Goal: Task Accomplishment & Management: Use online tool/utility

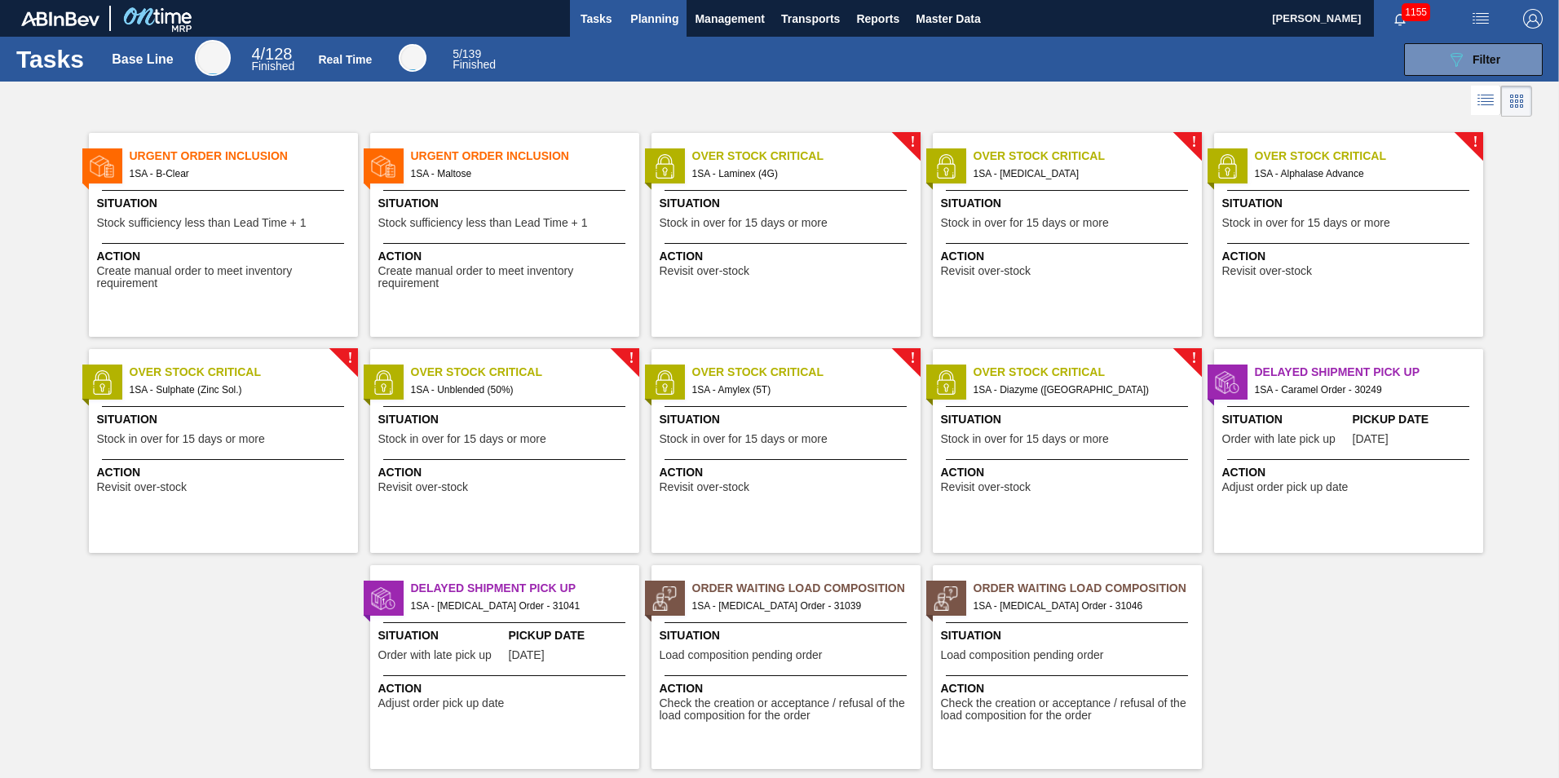
click at [663, 18] on span "Planning" at bounding box center [654, 19] width 48 height 20
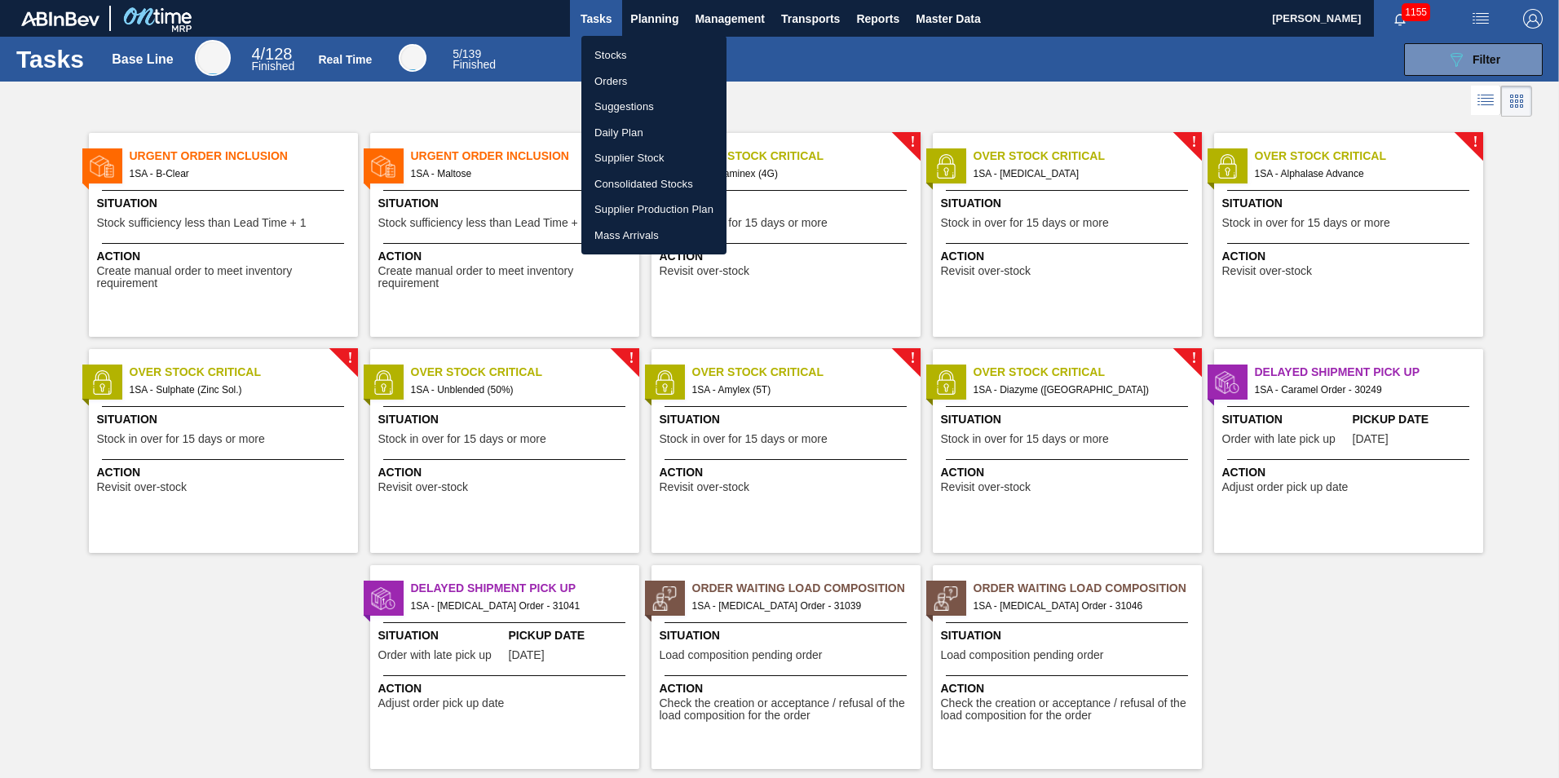
click at [625, 54] on li "Stocks" at bounding box center [653, 55] width 145 height 26
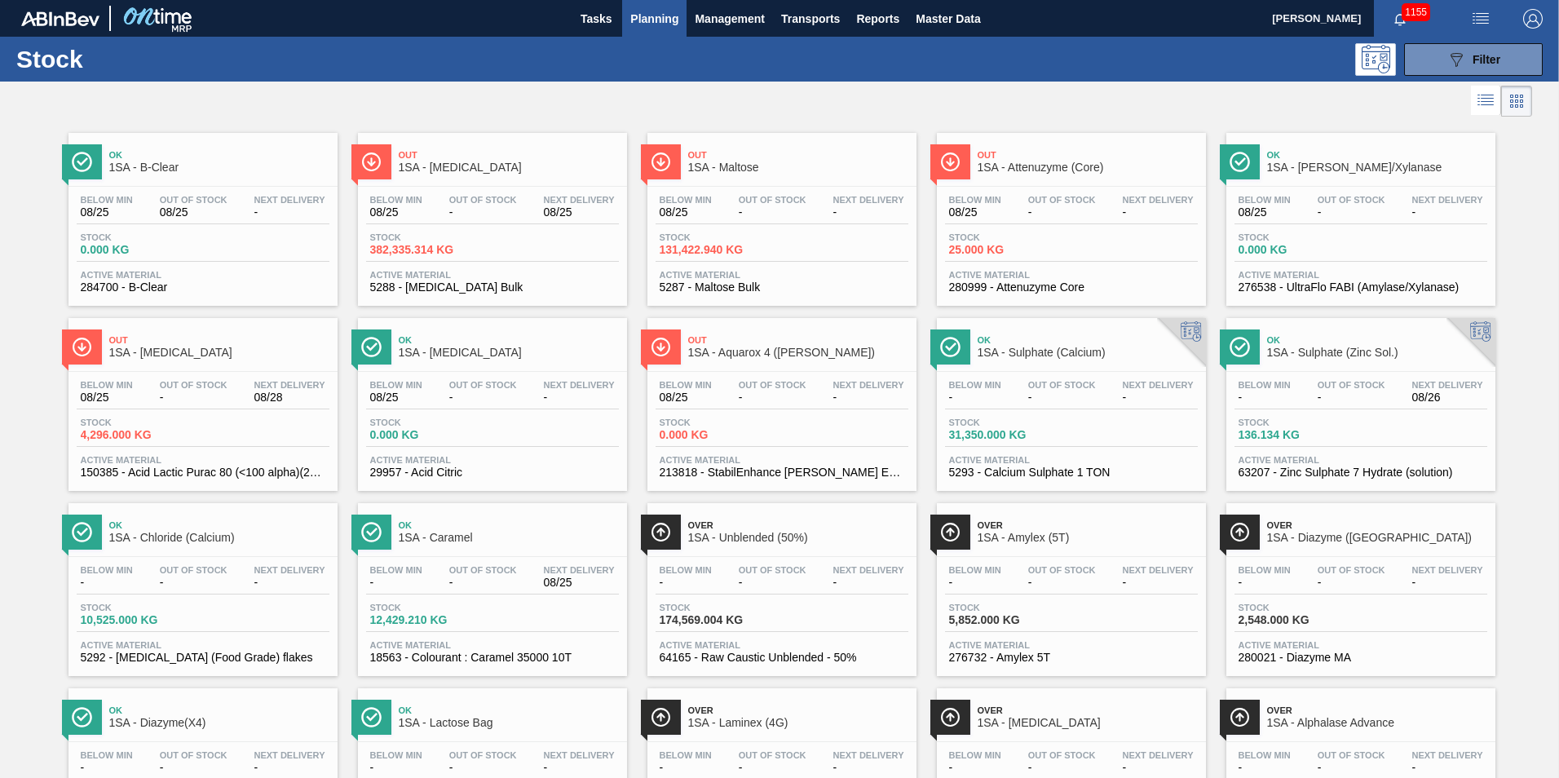
click at [240, 385] on div "Below Min 08/25 Out Of Stock - Next Delivery 08/28" at bounding box center [203, 394] width 253 height 29
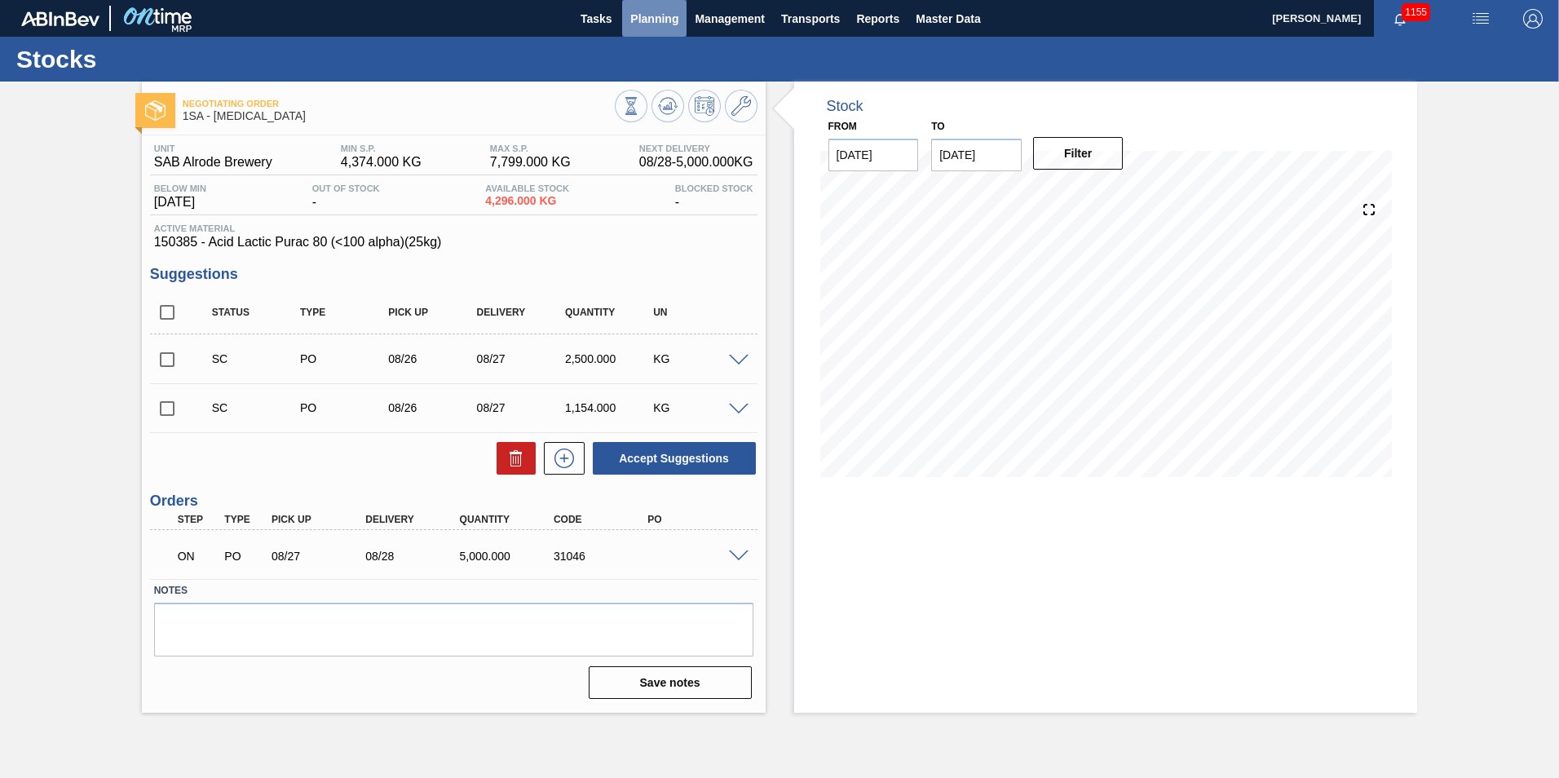
click at [664, 17] on span "Planning" at bounding box center [654, 19] width 48 height 20
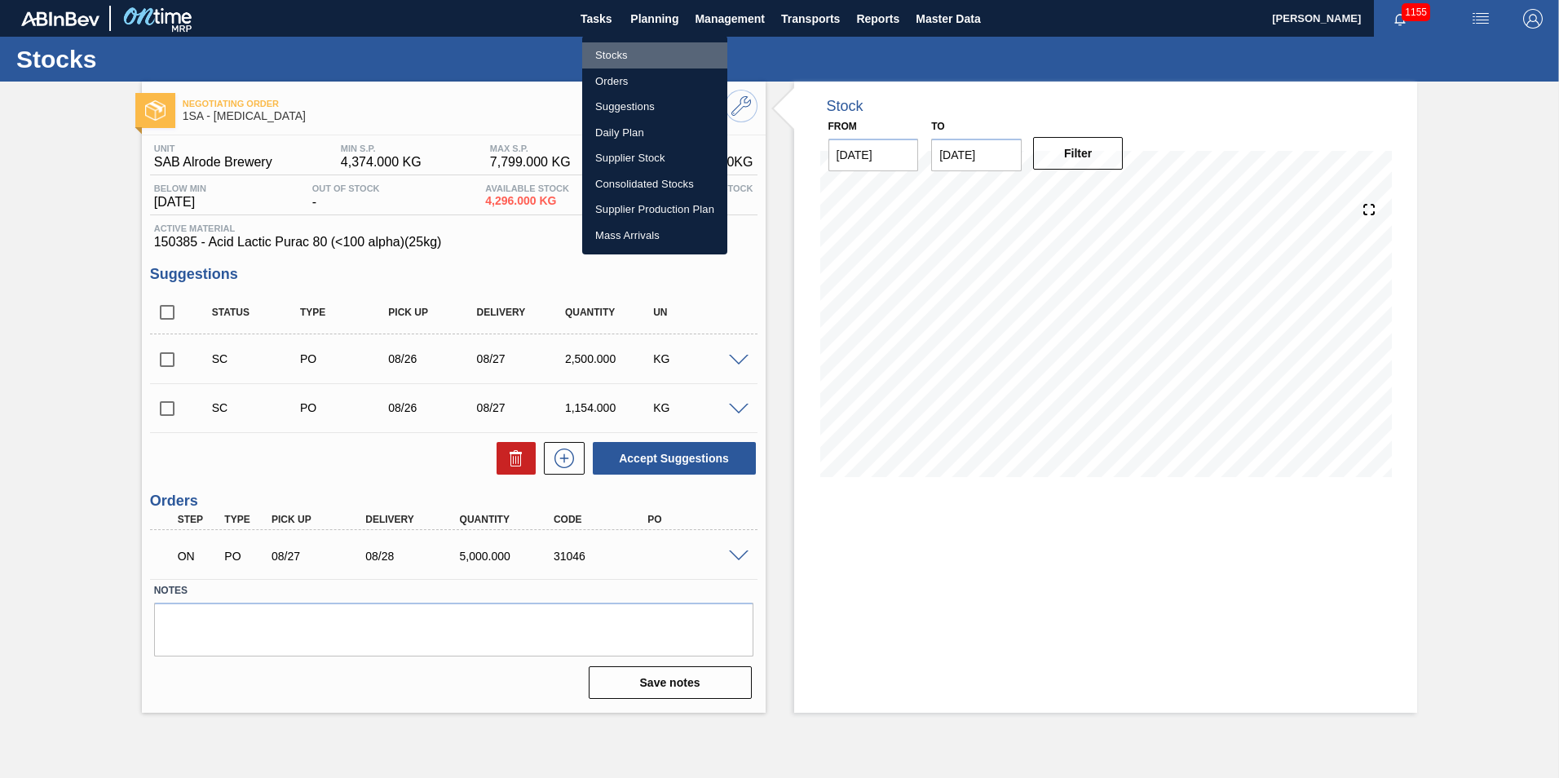
click at [624, 53] on li "Stocks" at bounding box center [654, 55] width 145 height 26
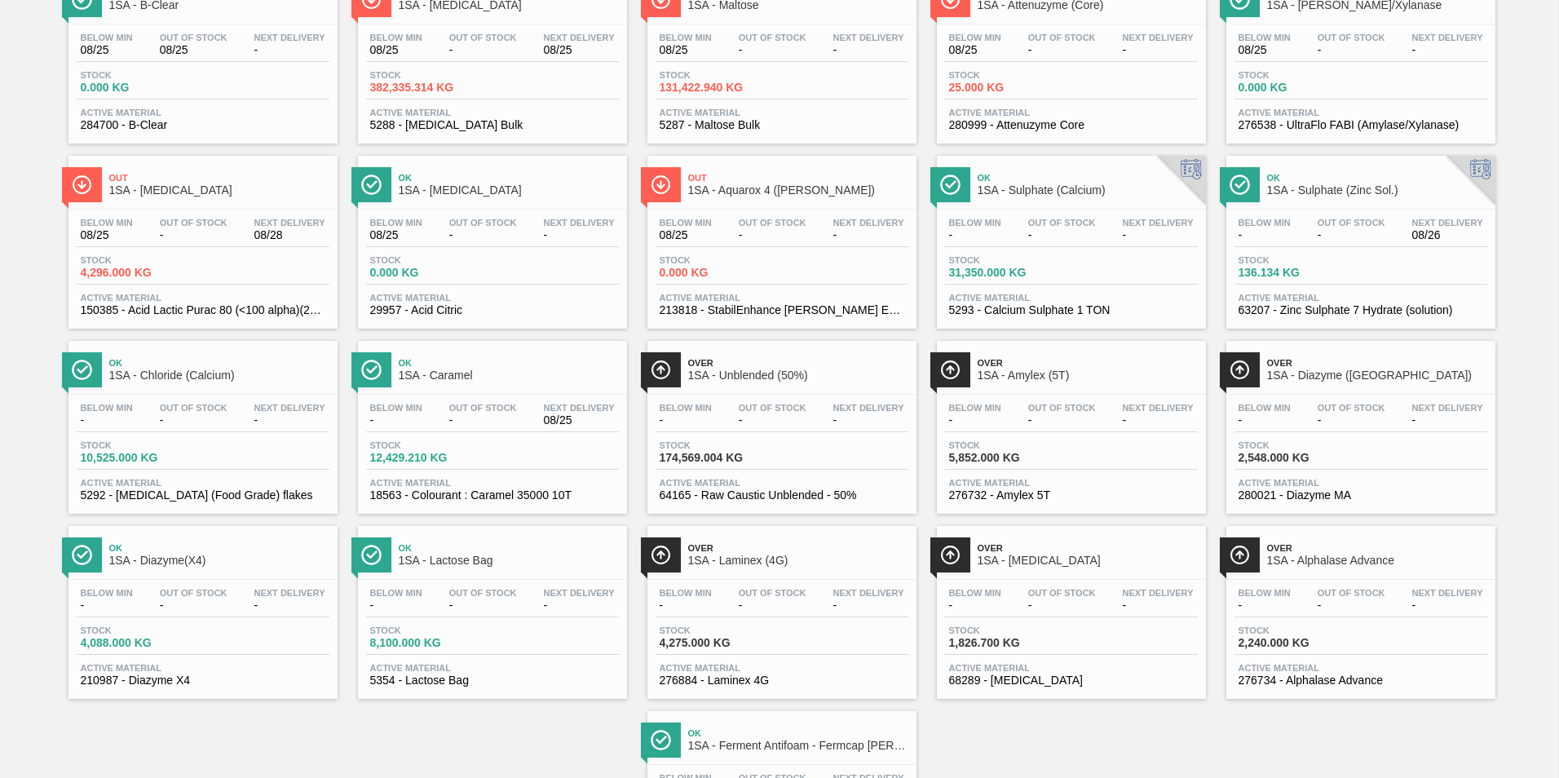
scroll to position [163, 0]
click at [205, 477] on span "Active Material" at bounding box center [203, 482] width 245 height 10
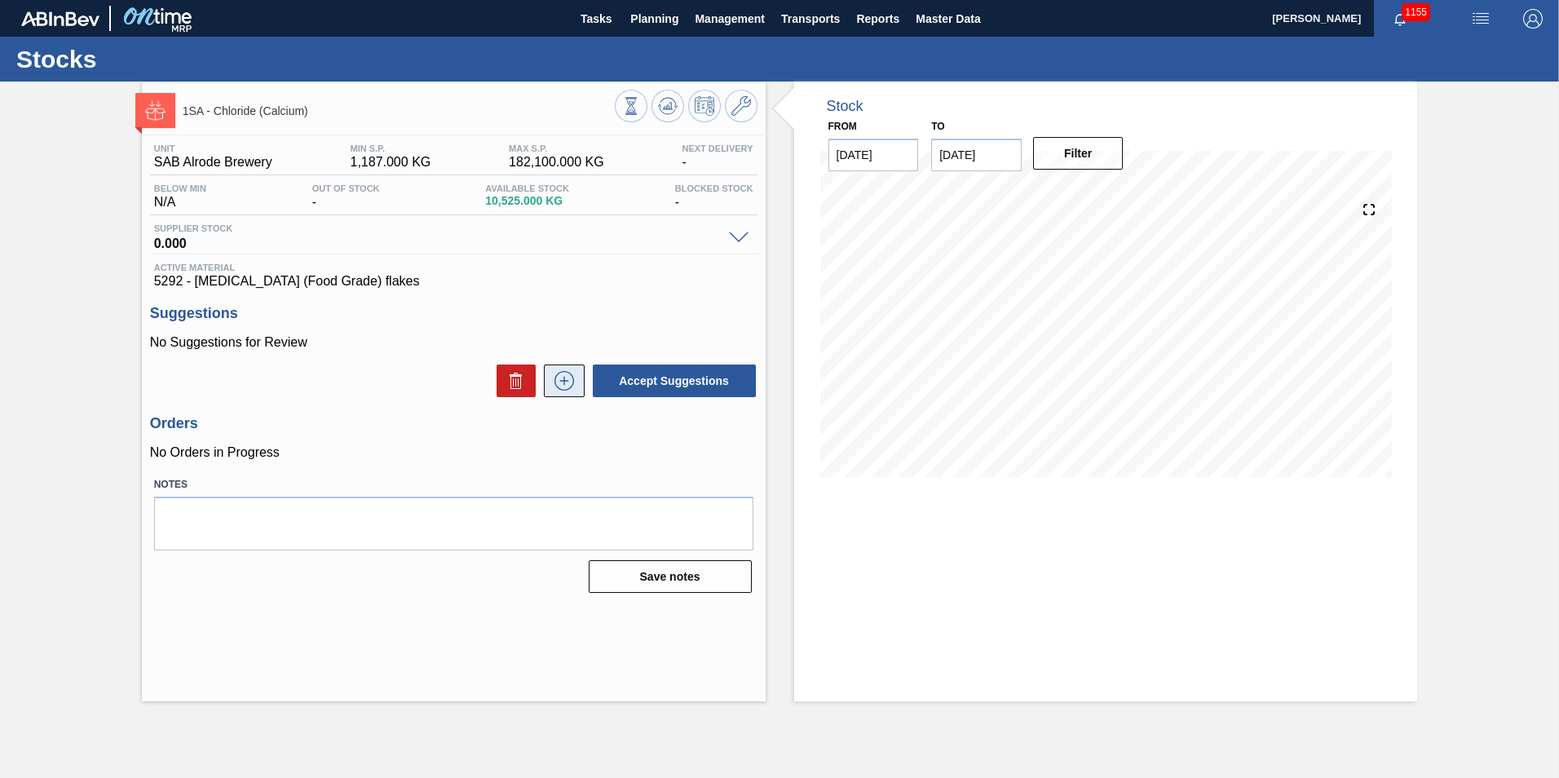
click at [572, 387] on icon at bounding box center [565, 381] width 20 height 20
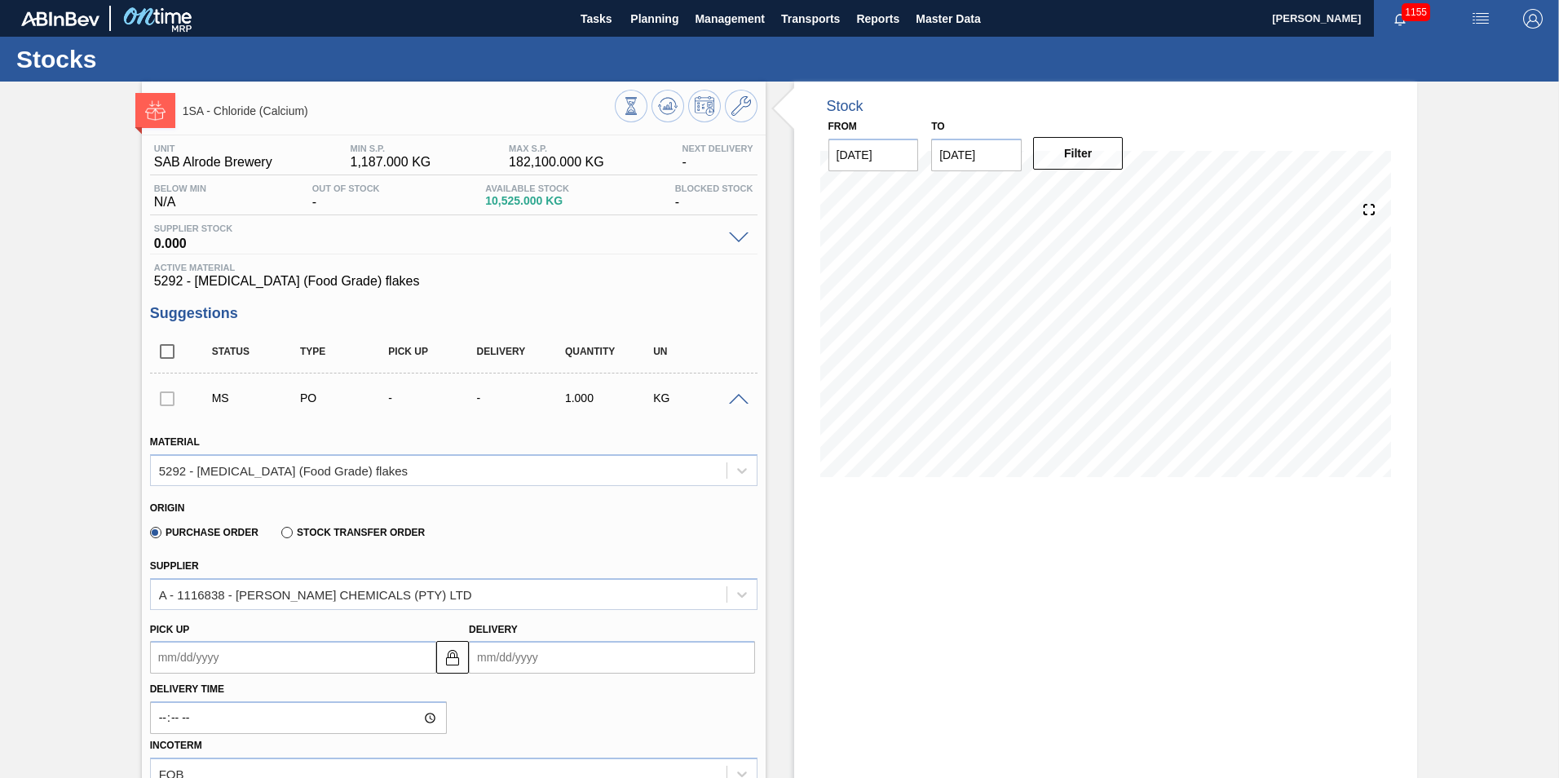
click at [516, 659] on input "Delivery" at bounding box center [612, 657] width 286 height 33
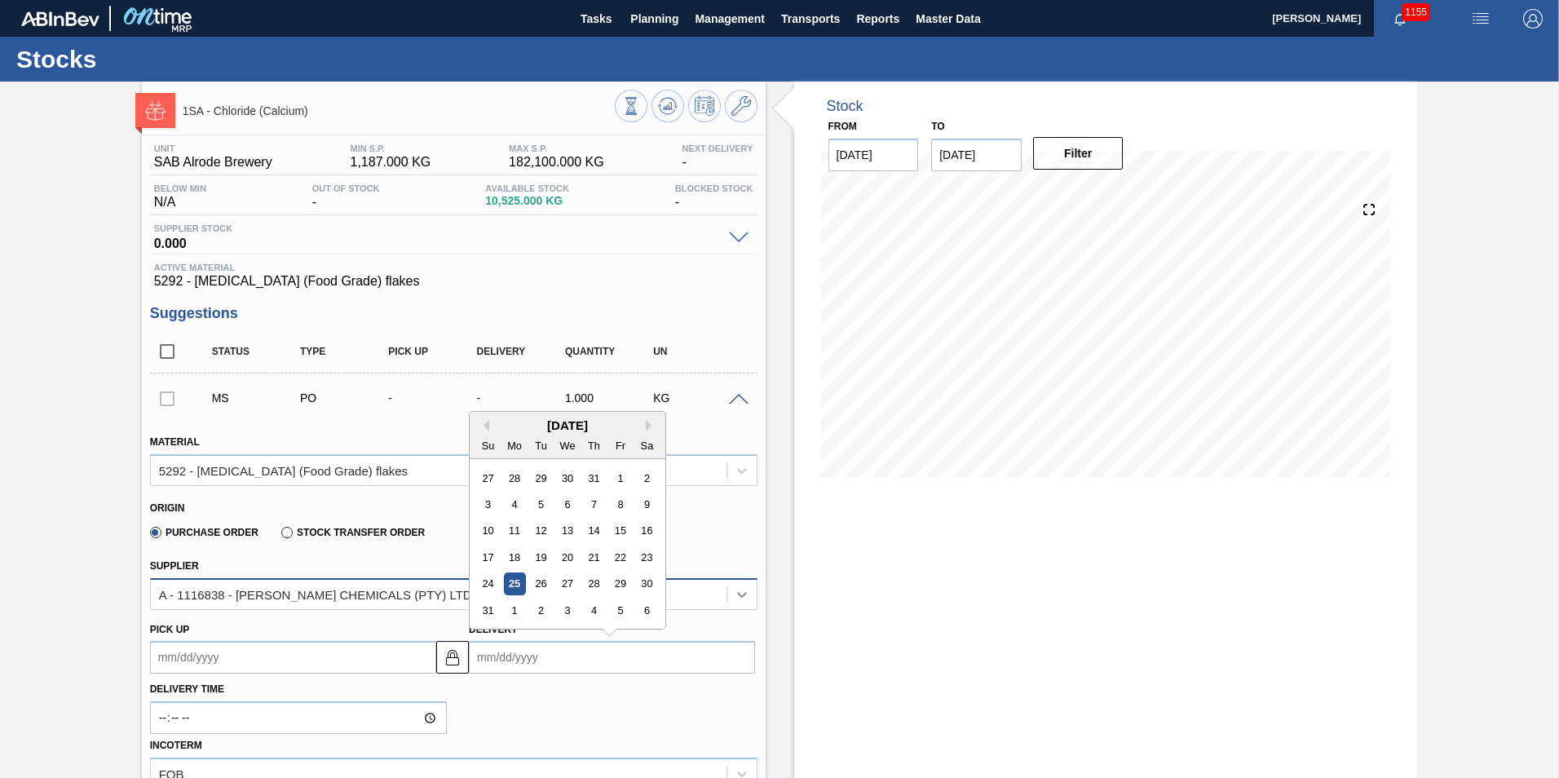
click at [740, 589] on icon at bounding box center [742, 594] width 16 height 16
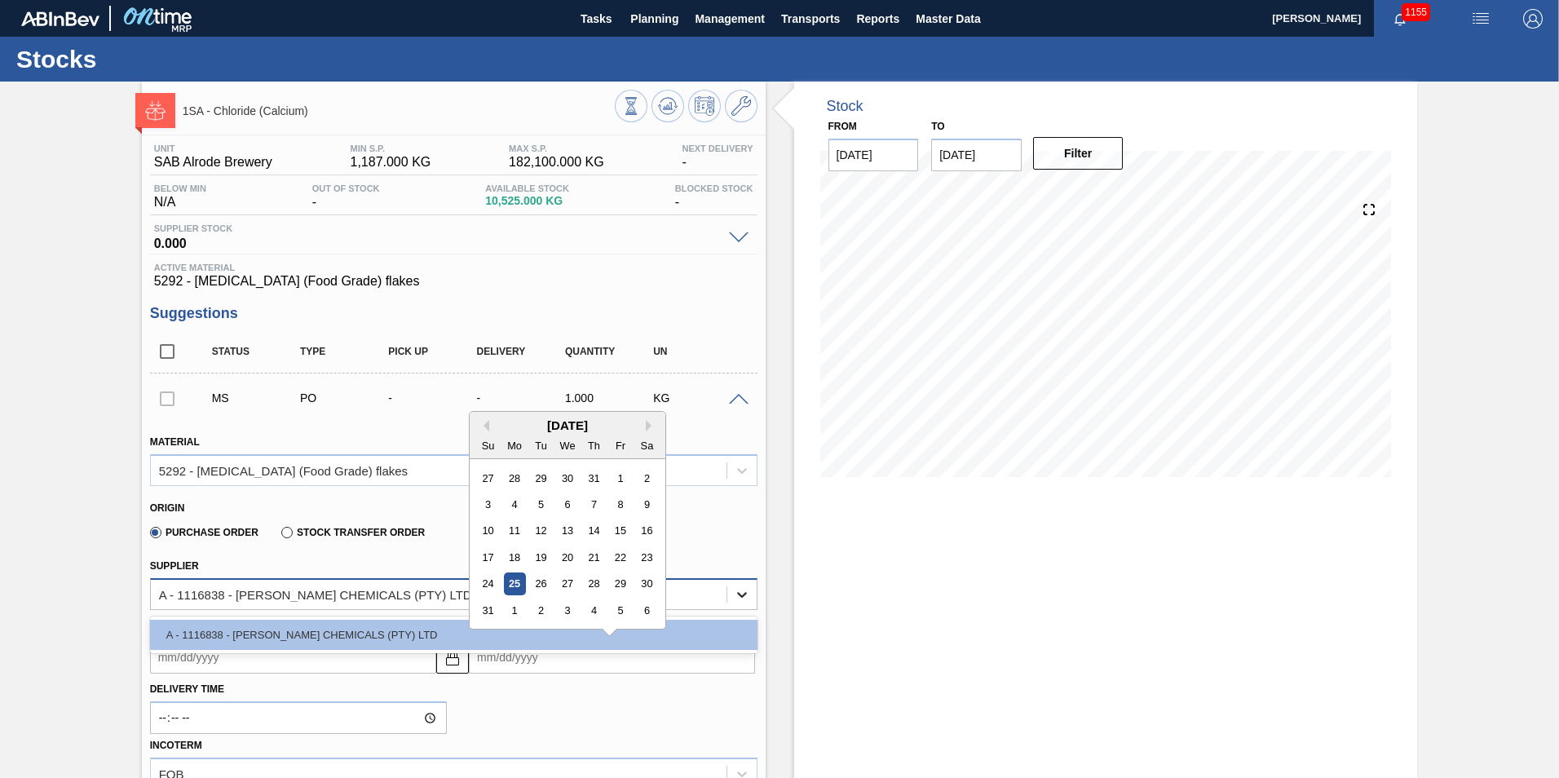
click at [739, 590] on icon at bounding box center [742, 594] width 16 height 16
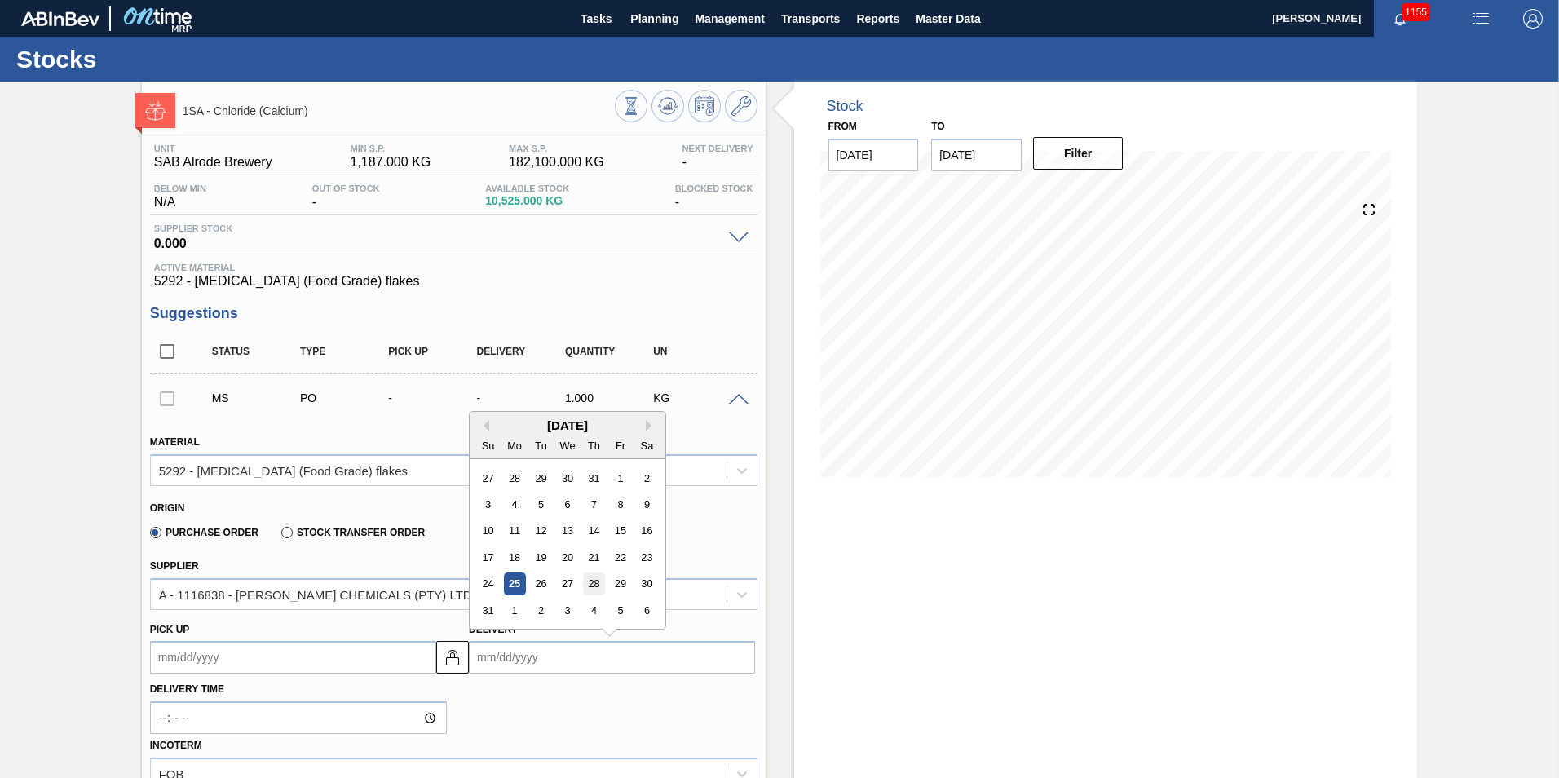
click at [594, 581] on div "28" at bounding box center [594, 584] width 22 height 22
type up3210534714 "[DATE]"
type input "[DATE]"
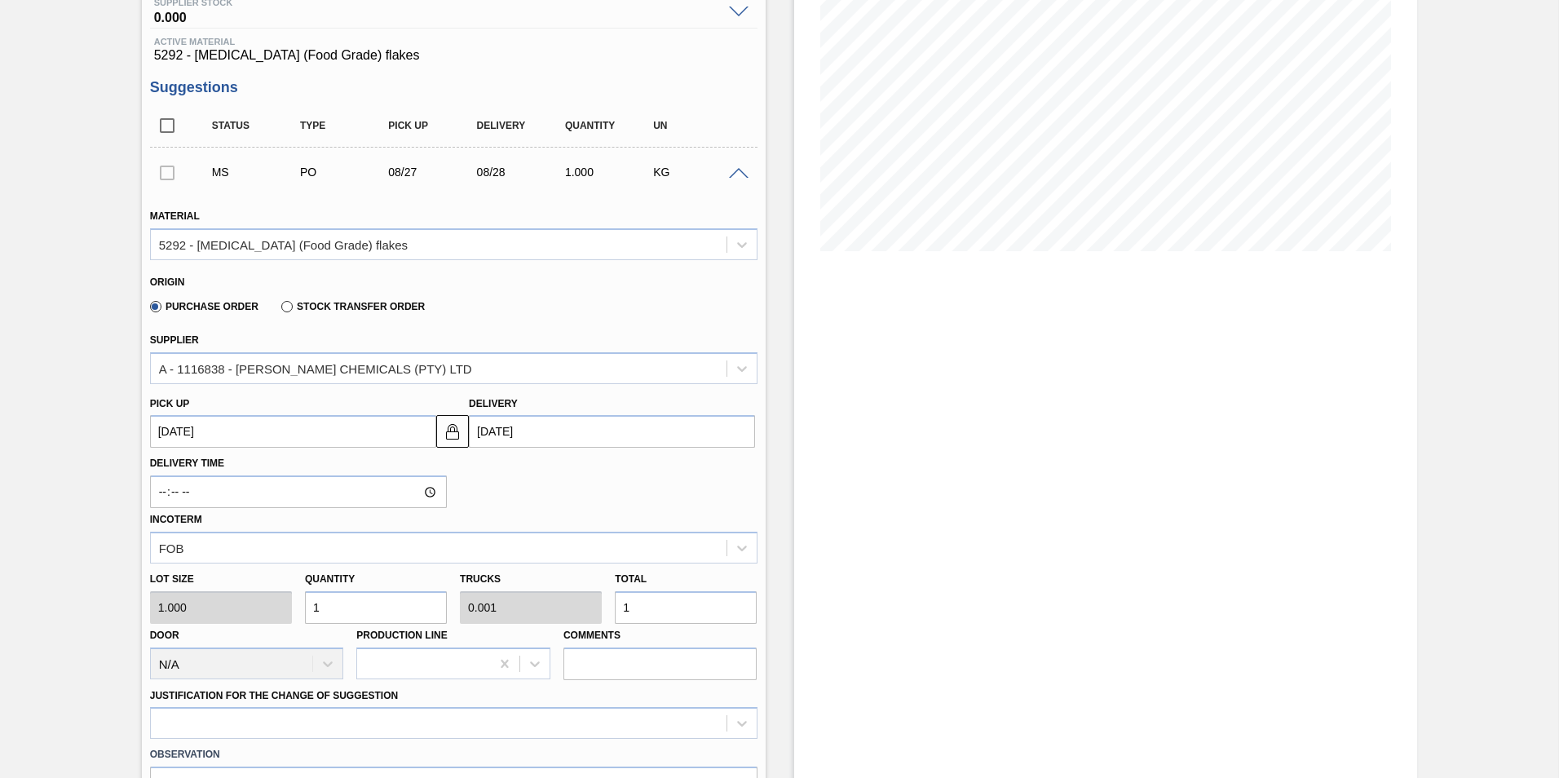
scroll to position [245, 0]
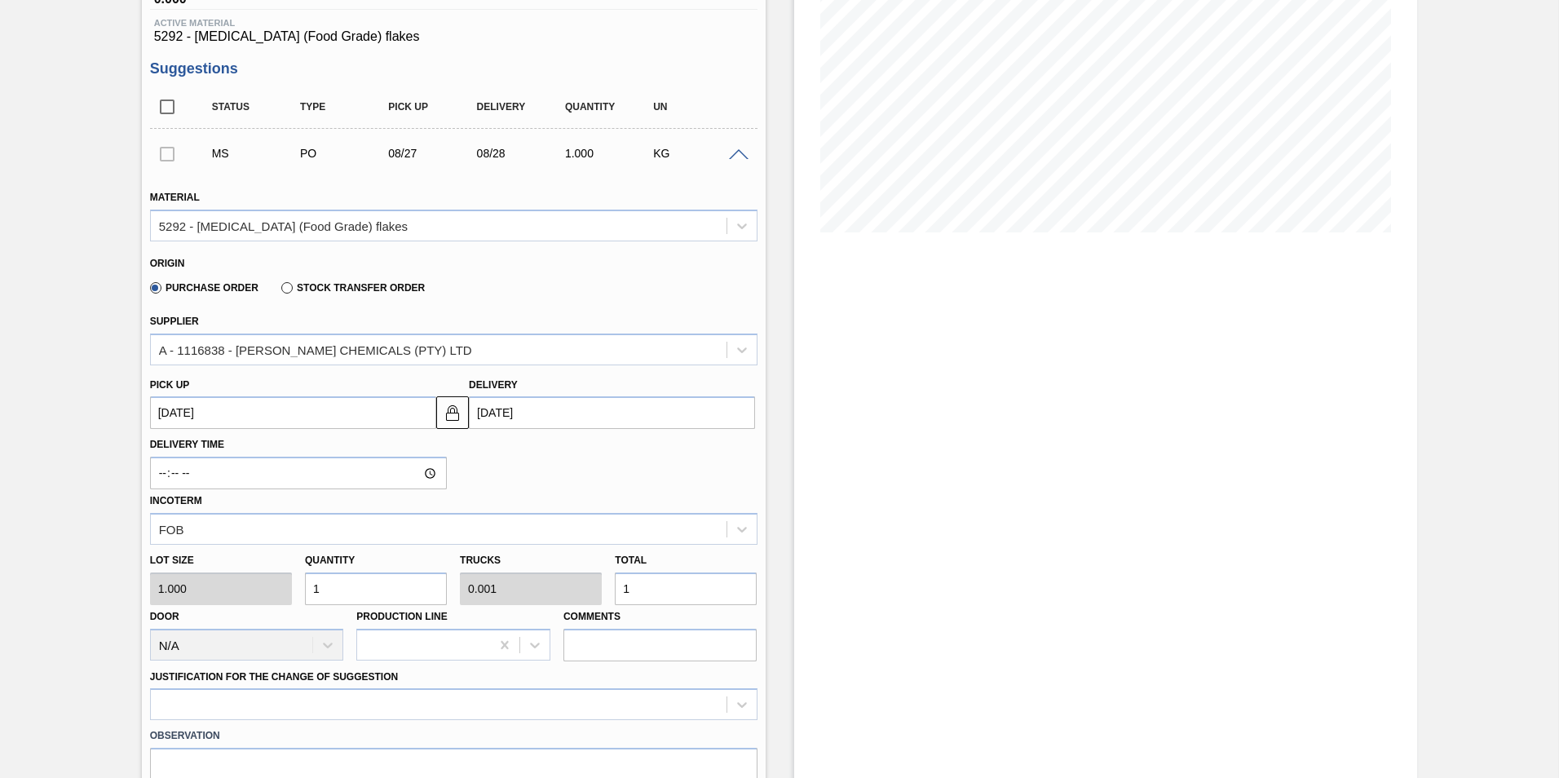
click at [634, 588] on input "1" at bounding box center [686, 588] width 142 height 33
type input "11,000"
type input "11"
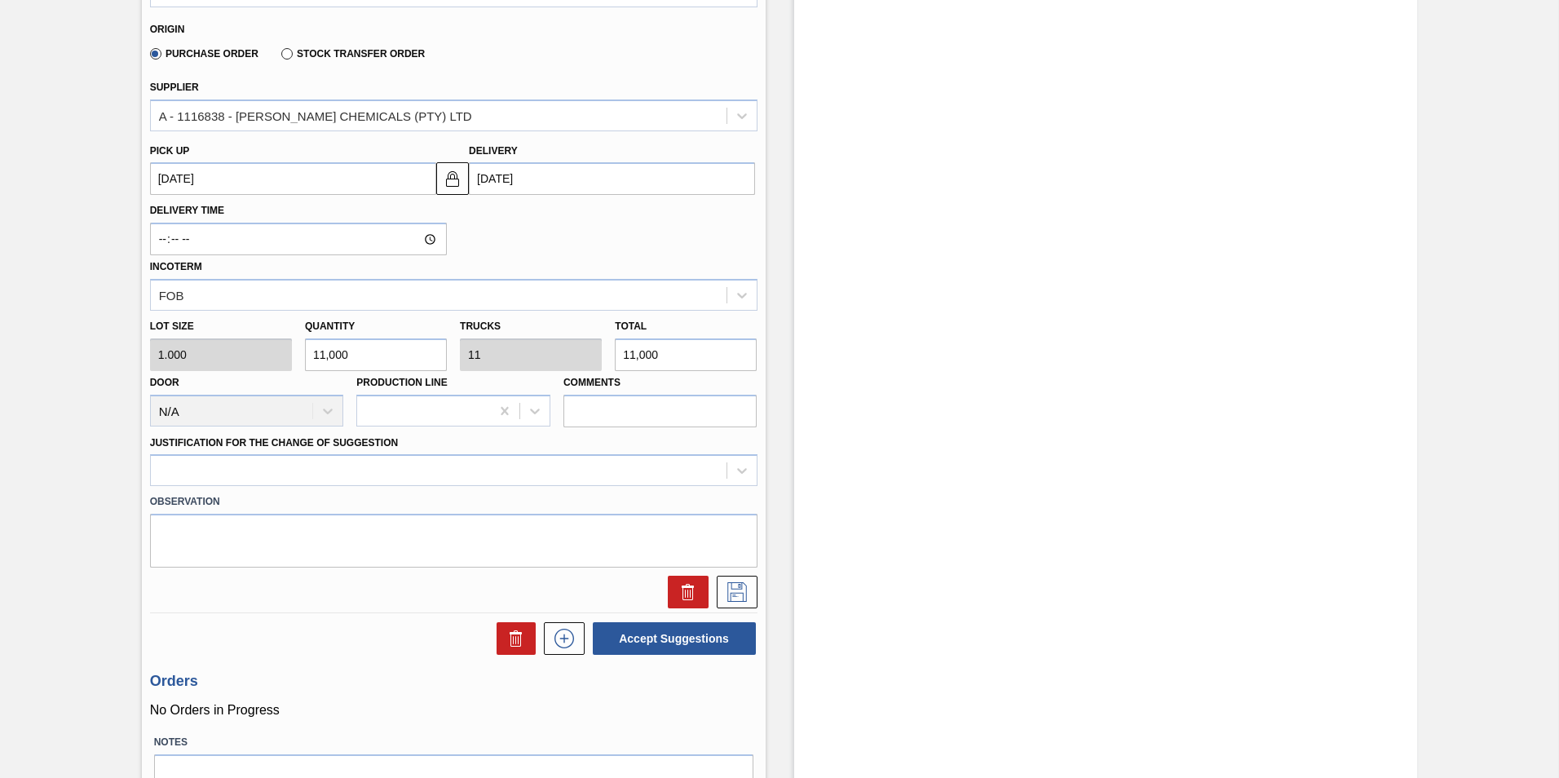
scroll to position [489, 0]
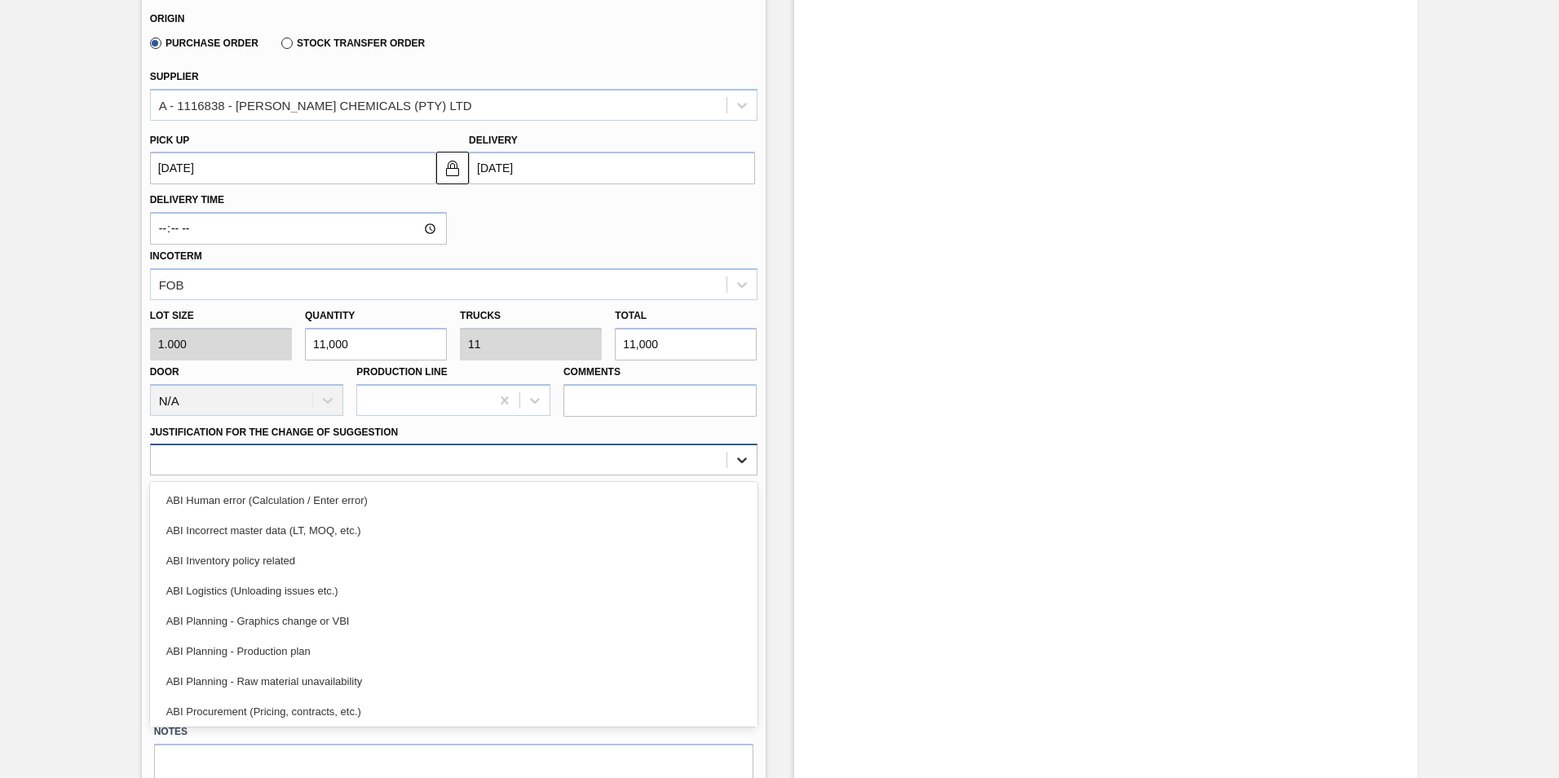
click at [736, 461] on icon at bounding box center [742, 460] width 16 height 16
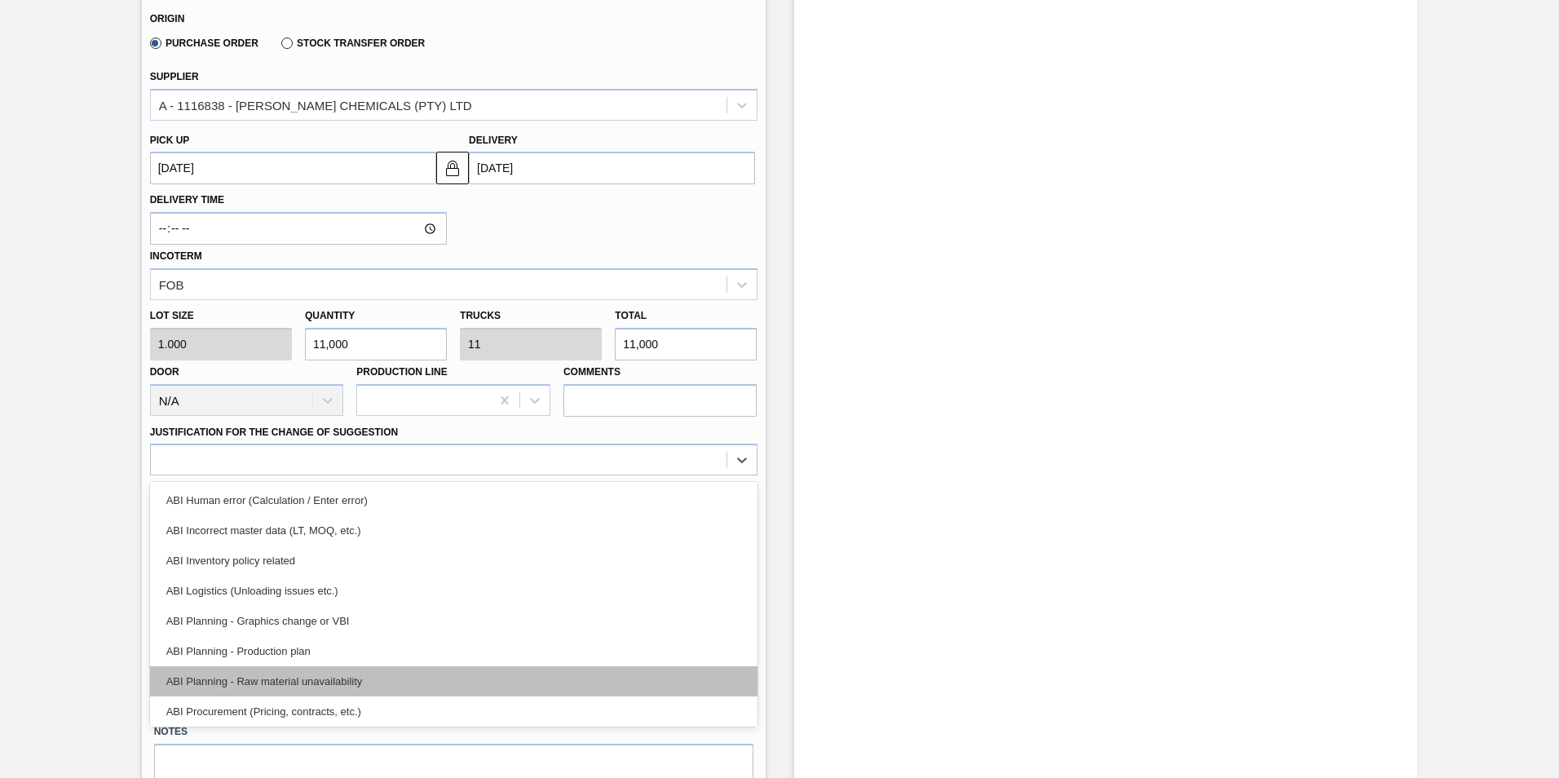
click at [329, 683] on div "ABI Planning - Raw material unavailability" at bounding box center [454, 681] width 608 height 30
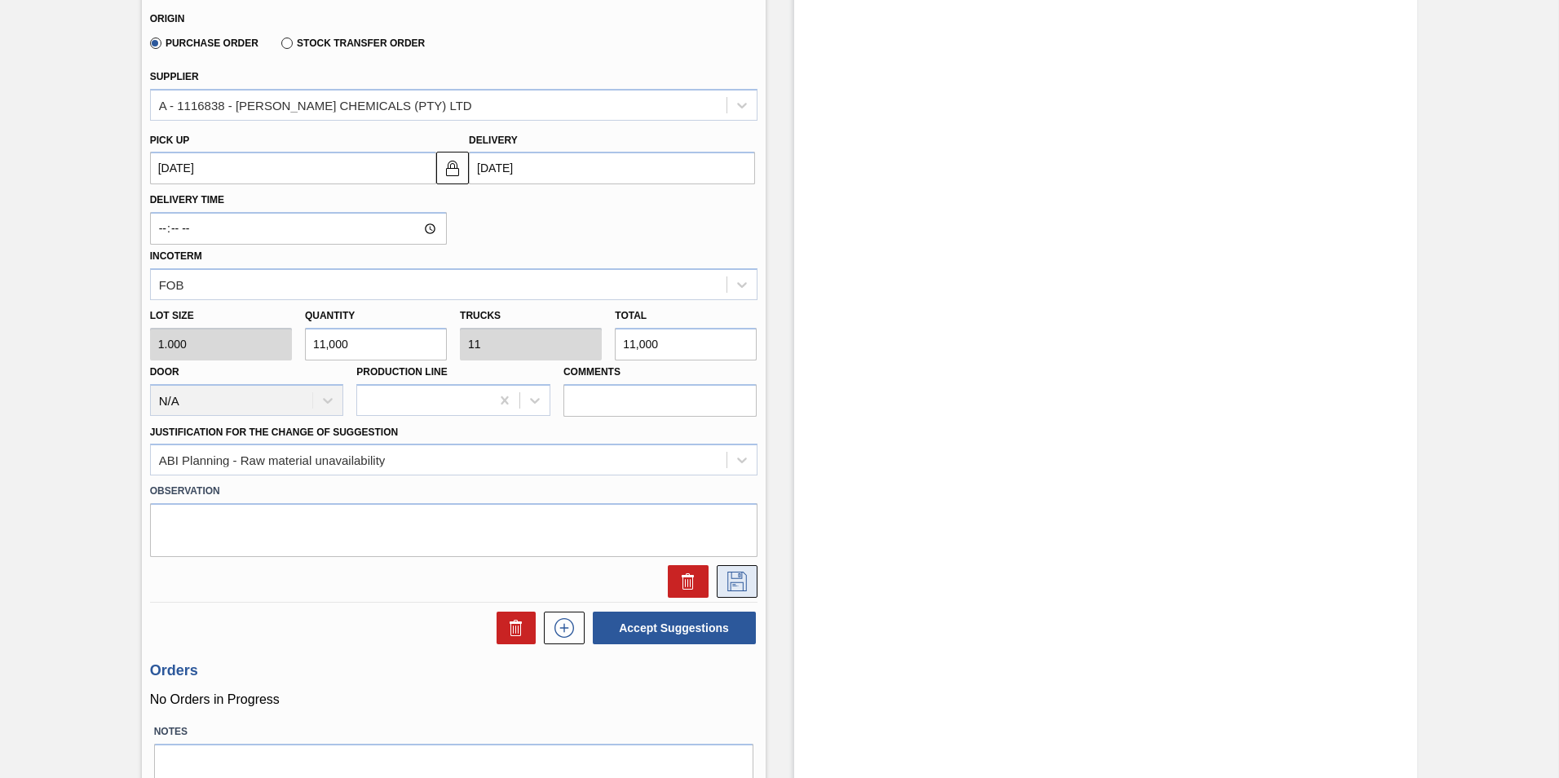
click at [740, 585] on icon at bounding box center [737, 582] width 26 height 20
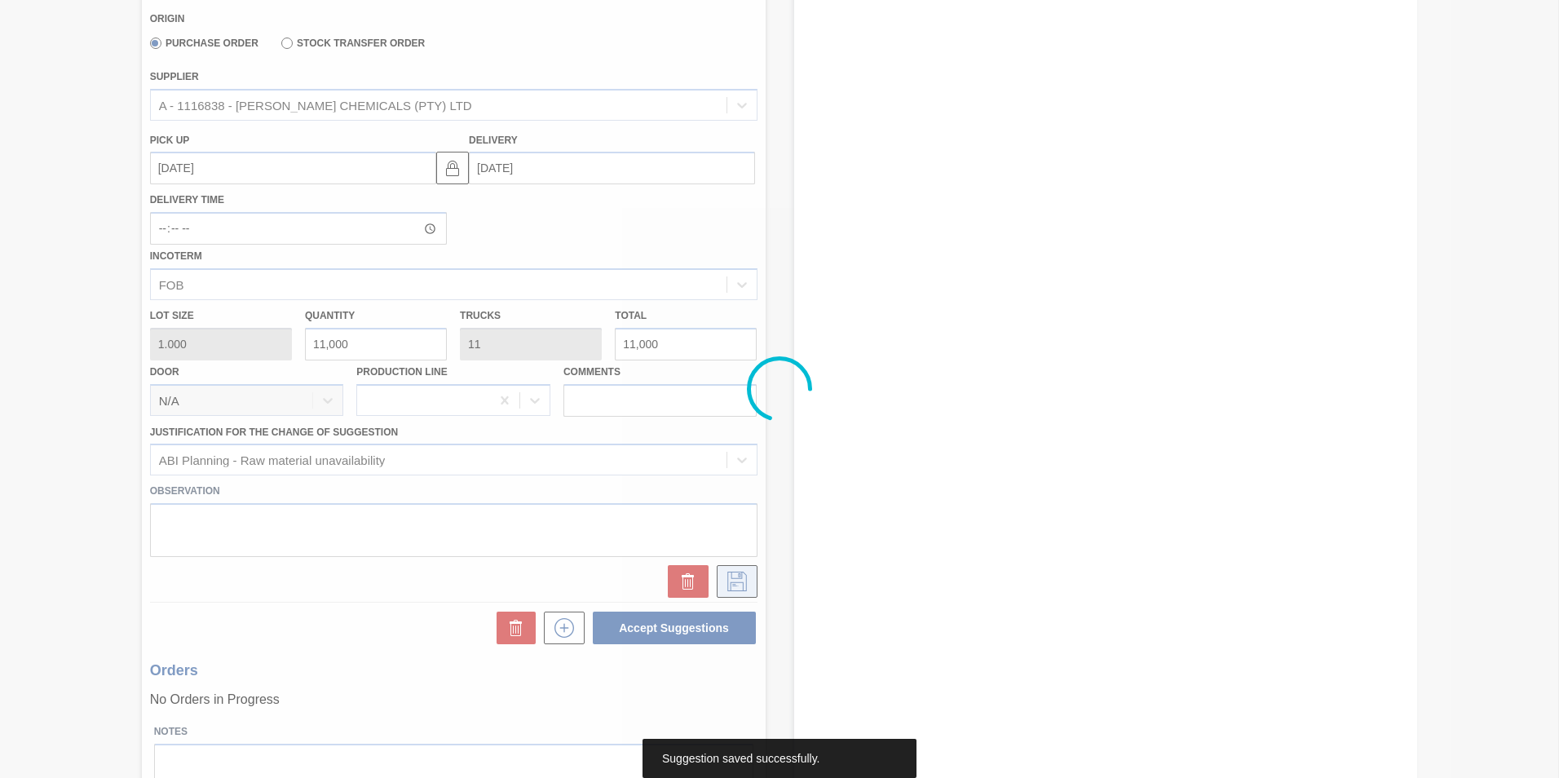
scroll to position [0, 0]
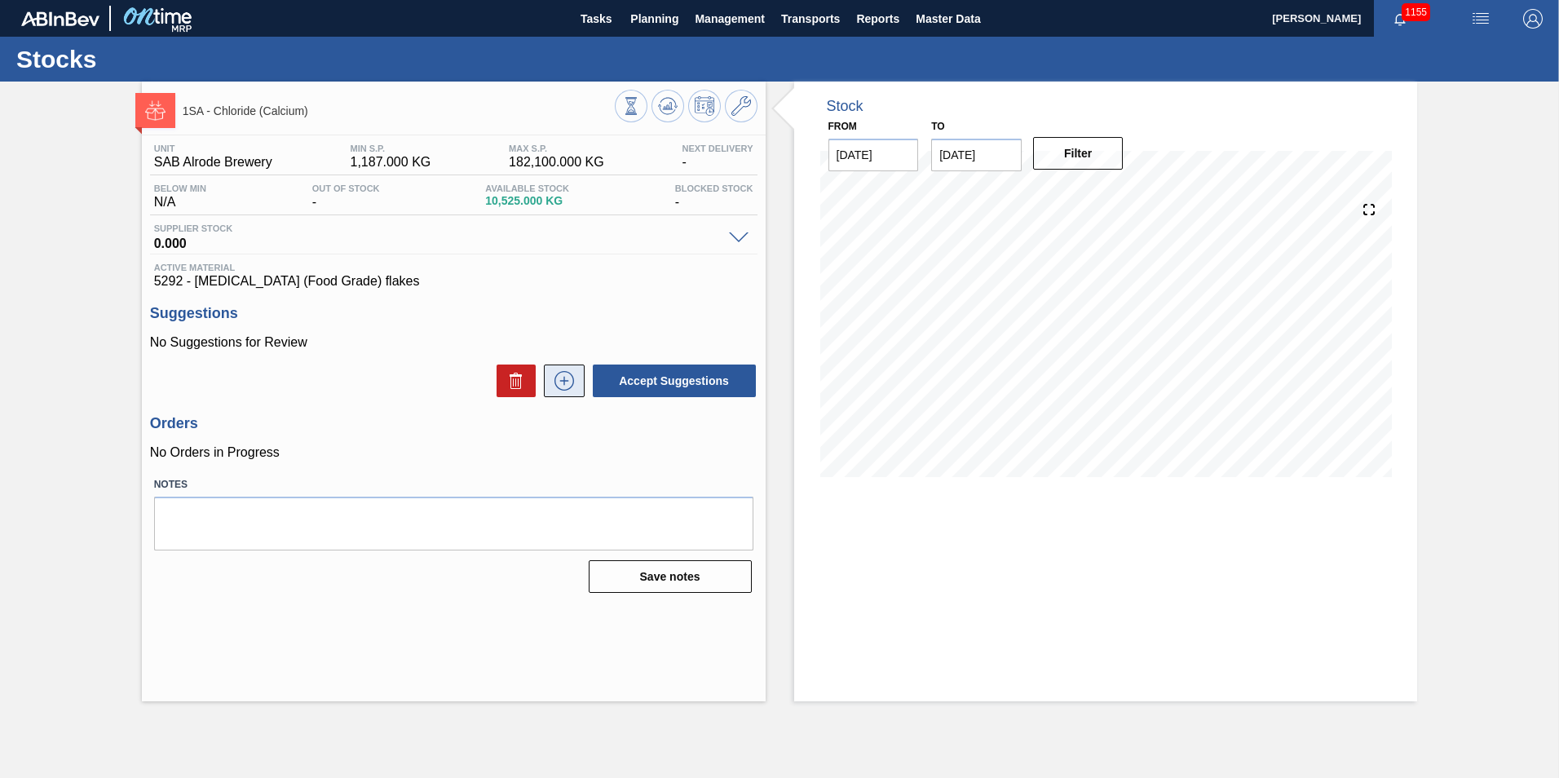
click at [558, 380] on icon at bounding box center [564, 381] width 26 height 20
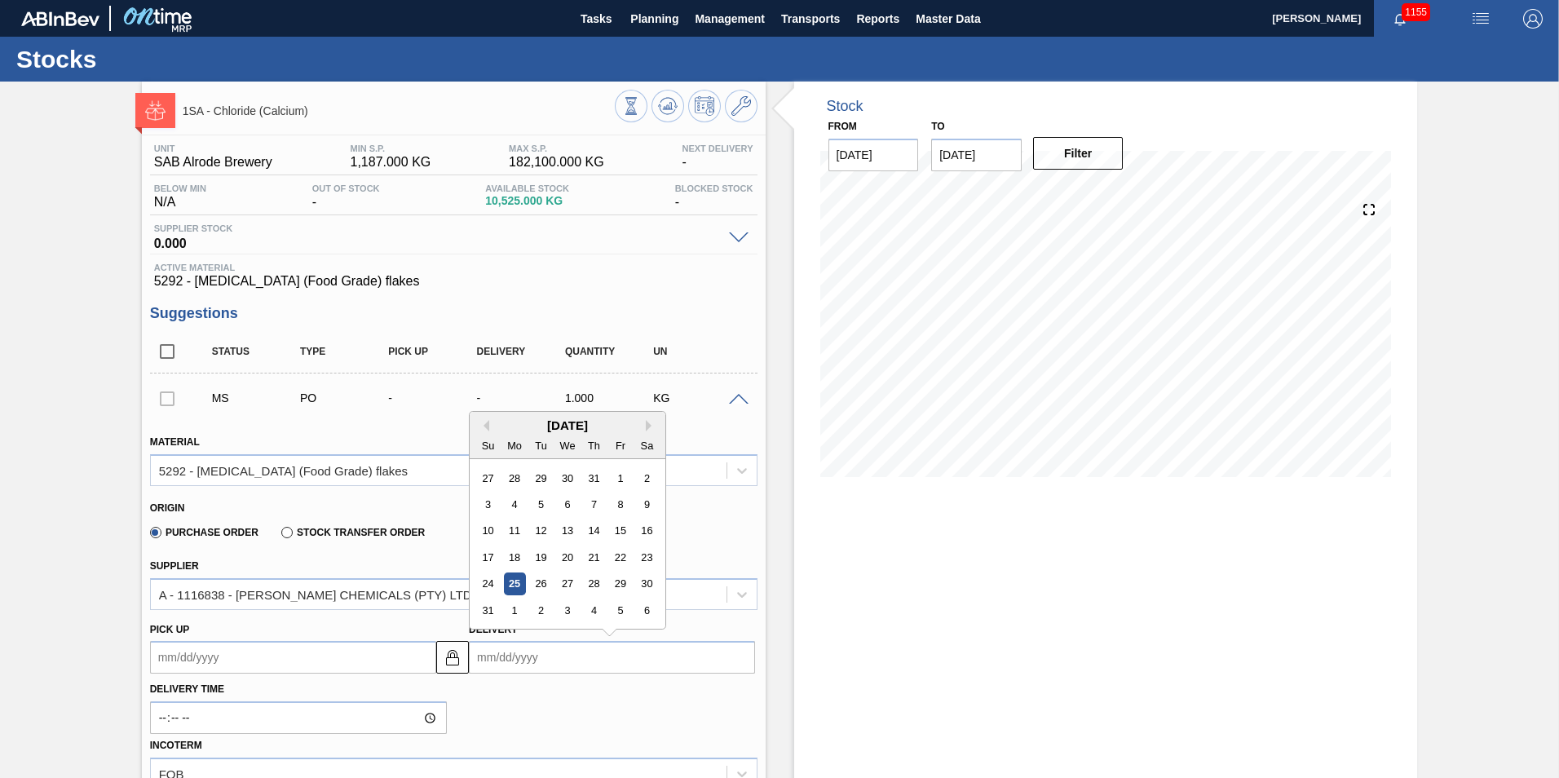
click at [542, 656] on input "Delivery" at bounding box center [612, 657] width 286 height 33
click at [591, 583] on div "28" at bounding box center [594, 584] width 22 height 22
type up3210565139 "[DATE]"
type input "[DATE]"
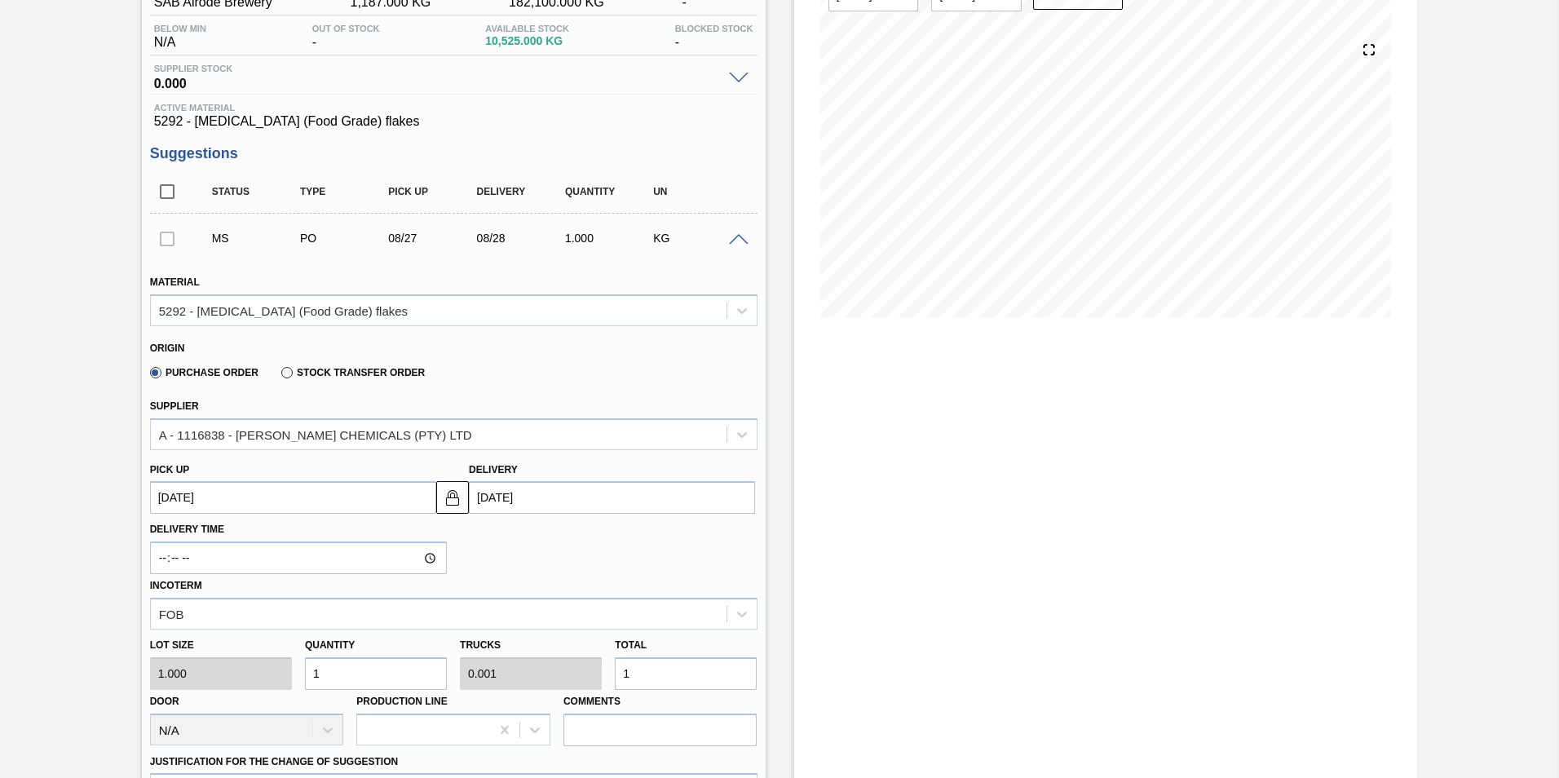
scroll to position [163, 0]
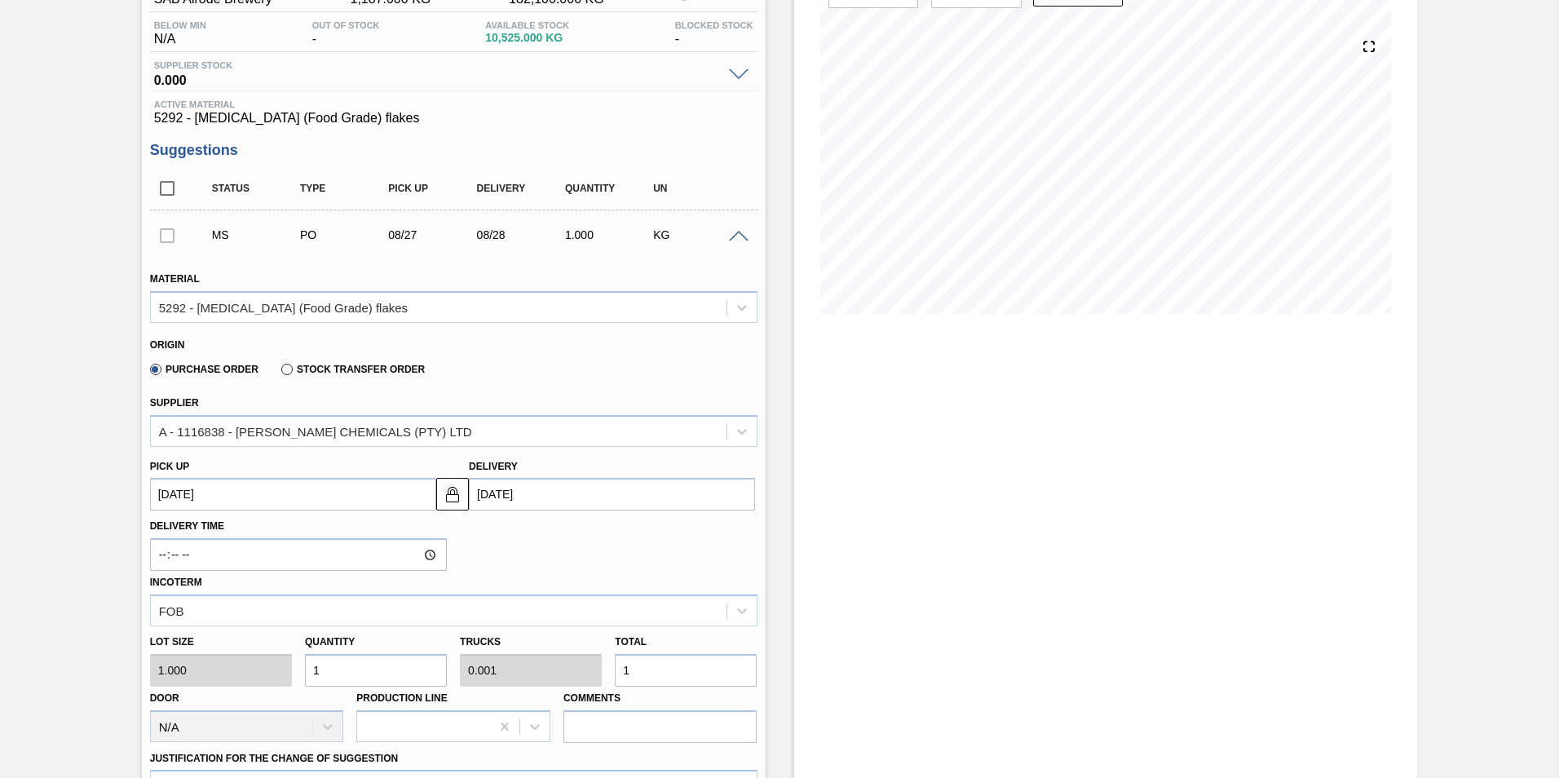
click at [646, 677] on input "1" at bounding box center [686, 670] width 142 height 33
type input "11,000"
type input "11"
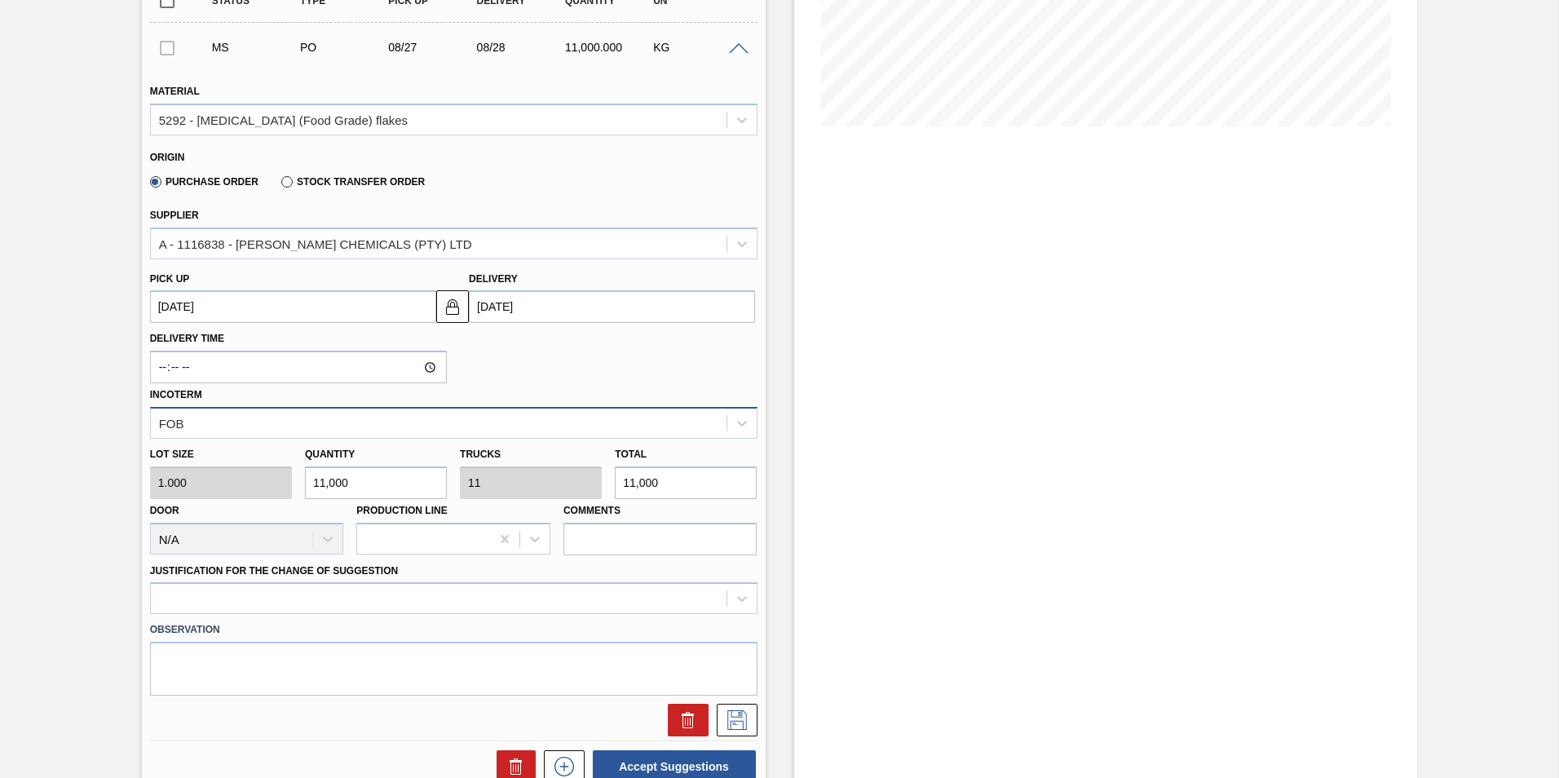
scroll to position [408, 0]
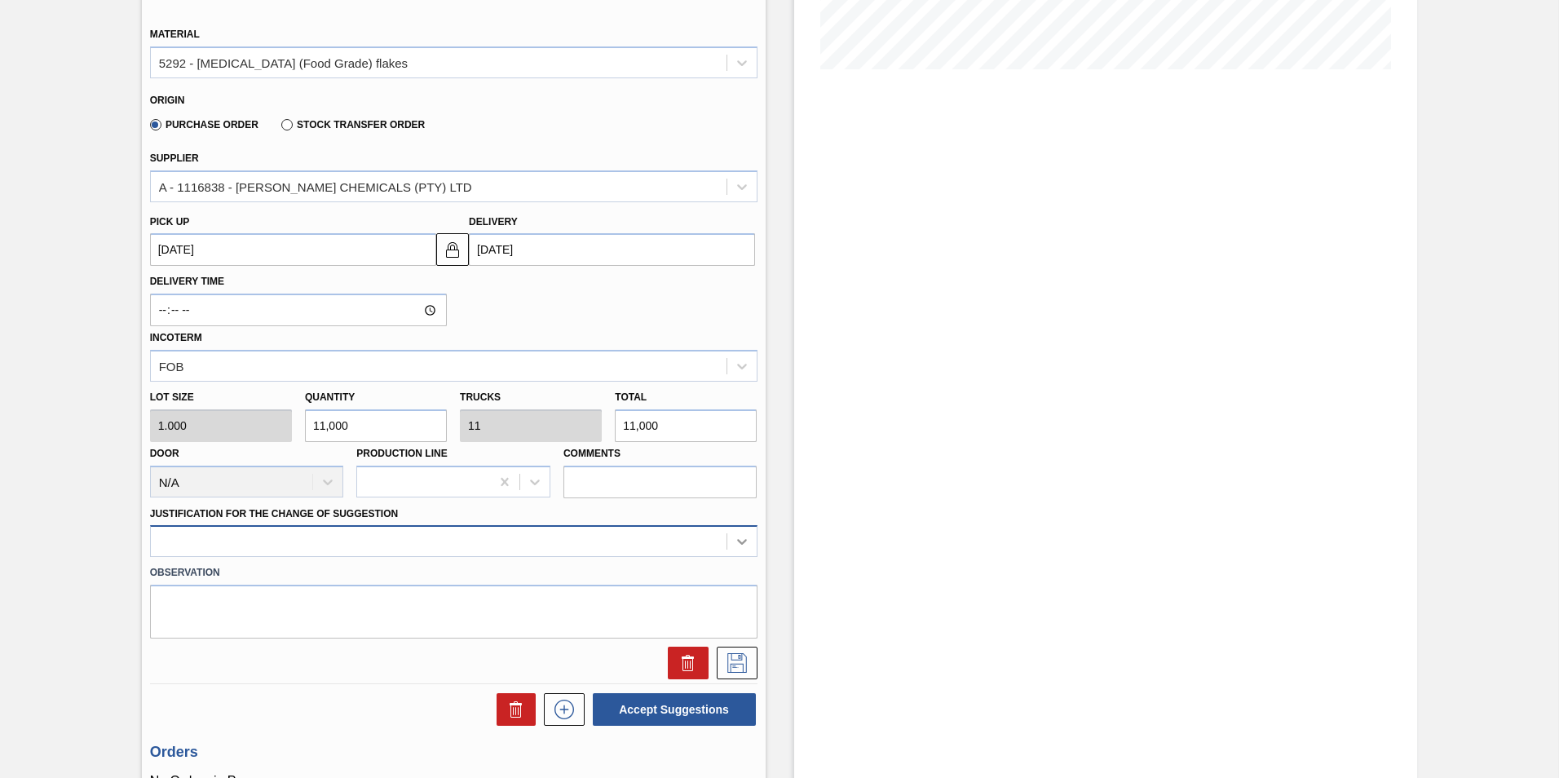
click at [743, 540] on div at bounding box center [454, 541] width 608 height 32
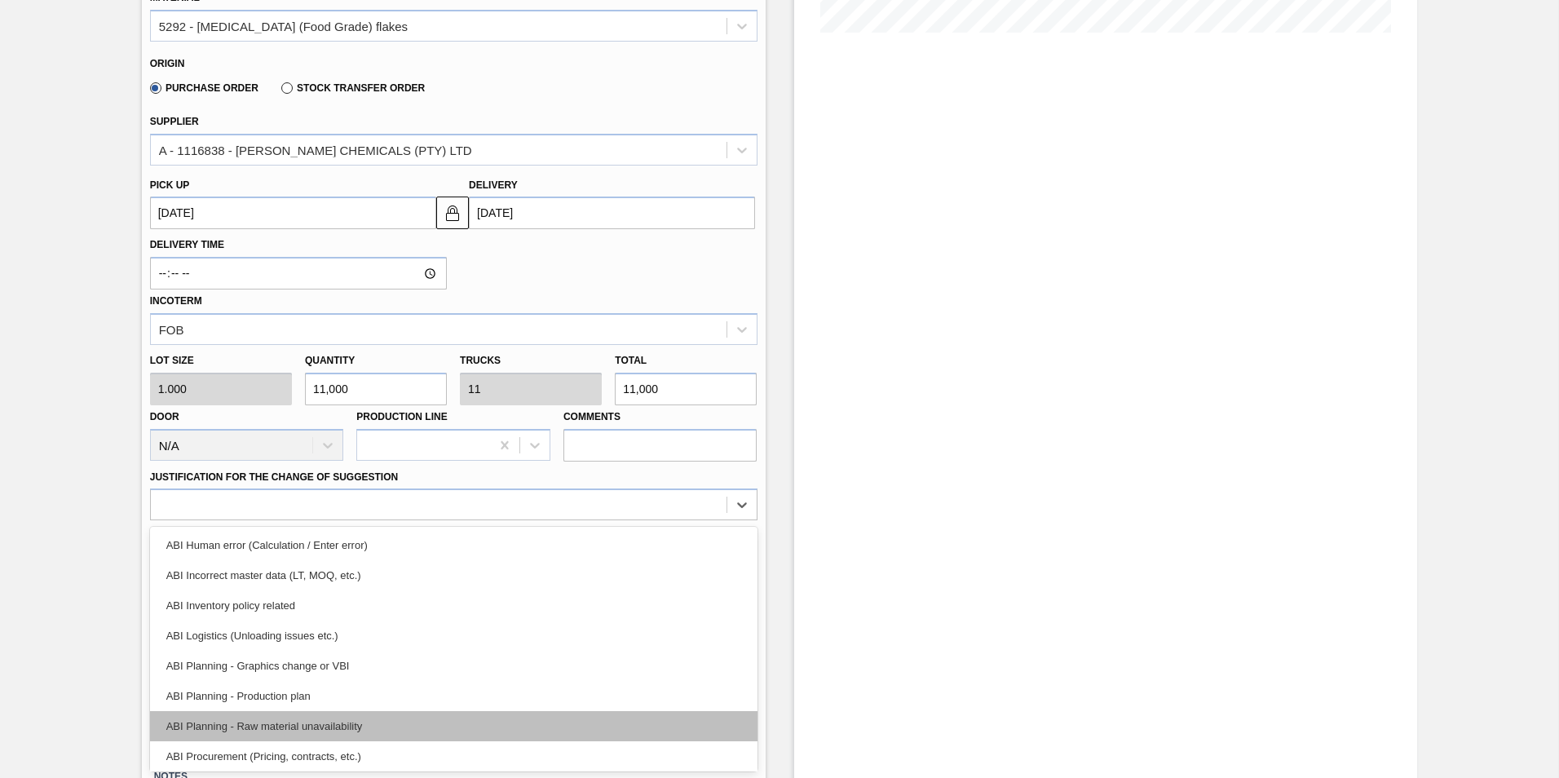
click at [340, 727] on div "ABI Planning - Raw material unavailability" at bounding box center [454, 726] width 608 height 30
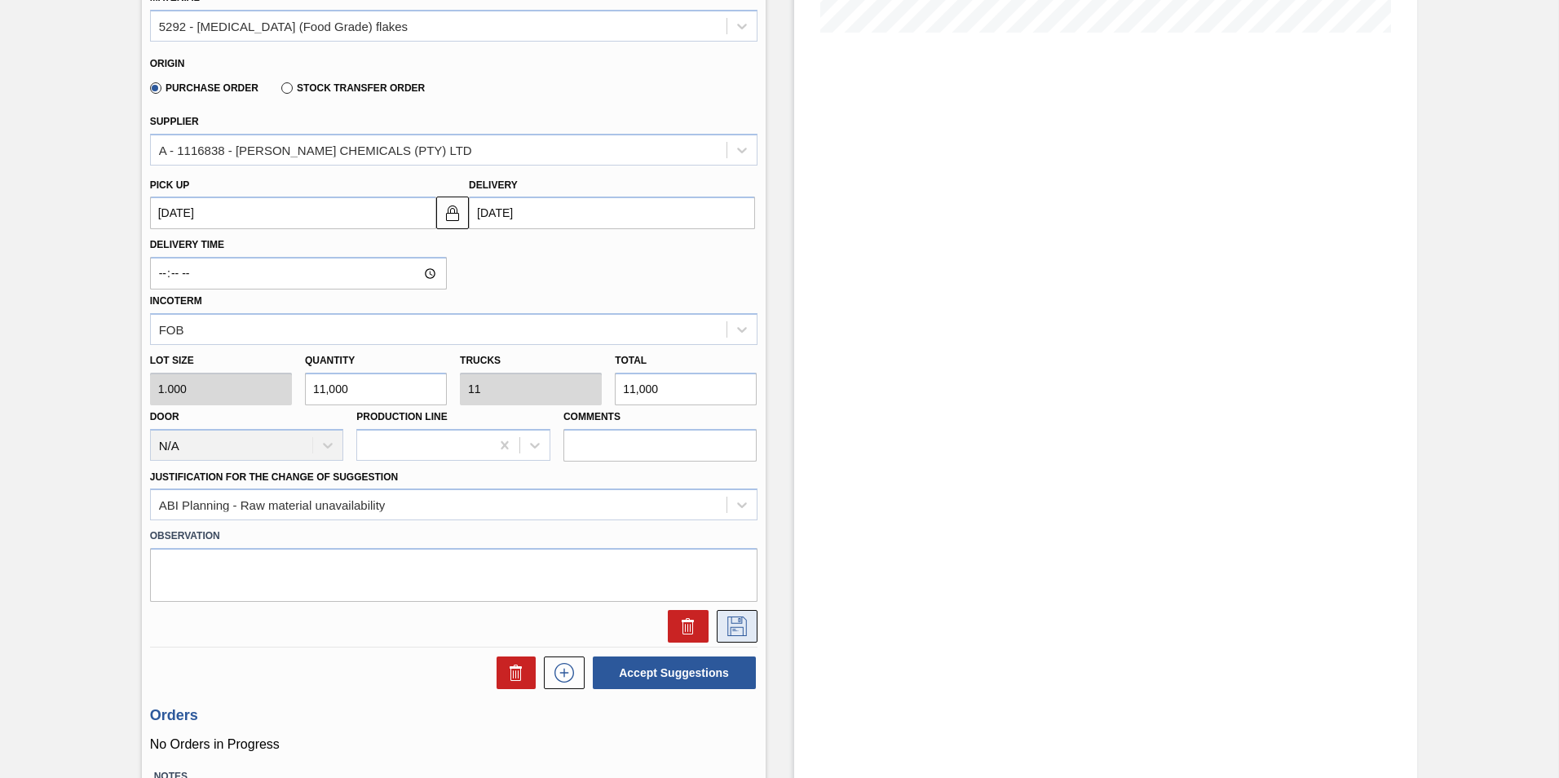
click at [733, 627] on icon at bounding box center [737, 626] width 20 height 20
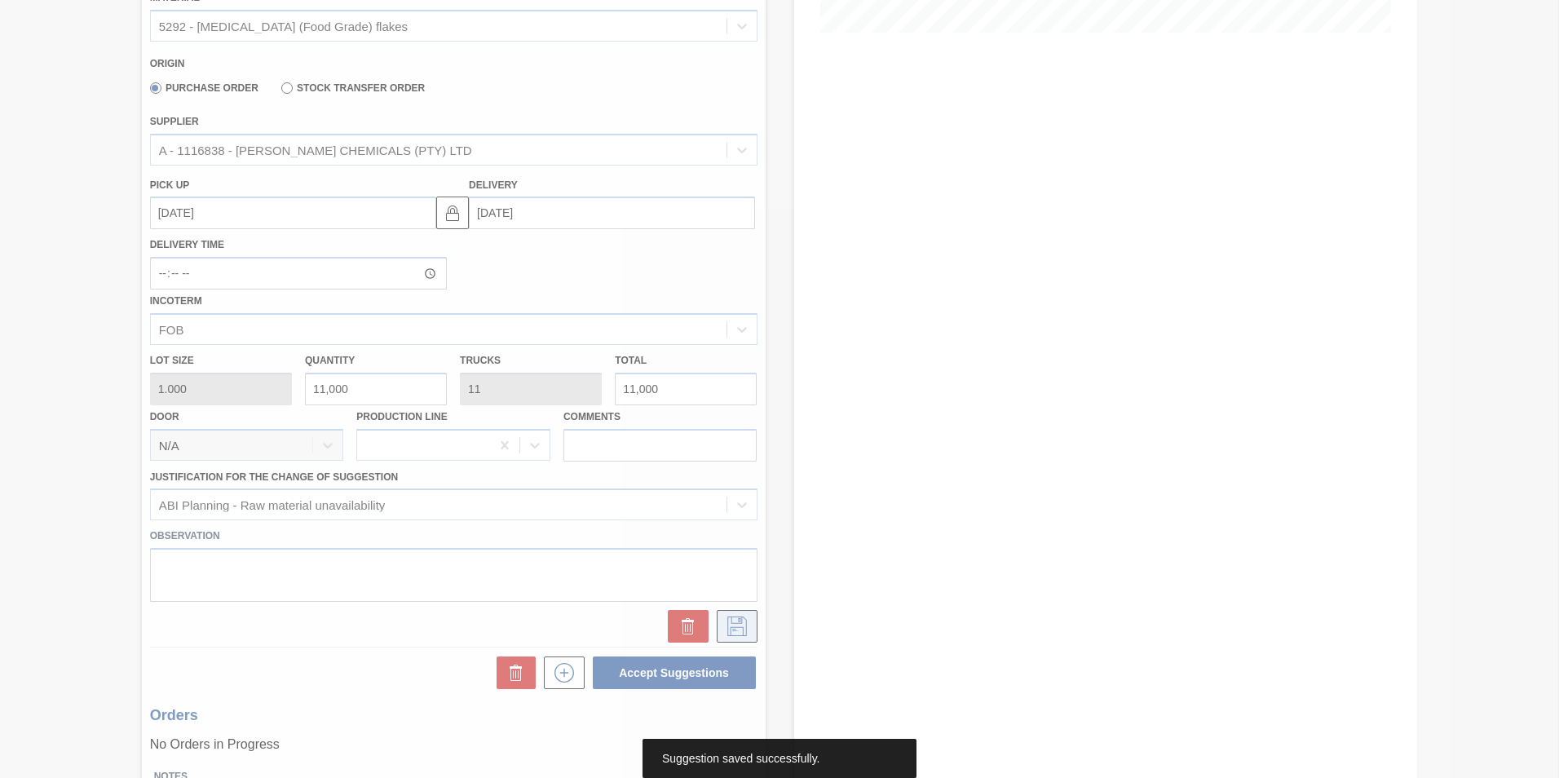
scroll to position [0, 0]
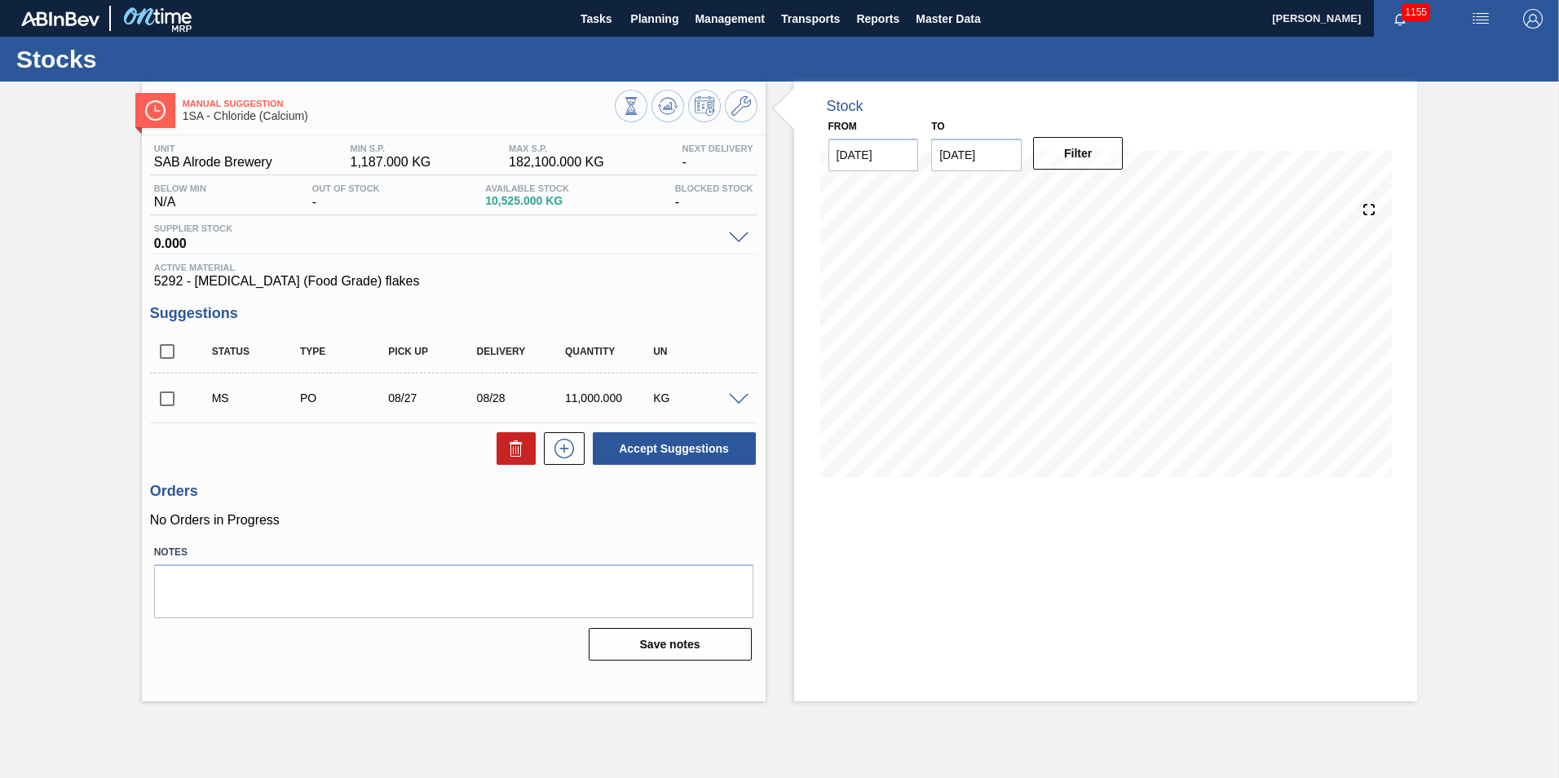
click at [170, 395] on input "checkbox" at bounding box center [167, 399] width 34 height 34
click at [682, 446] on button "Accept Suggestions" at bounding box center [674, 448] width 163 height 33
checkbox input "false"
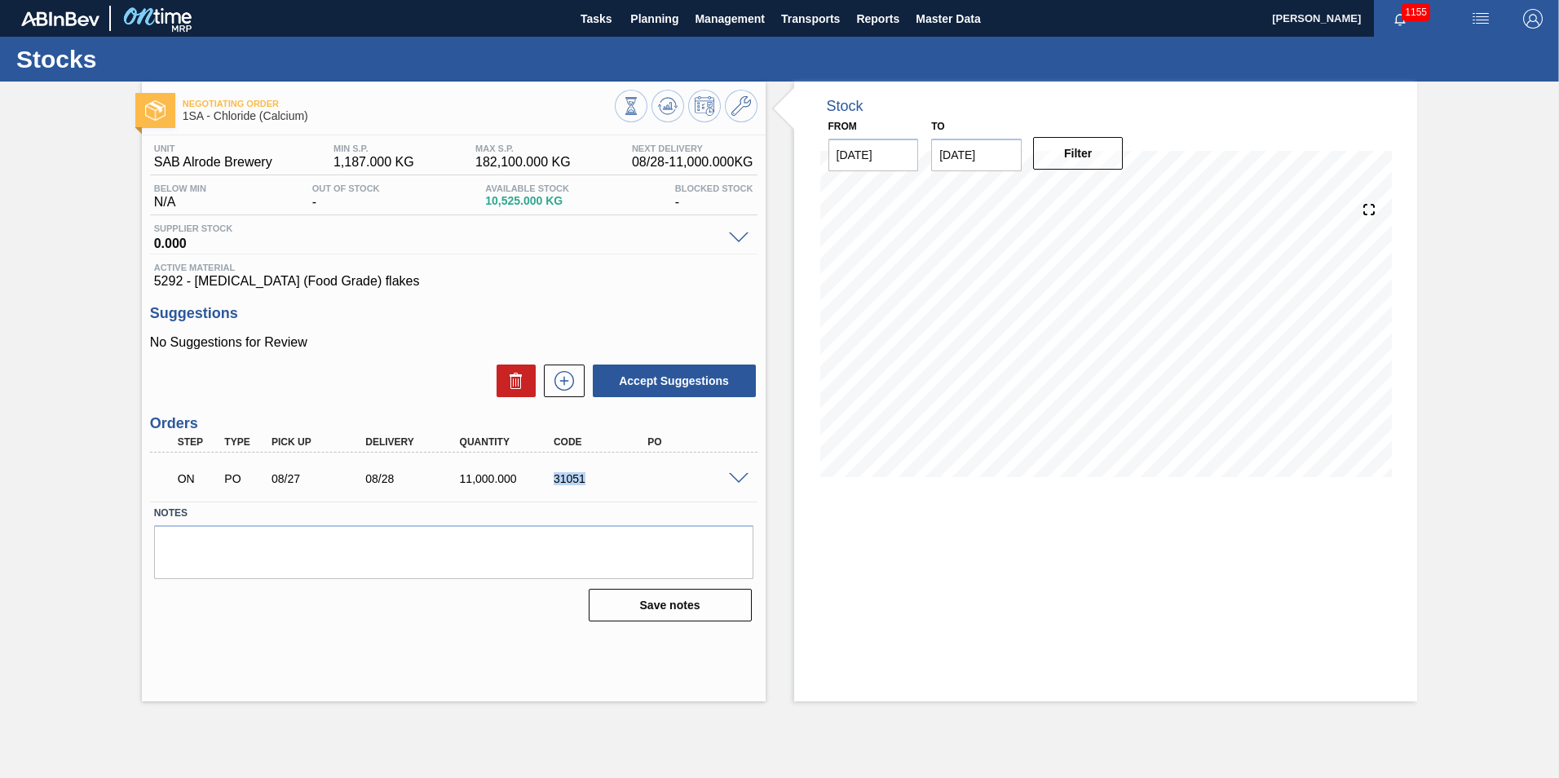
drag, startPoint x: 586, startPoint y: 480, endPoint x: 520, endPoint y: 480, distance: 66.1
click at [520, 480] on div "ON PO 08/27 08/28 11,000.000 31051" at bounding box center [449, 477] width 564 height 33
copy div "31051"
click at [805, 541] on div "Stock From [DATE] to [DATE] Filter" at bounding box center [1106, 392] width 624 height 620
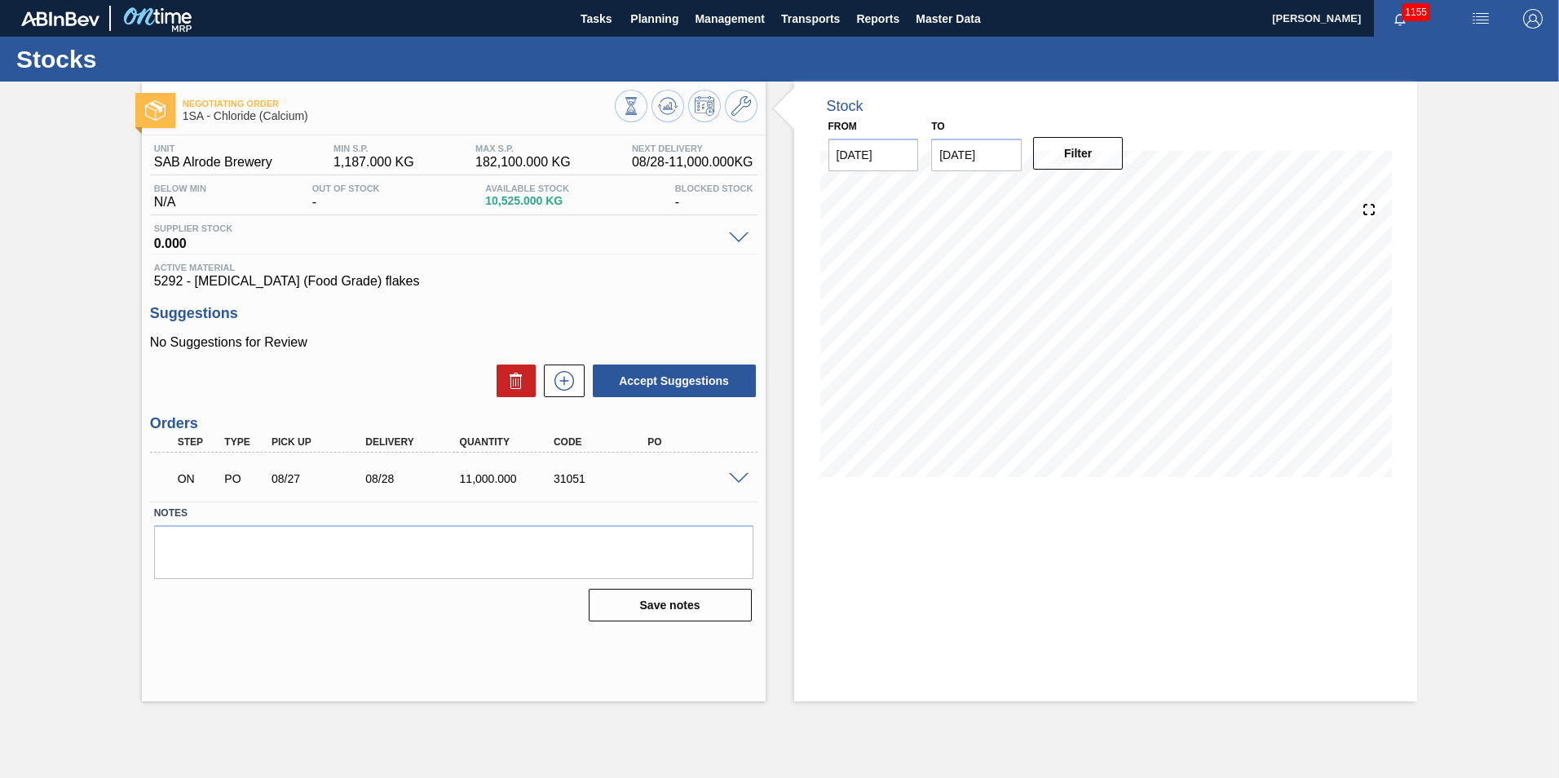
click at [734, 478] on span at bounding box center [739, 479] width 20 height 12
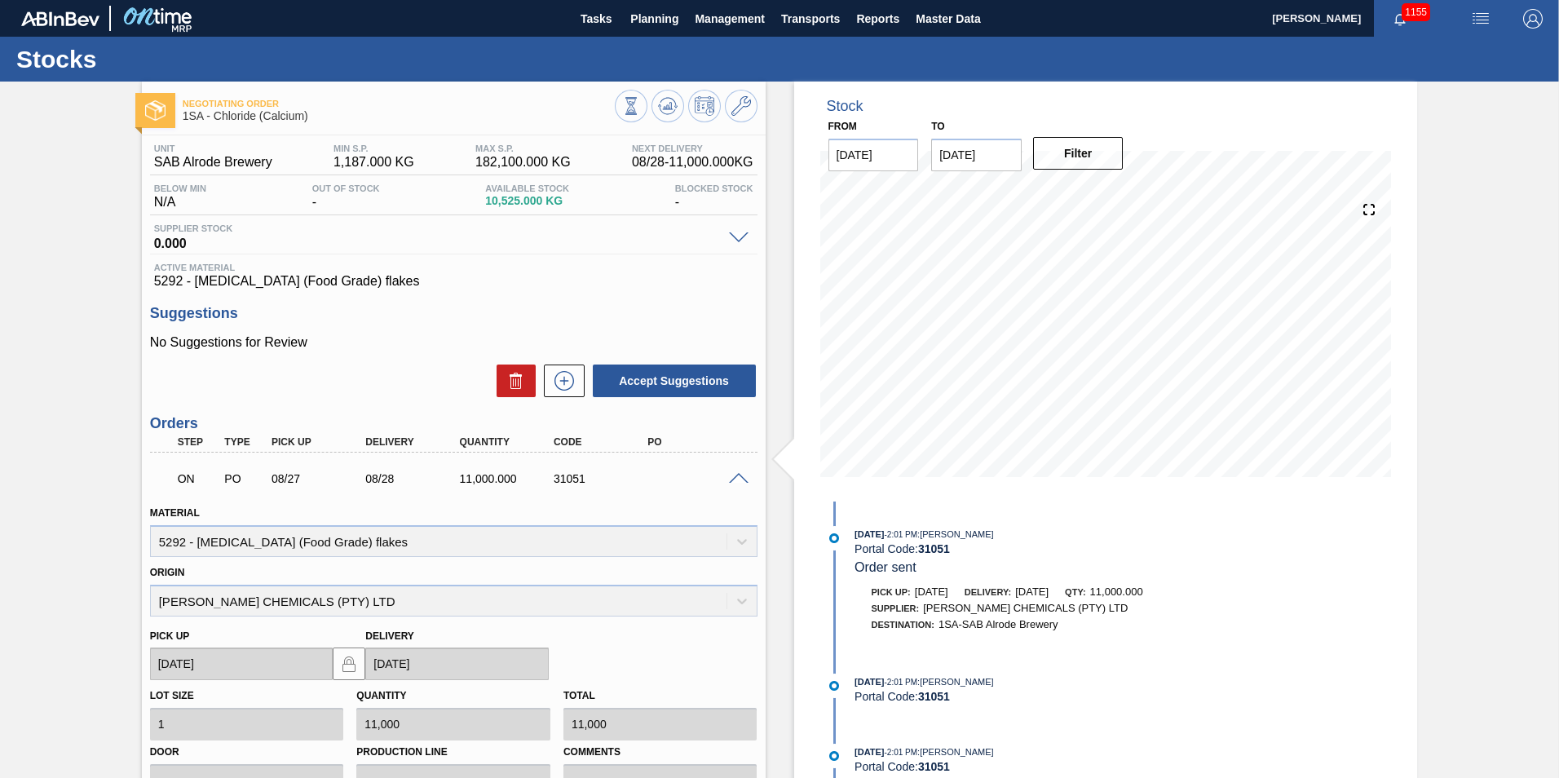
click at [733, 475] on span at bounding box center [739, 479] width 20 height 12
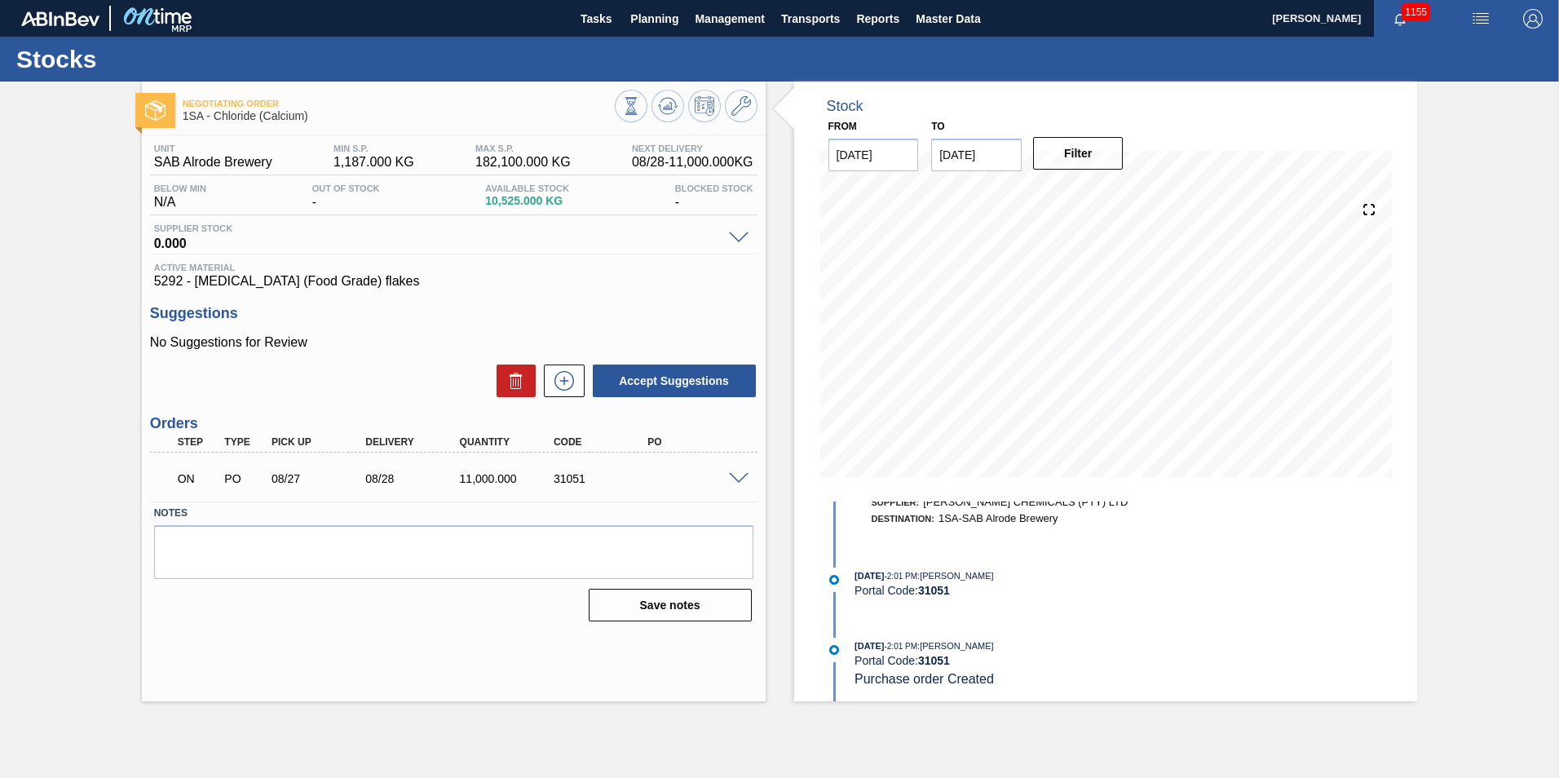
scroll to position [108, 0]
click at [653, 14] on span "Planning" at bounding box center [654, 19] width 48 height 20
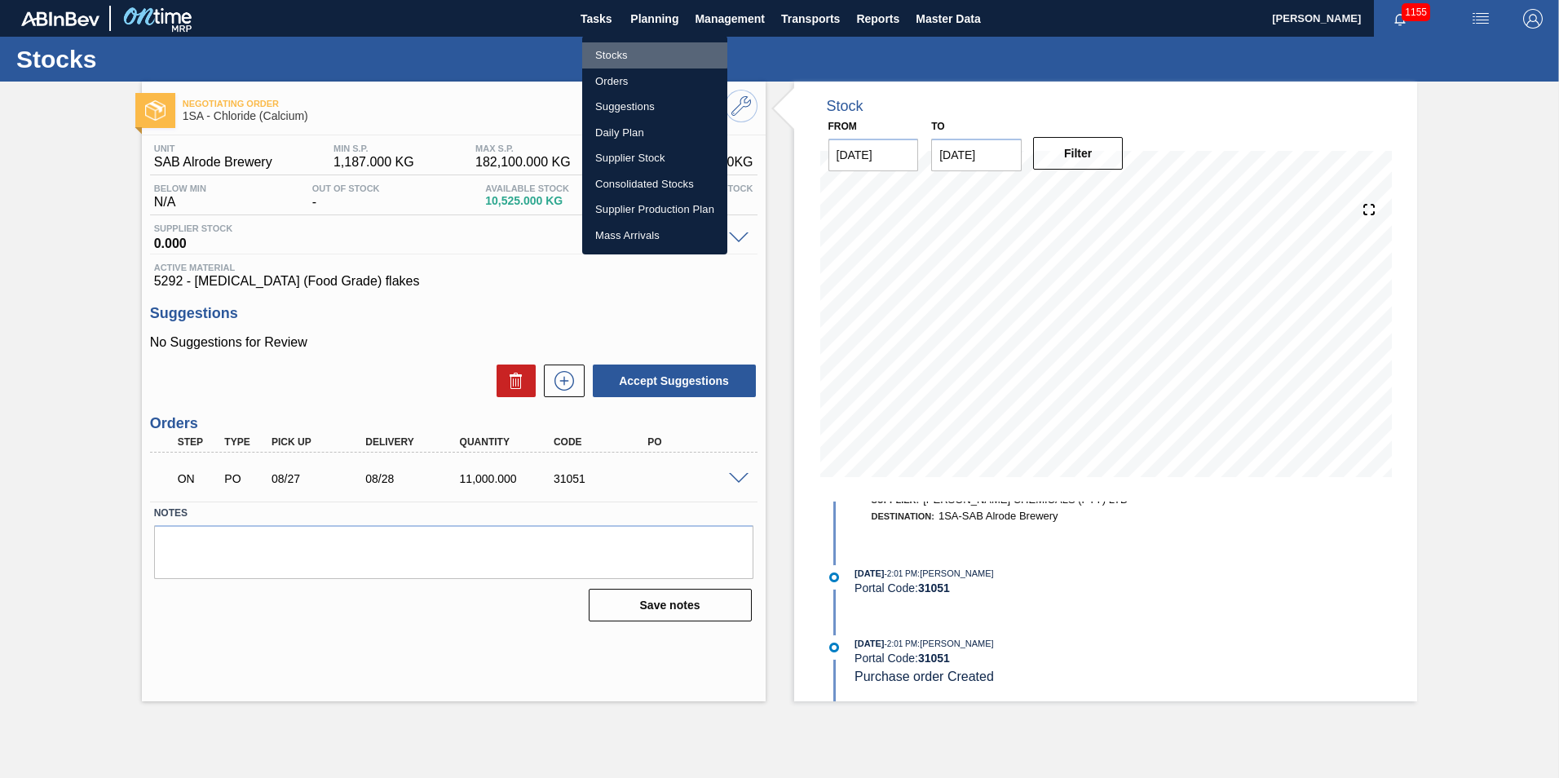
click at [633, 54] on li "Stocks" at bounding box center [654, 55] width 145 height 26
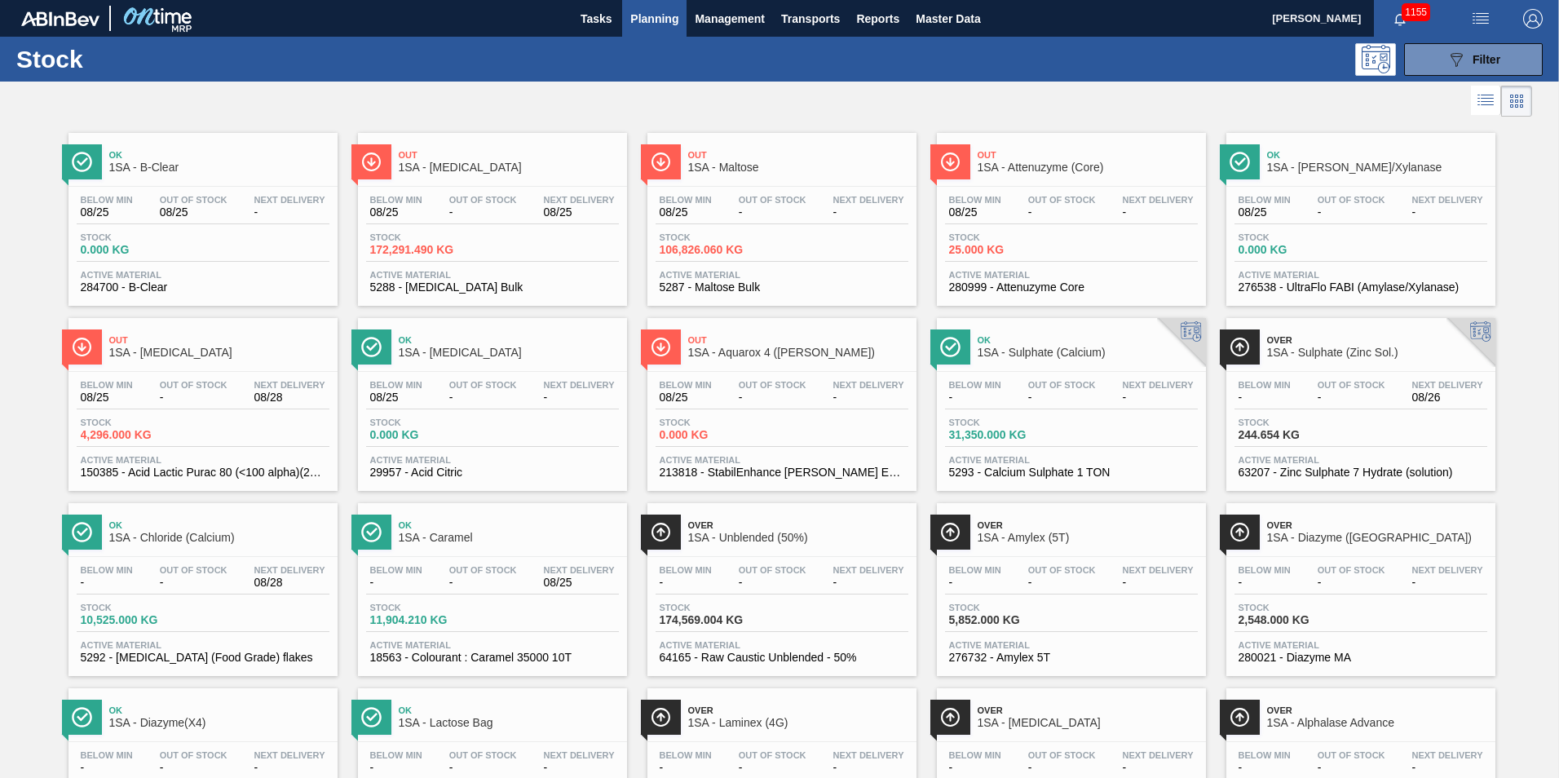
click at [242, 571] on div "Below Min - Out Of Stock - Next Delivery 08/28" at bounding box center [203, 579] width 253 height 29
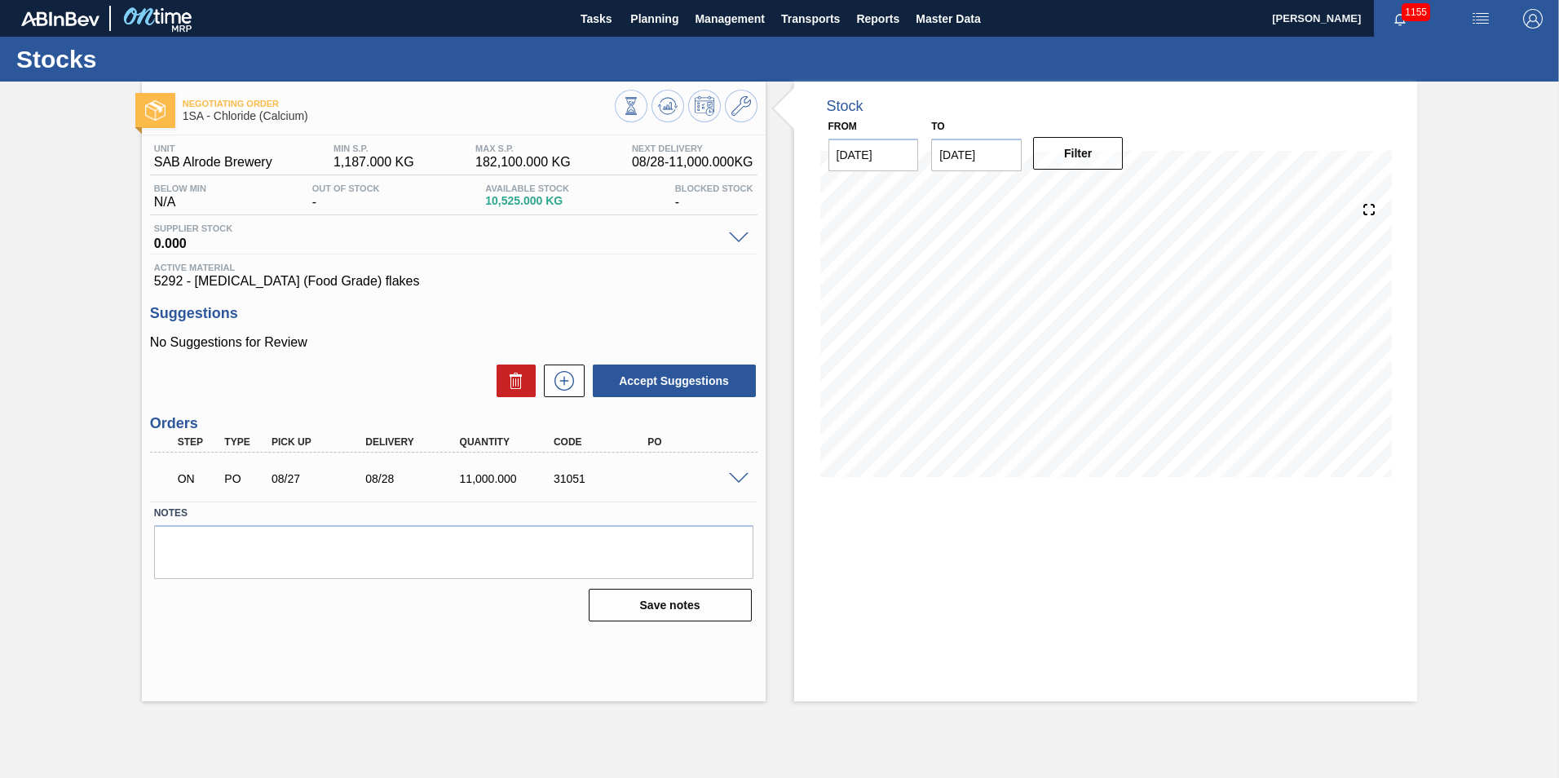
click at [616, 479] on div "31051" at bounding box center [602, 478] width 105 height 13
drag, startPoint x: 593, startPoint y: 478, endPoint x: 551, endPoint y: 477, distance: 41.6
click at [551, 477] on div "31051" at bounding box center [602, 478] width 105 height 13
copy div "31051"
click at [647, 12] on span "Planning" at bounding box center [654, 19] width 48 height 20
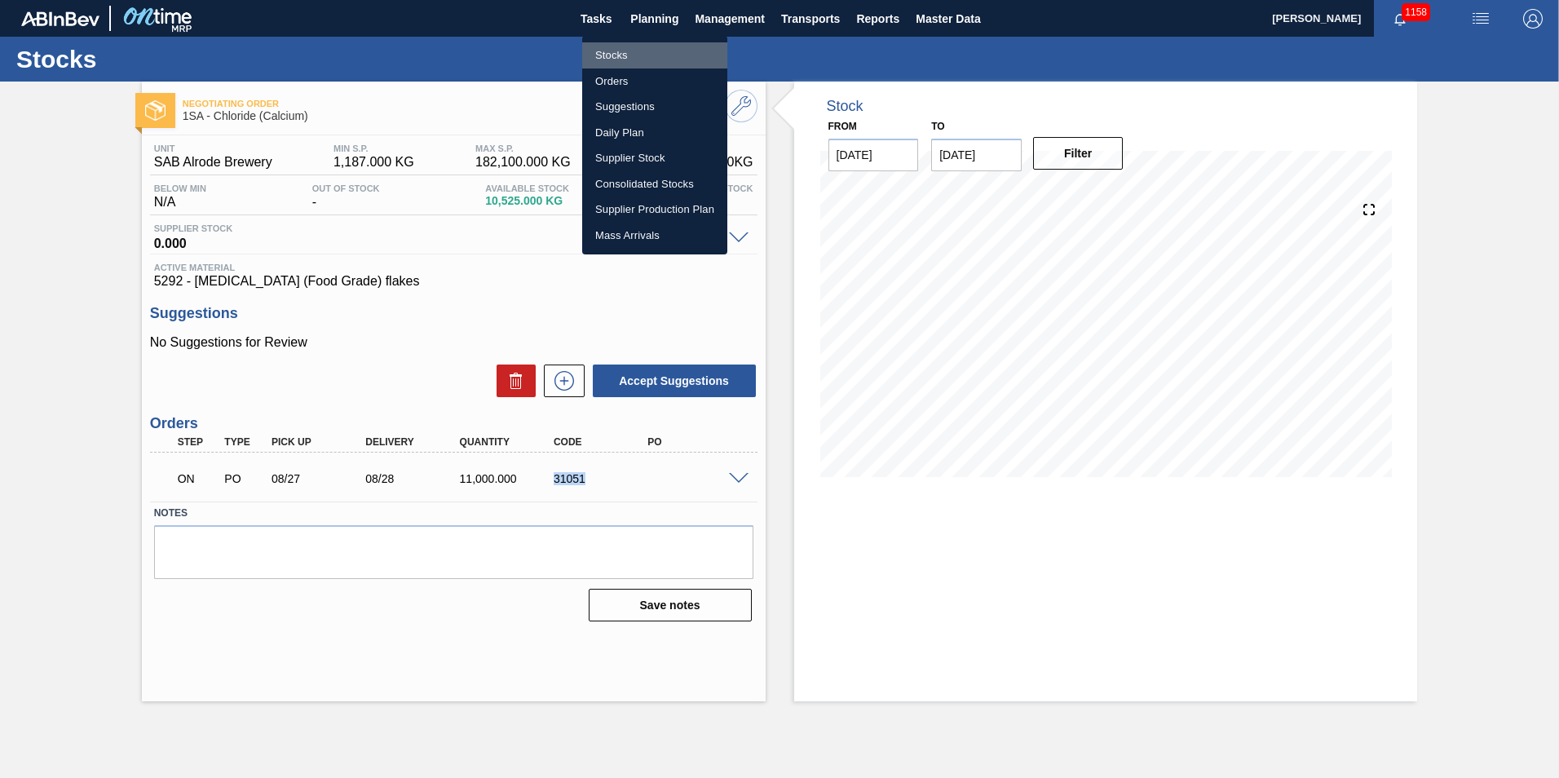
click at [617, 54] on li "Stocks" at bounding box center [654, 55] width 145 height 26
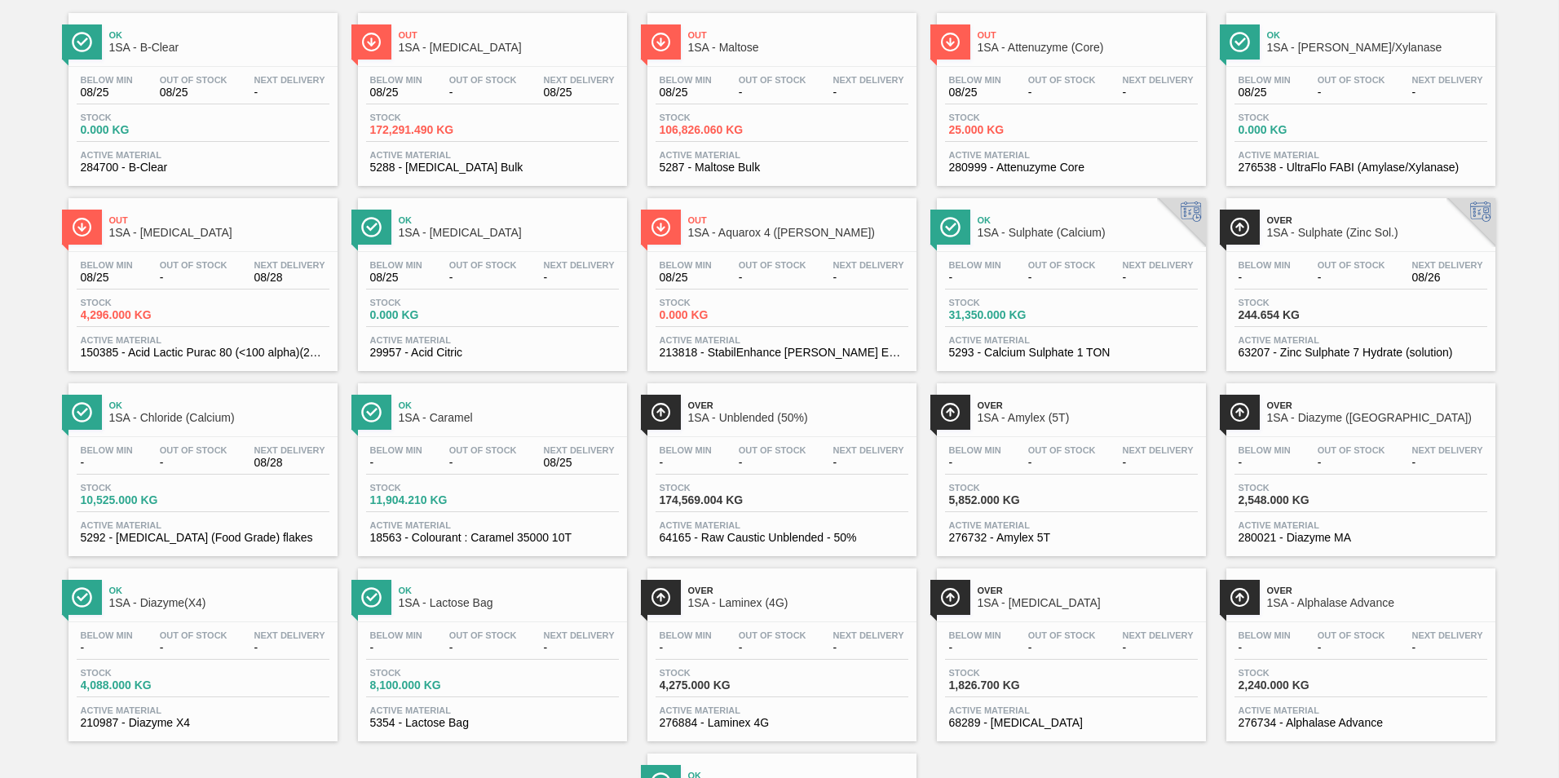
scroll to position [163, 0]
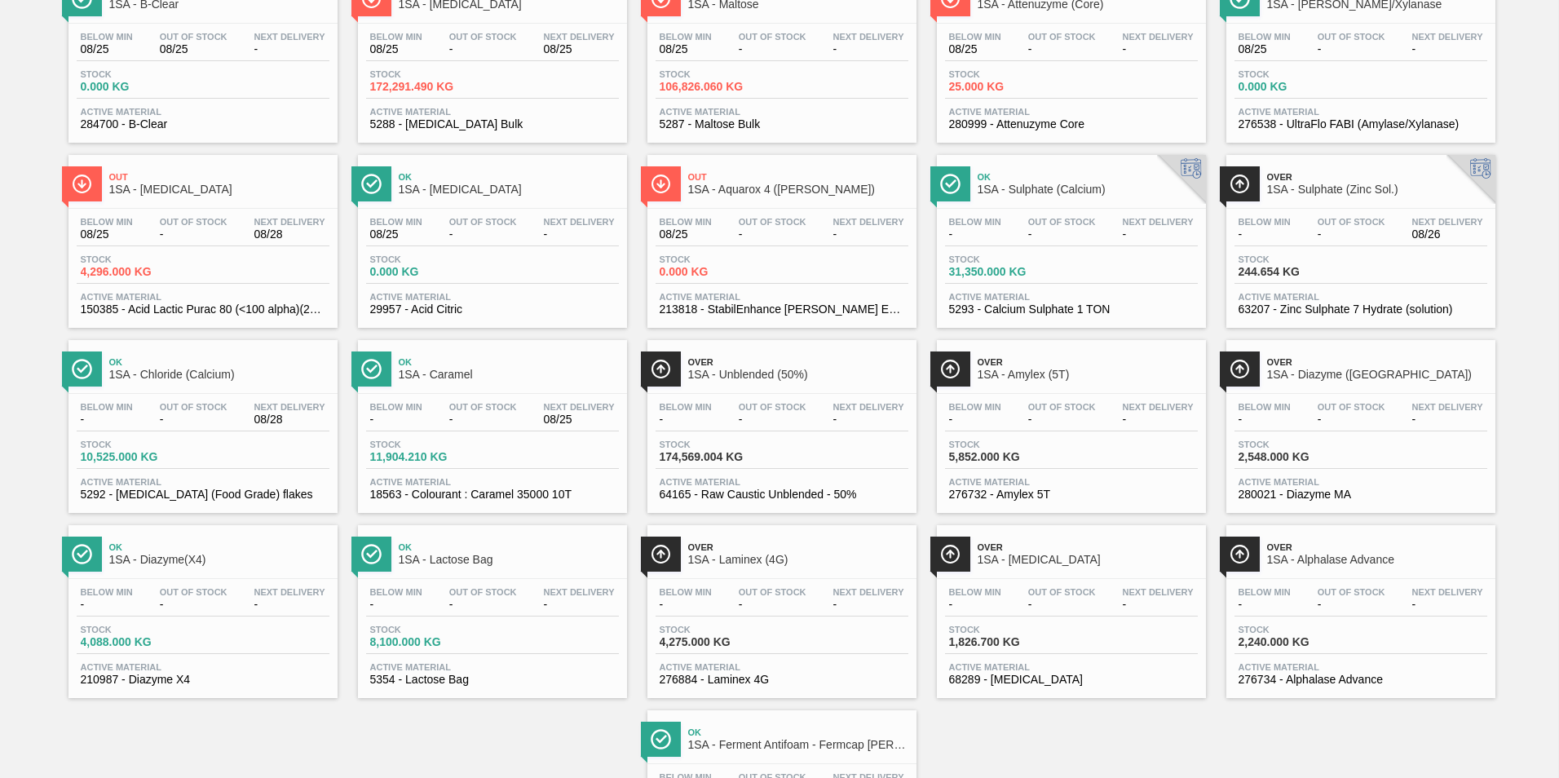
click at [1330, 461] on span "2,548.000 KG" at bounding box center [1296, 457] width 114 height 12
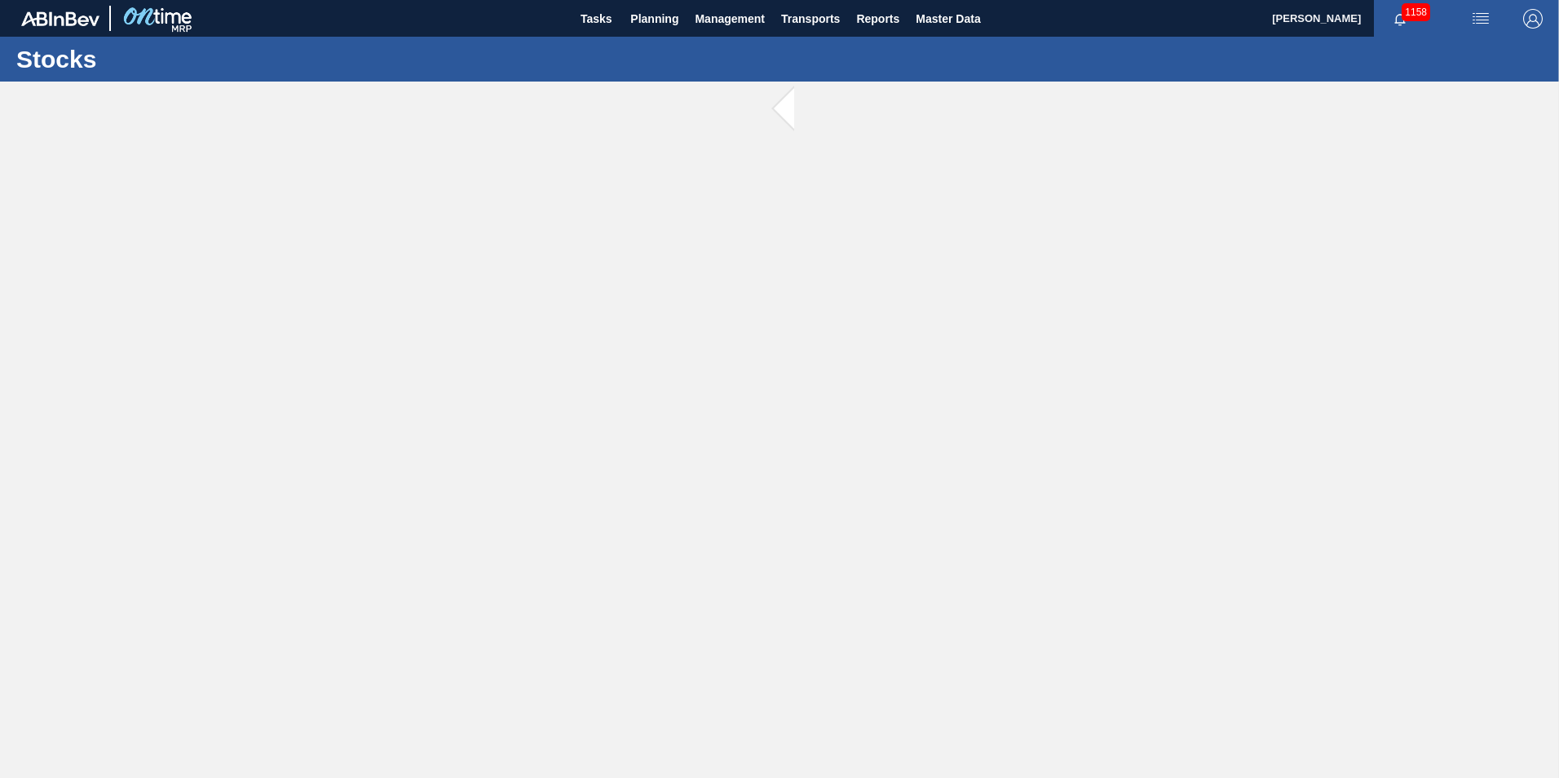
click at [1330, 461] on main "Tasks Planning Management Transports Reports Master Data [PERSON_NAME] 1158 [PE…" at bounding box center [779, 389] width 1559 height 778
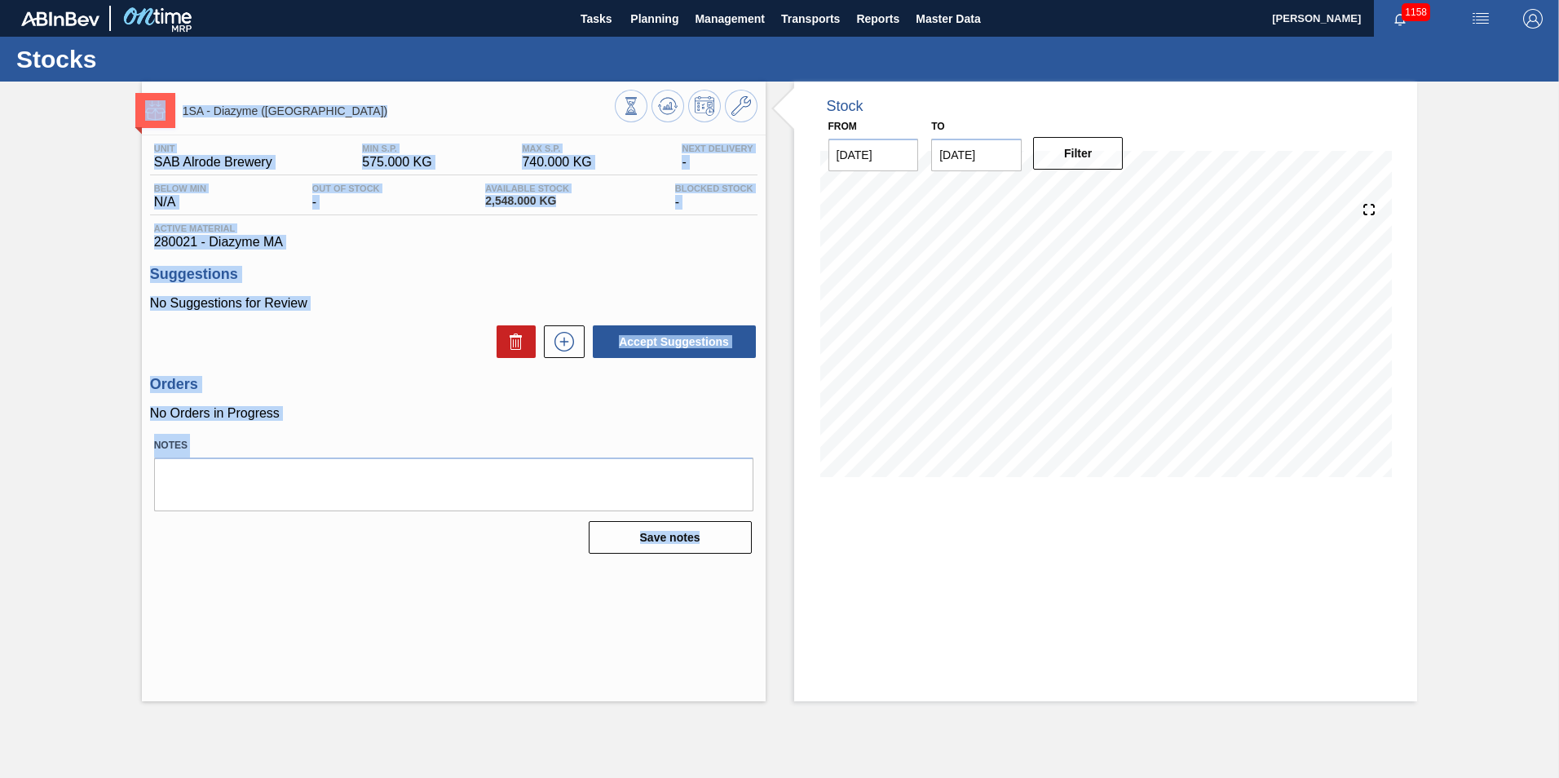
click at [401, 332] on div "Accept Suggestions" at bounding box center [454, 342] width 608 height 36
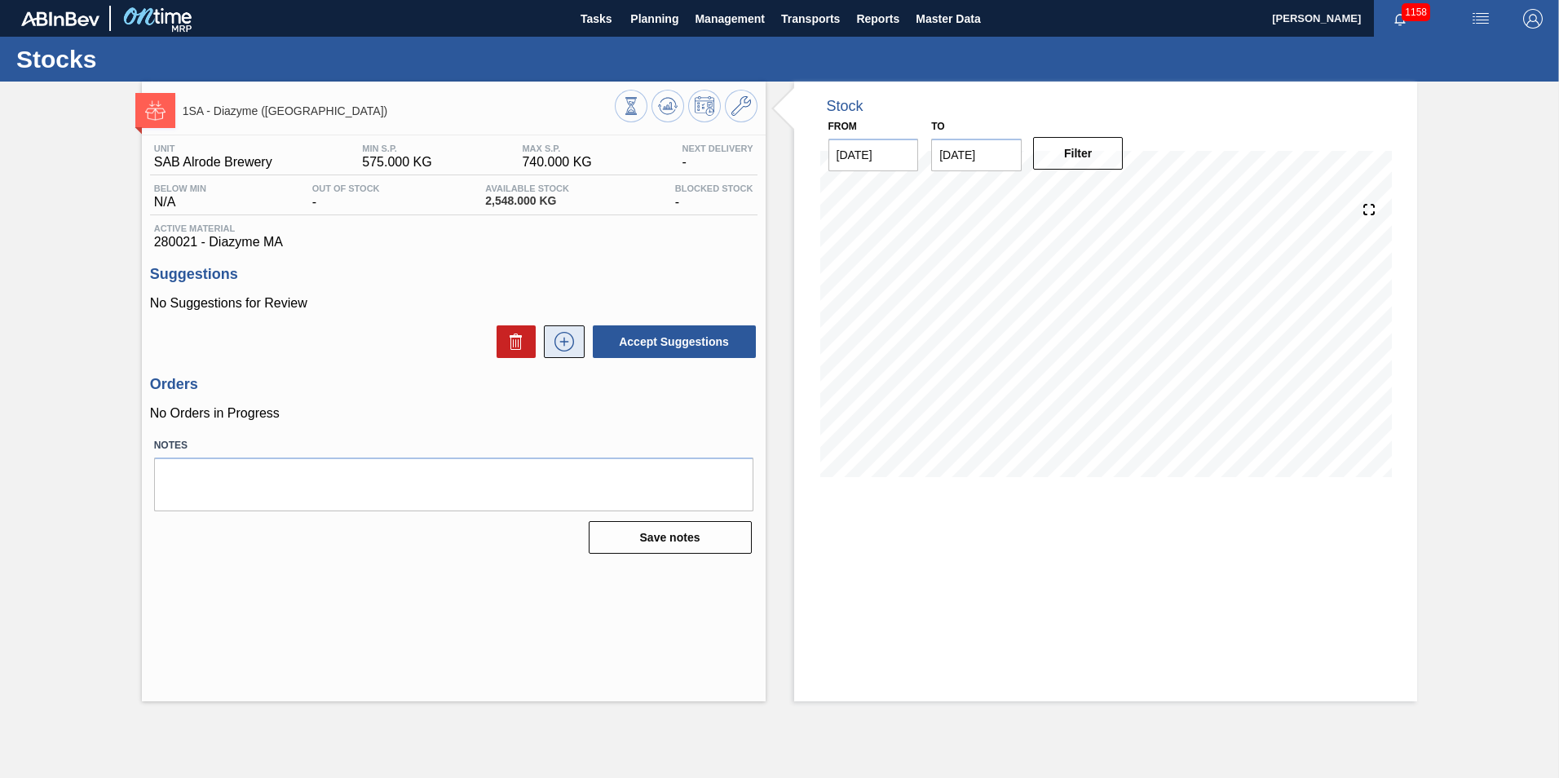
click at [570, 342] on icon at bounding box center [564, 342] width 26 height 20
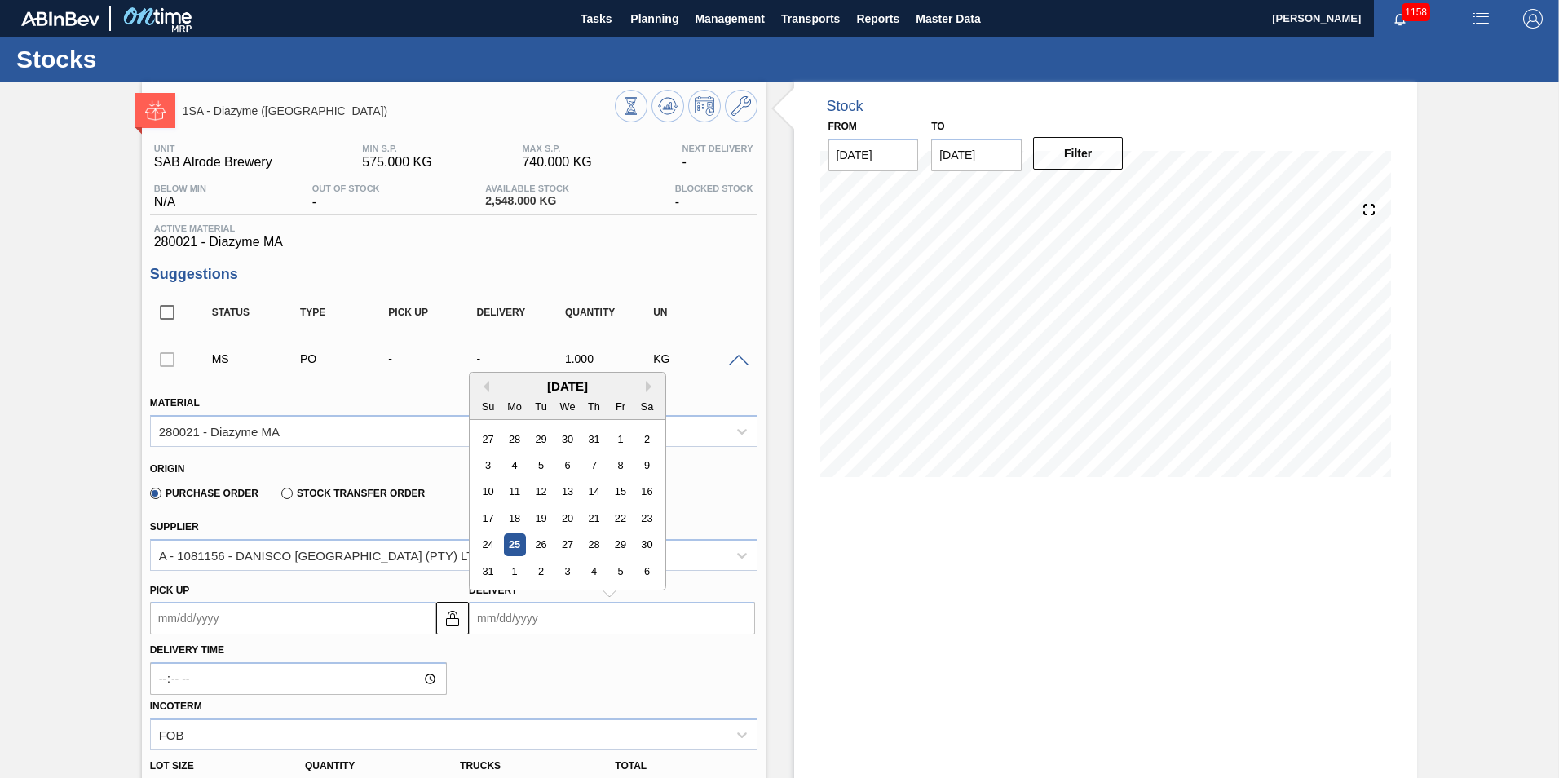
click at [522, 620] on input "Delivery" at bounding box center [612, 618] width 286 height 33
click at [542, 573] on div "2" at bounding box center [541, 571] width 22 height 22
type up3210643771 "[DATE]"
type input "[DATE]"
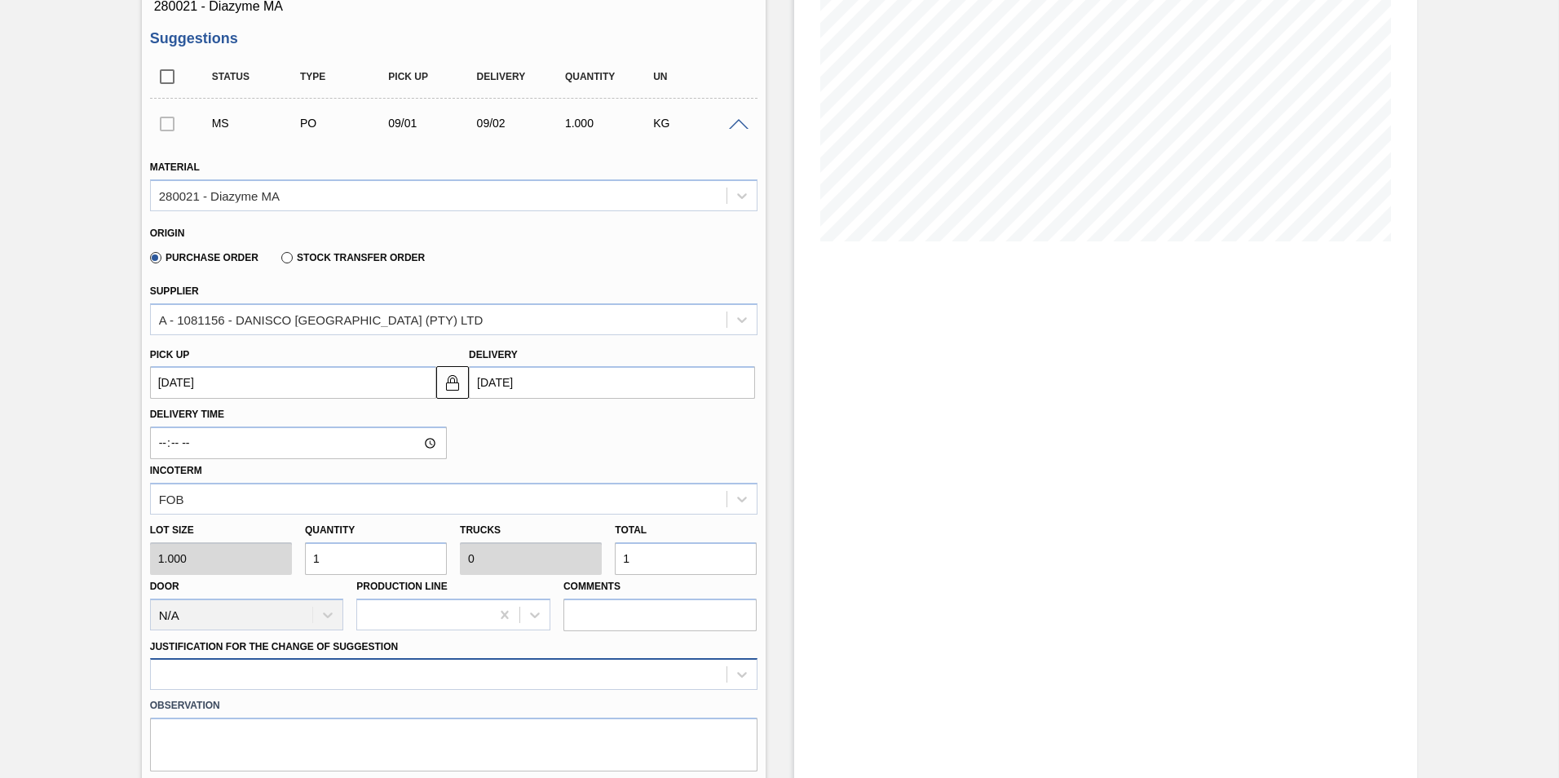
scroll to position [245, 0]
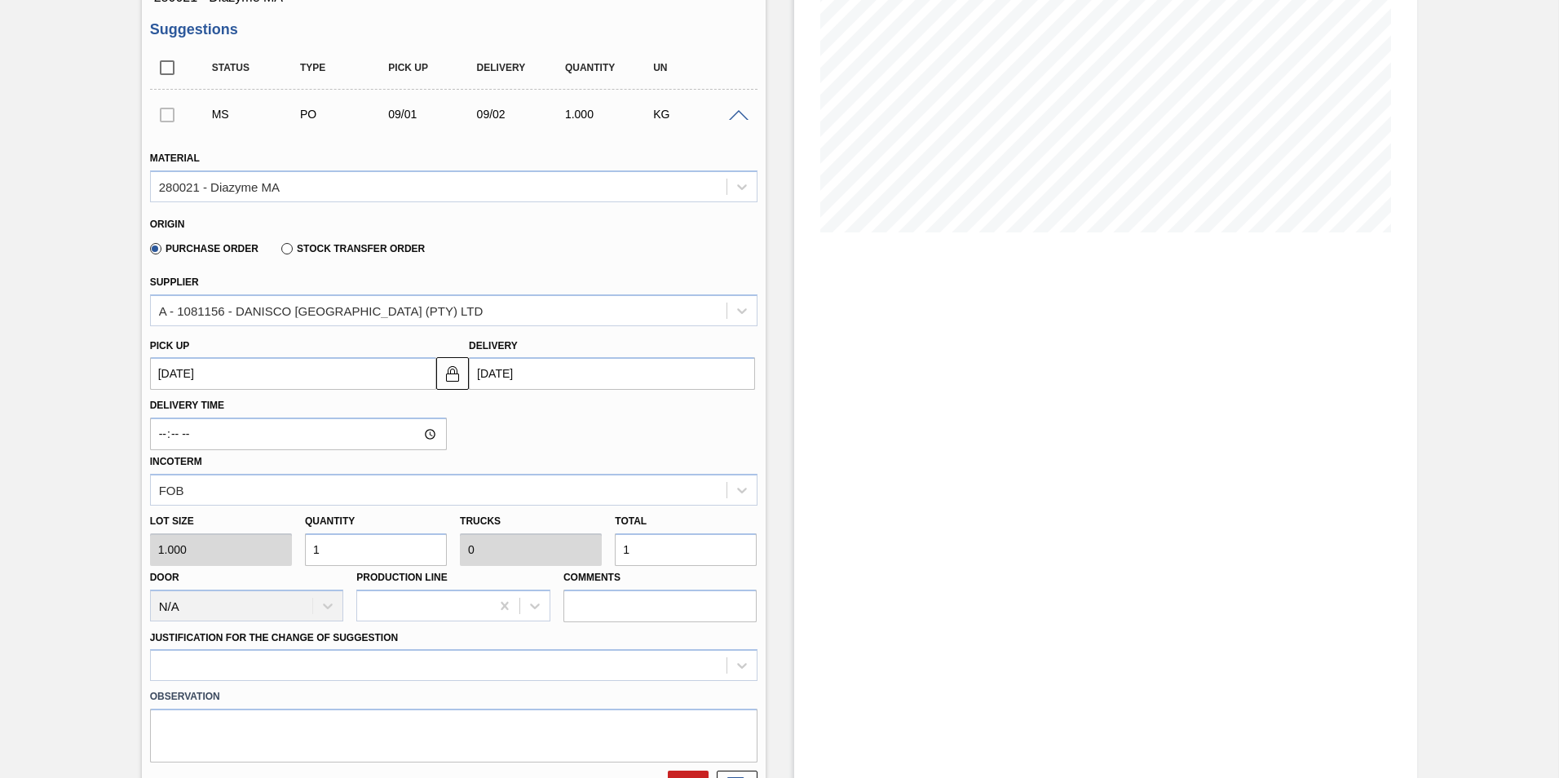
click at [643, 551] on input "1" at bounding box center [686, 549] width 142 height 33
type input "0"
type input "1"
type input "17"
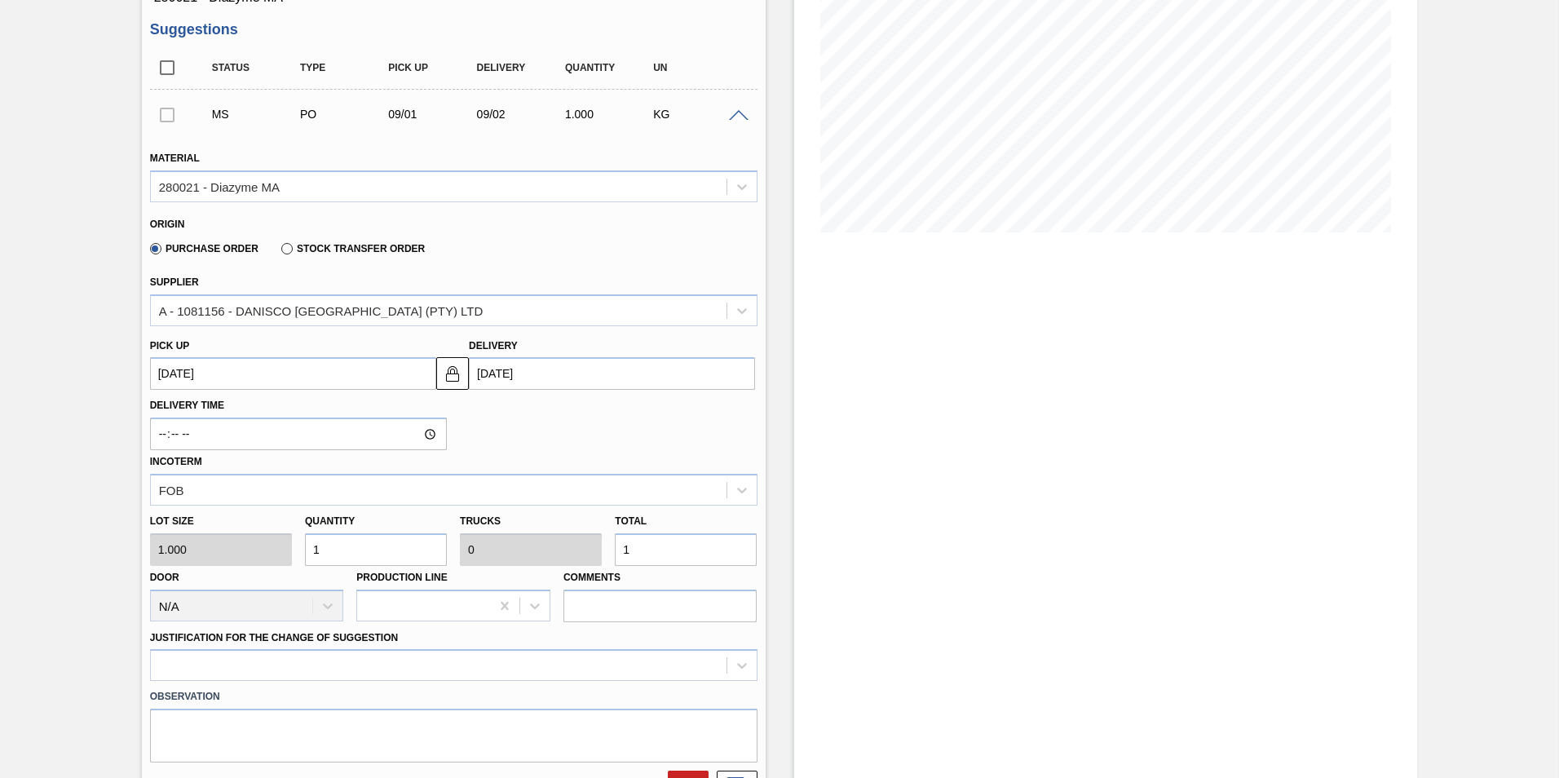
type input "0.004"
type input "17"
type input "179"
type input "0.04"
type input "179"
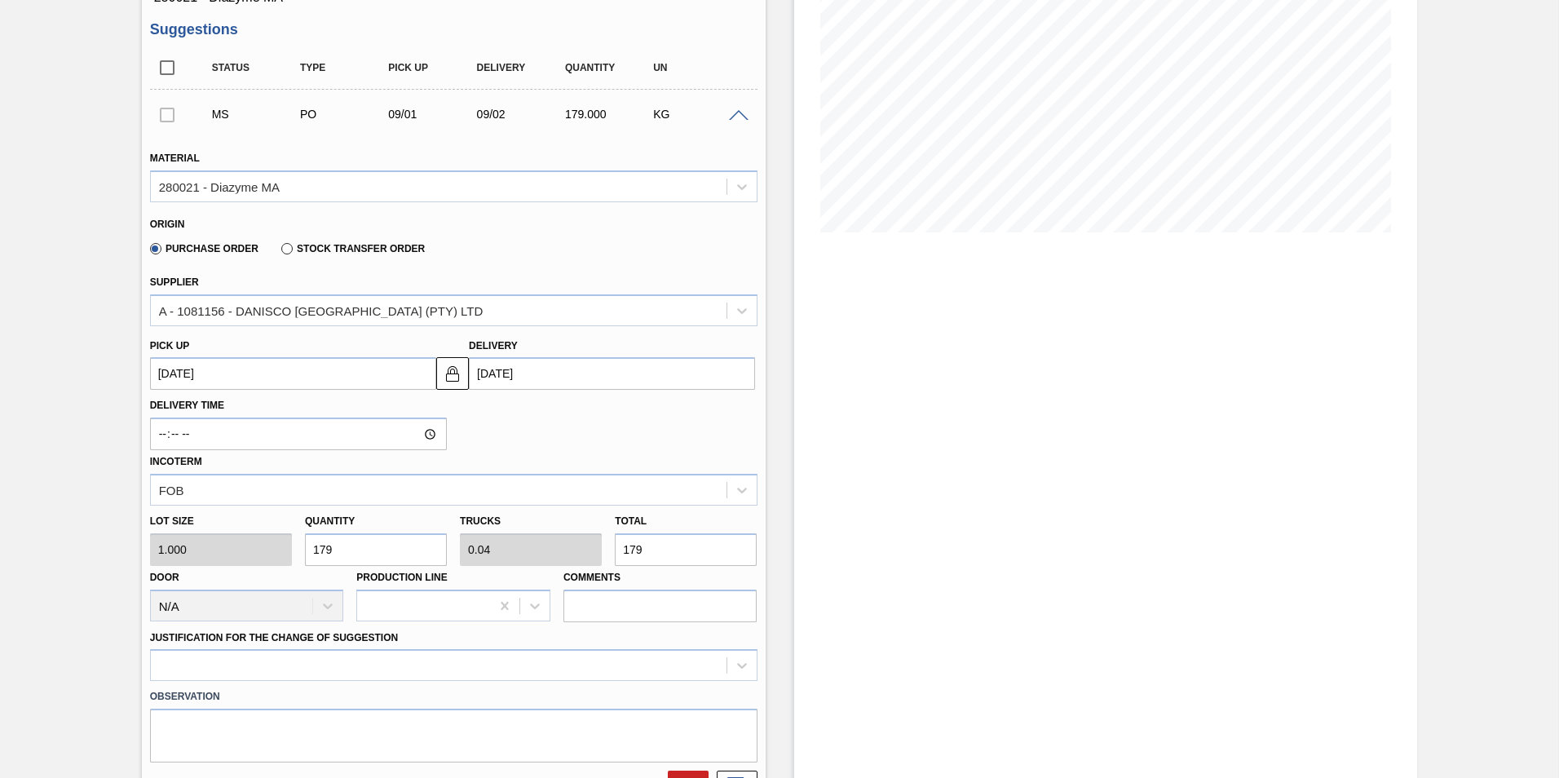
type input "1,792"
type input "0.4"
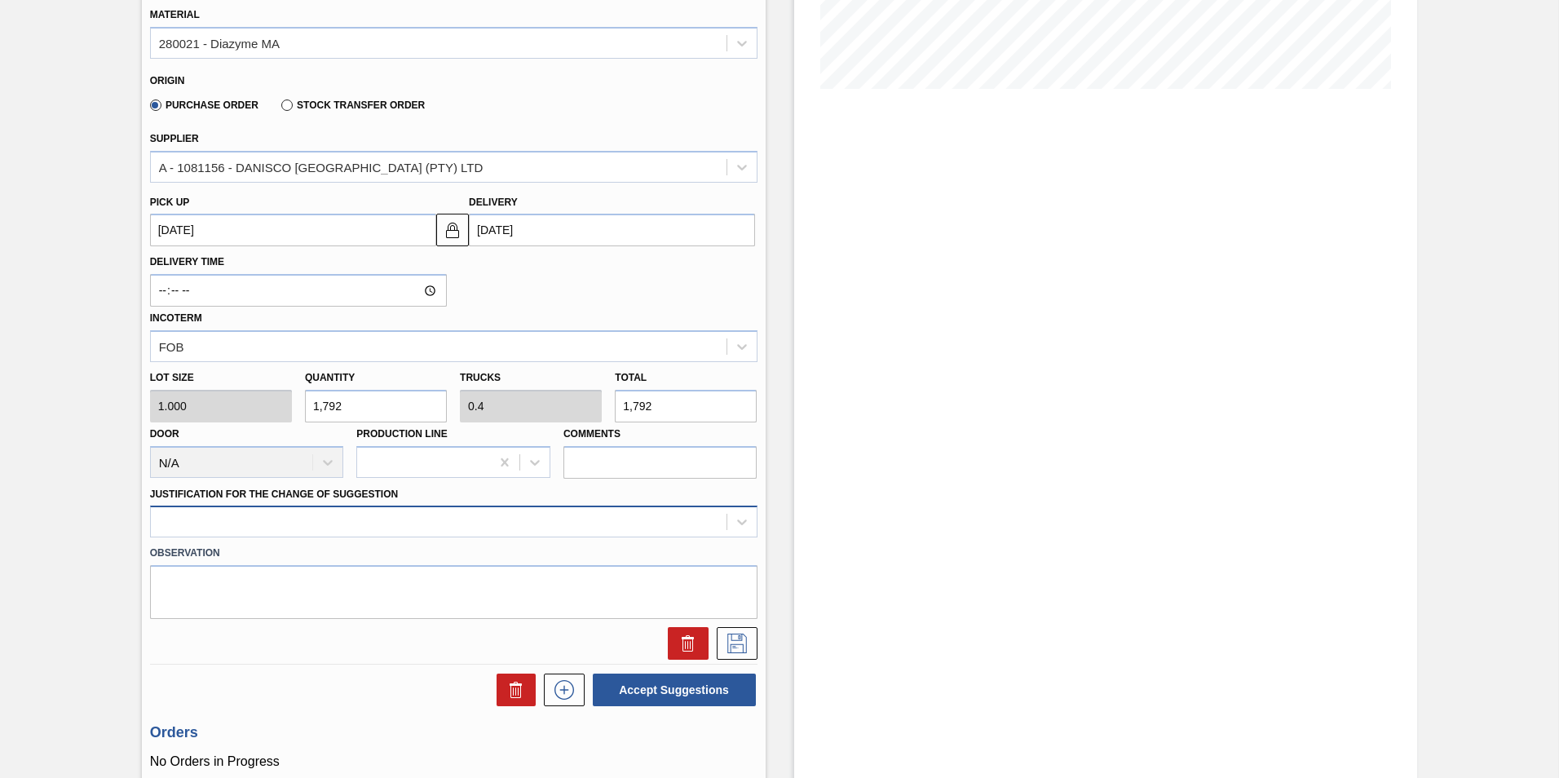
scroll to position [408, 0]
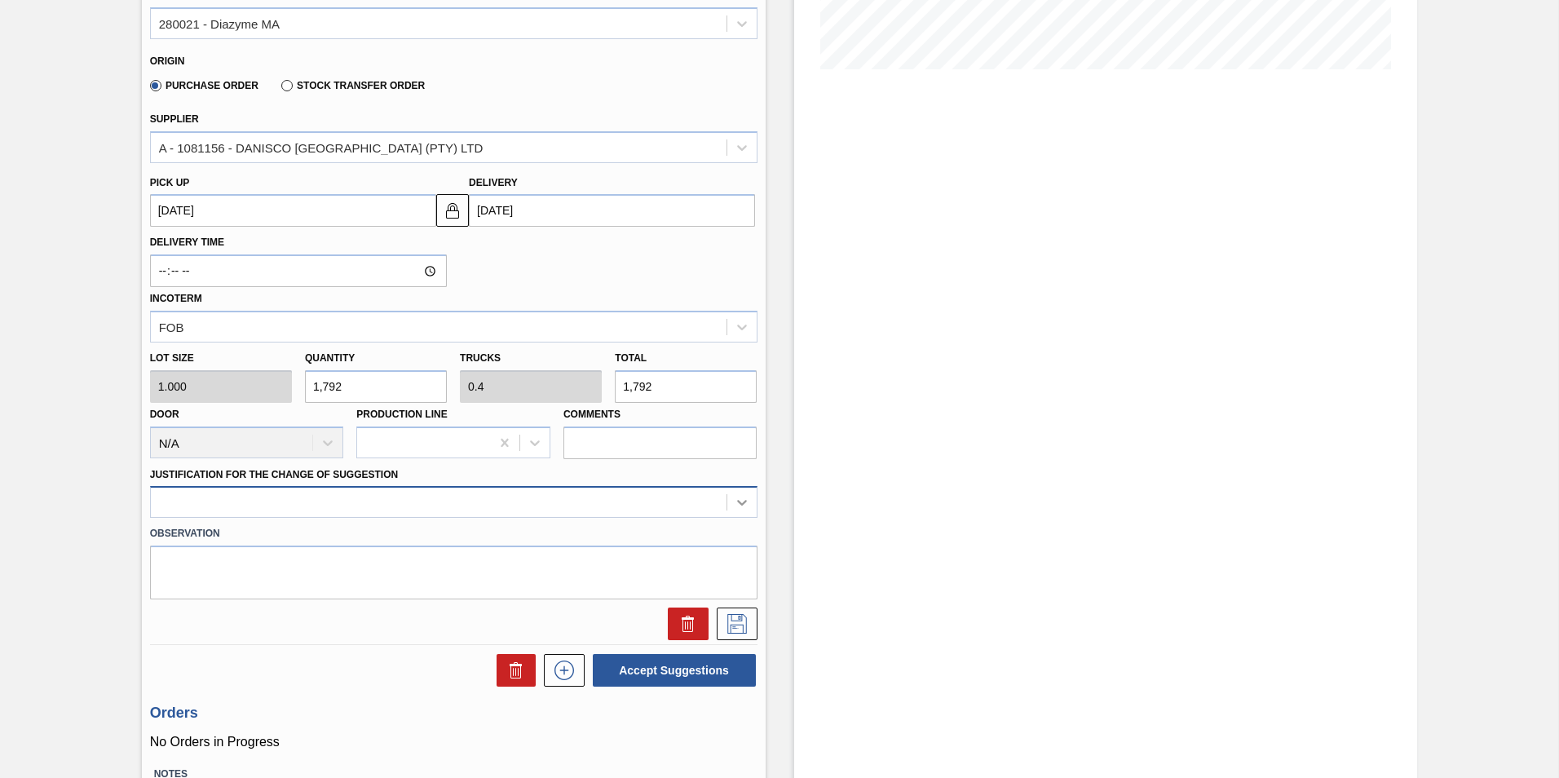
type input "1,792"
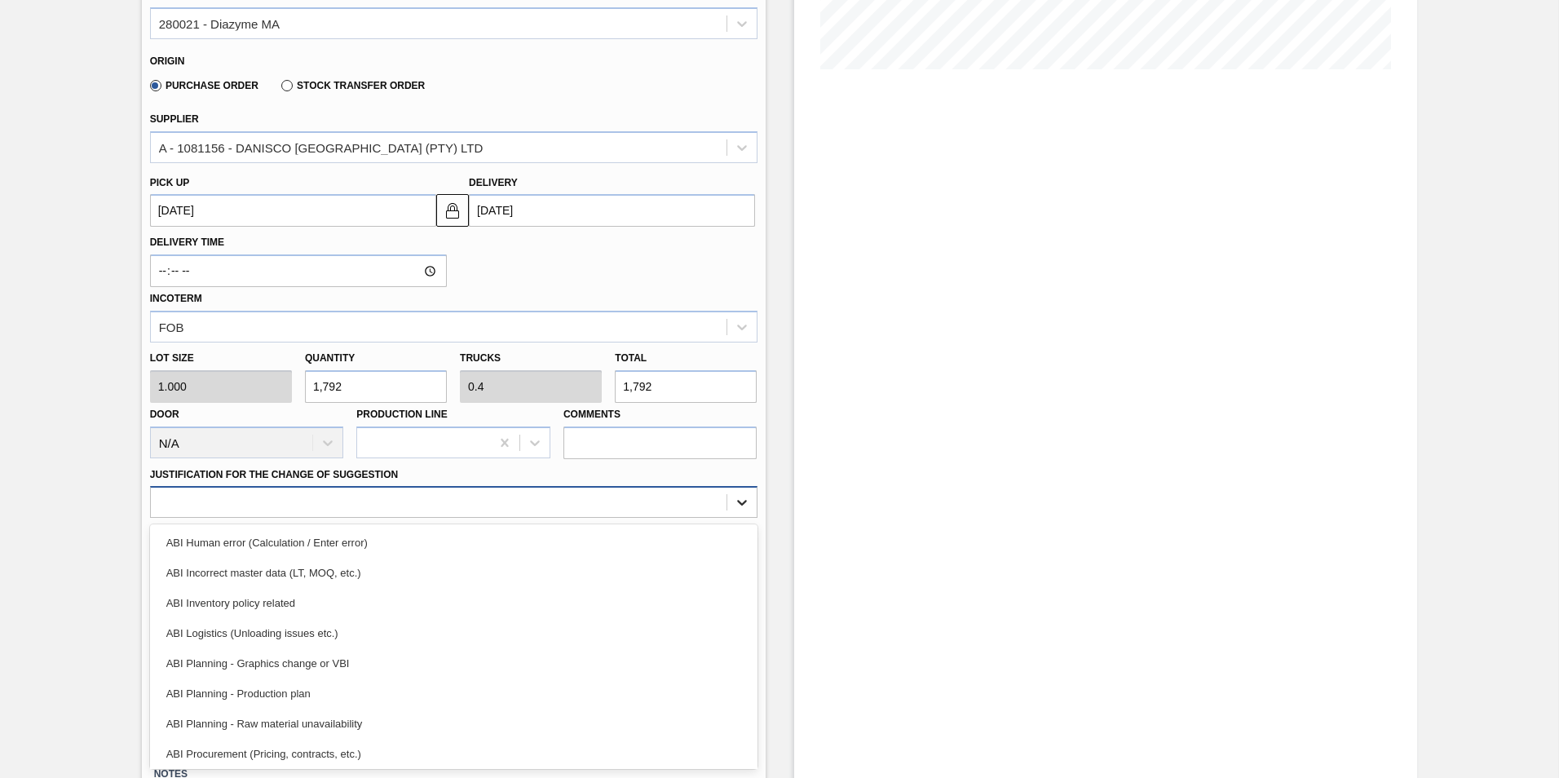
click at [738, 499] on icon at bounding box center [742, 502] width 16 height 16
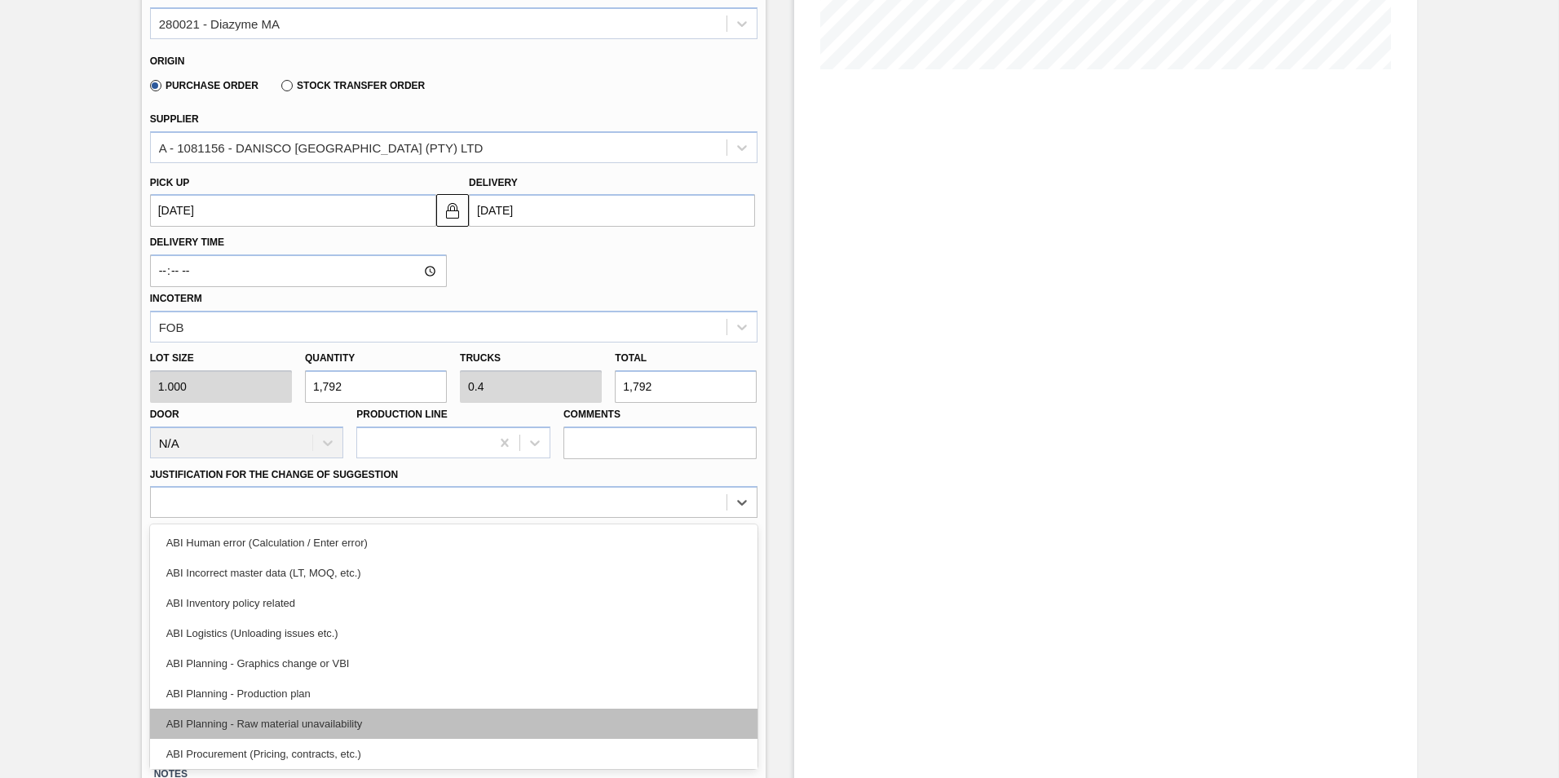
click at [279, 723] on div "ABI Planning - Raw material unavailability" at bounding box center [454, 724] width 608 height 30
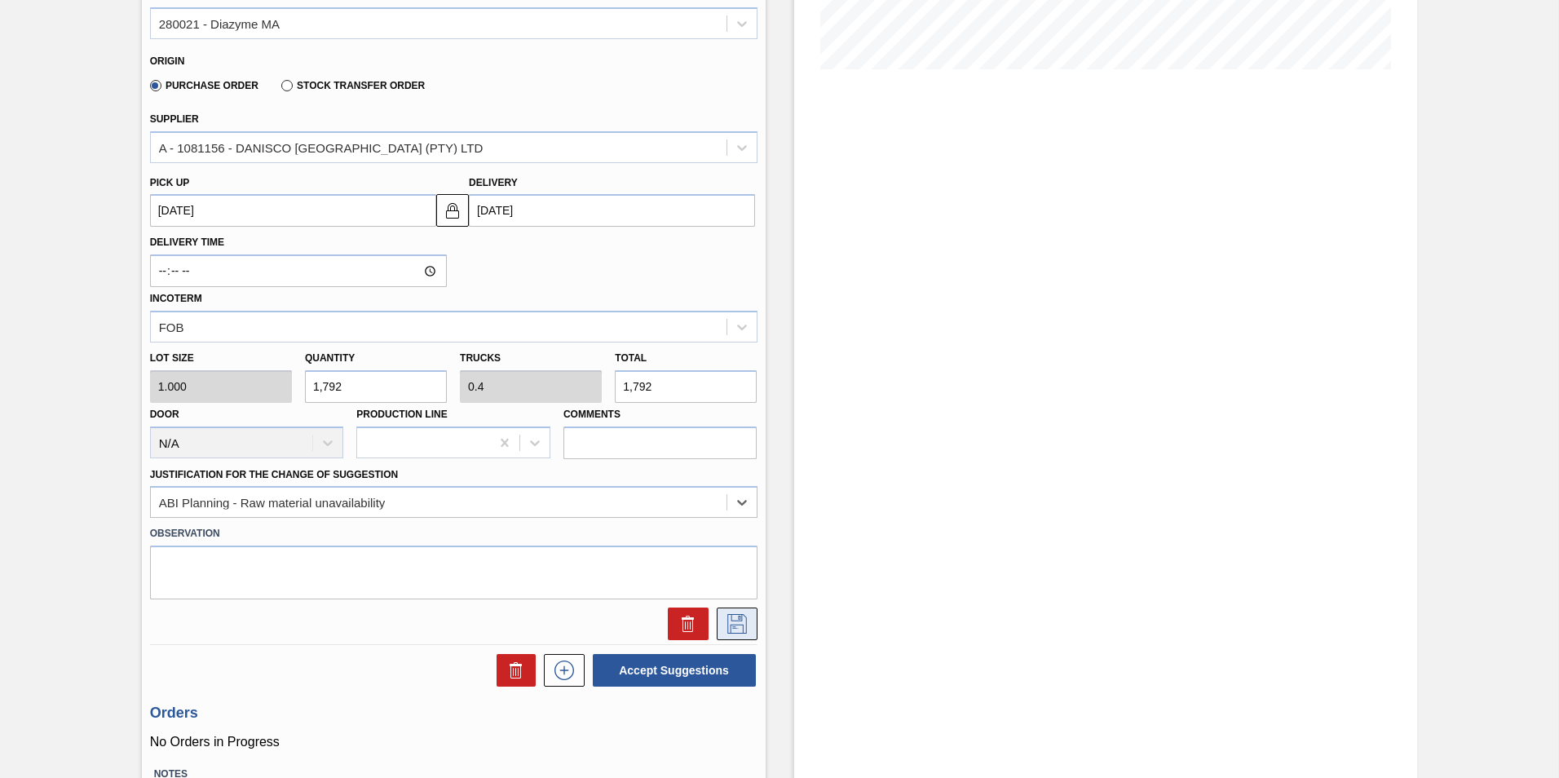
click at [738, 627] on icon at bounding box center [737, 624] width 26 height 20
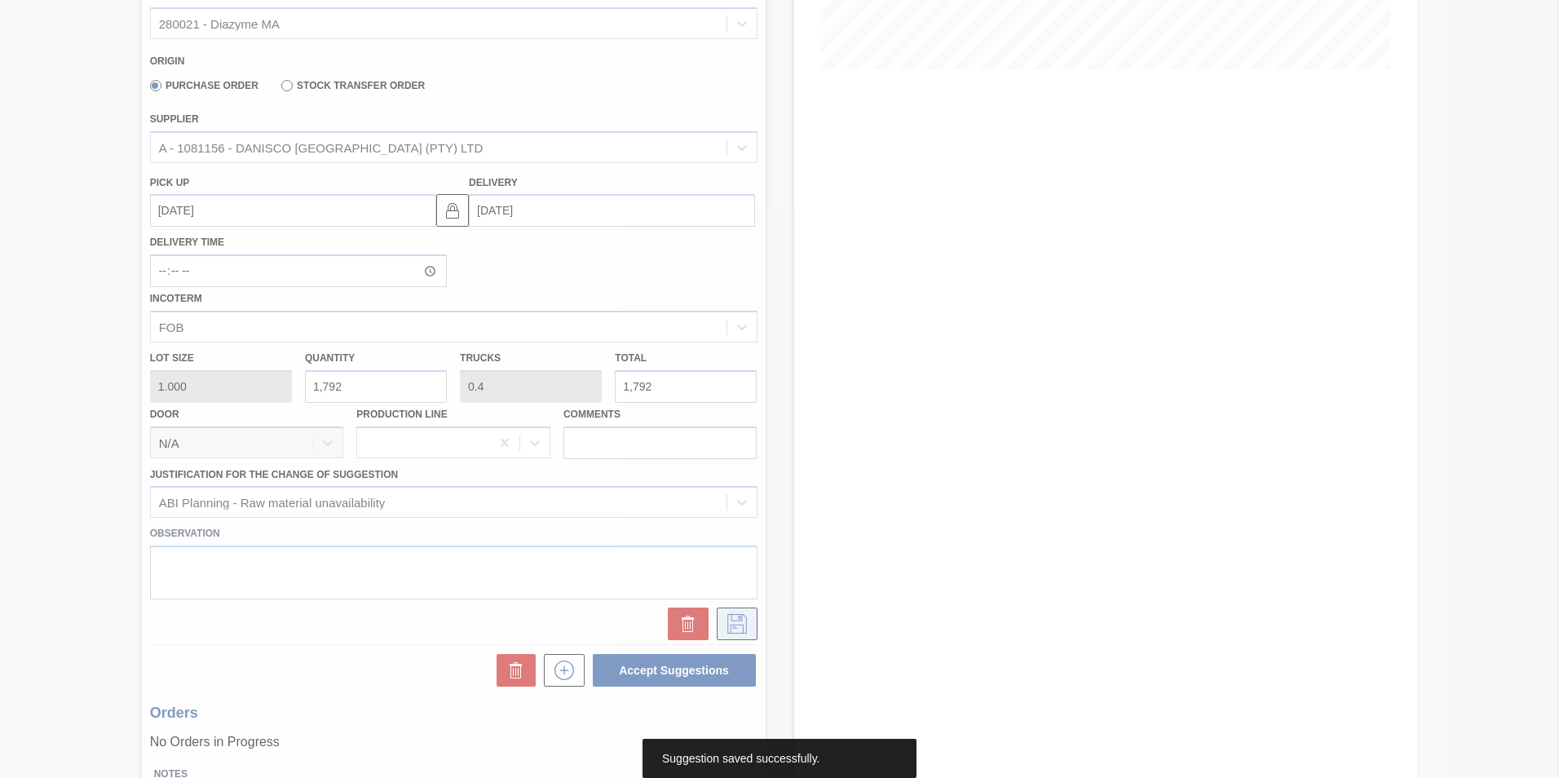
scroll to position [0, 0]
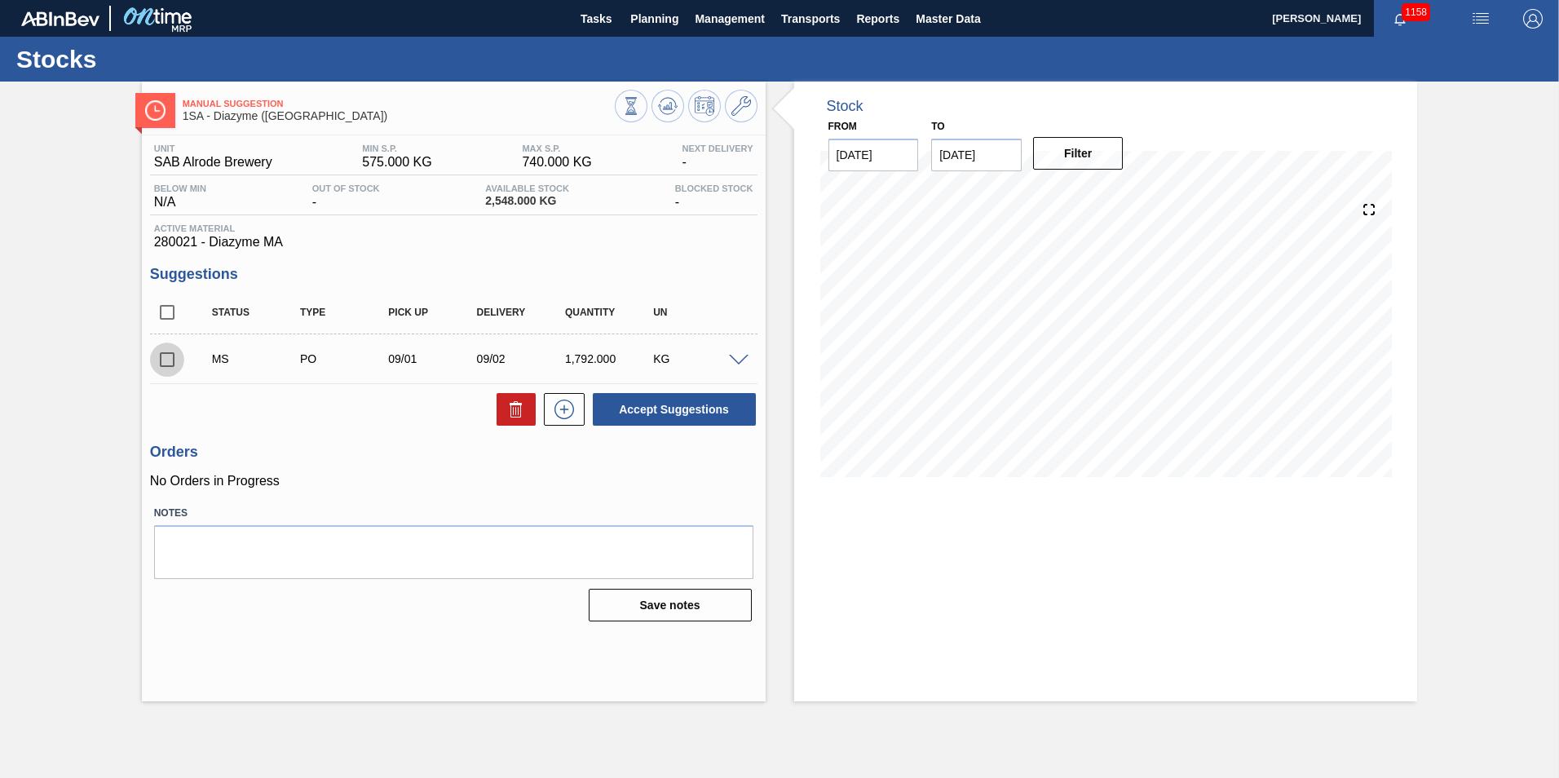
click at [164, 363] on input "checkbox" at bounding box center [167, 359] width 34 height 34
click at [640, 413] on button "Accept Suggestions" at bounding box center [674, 409] width 163 height 33
checkbox input "false"
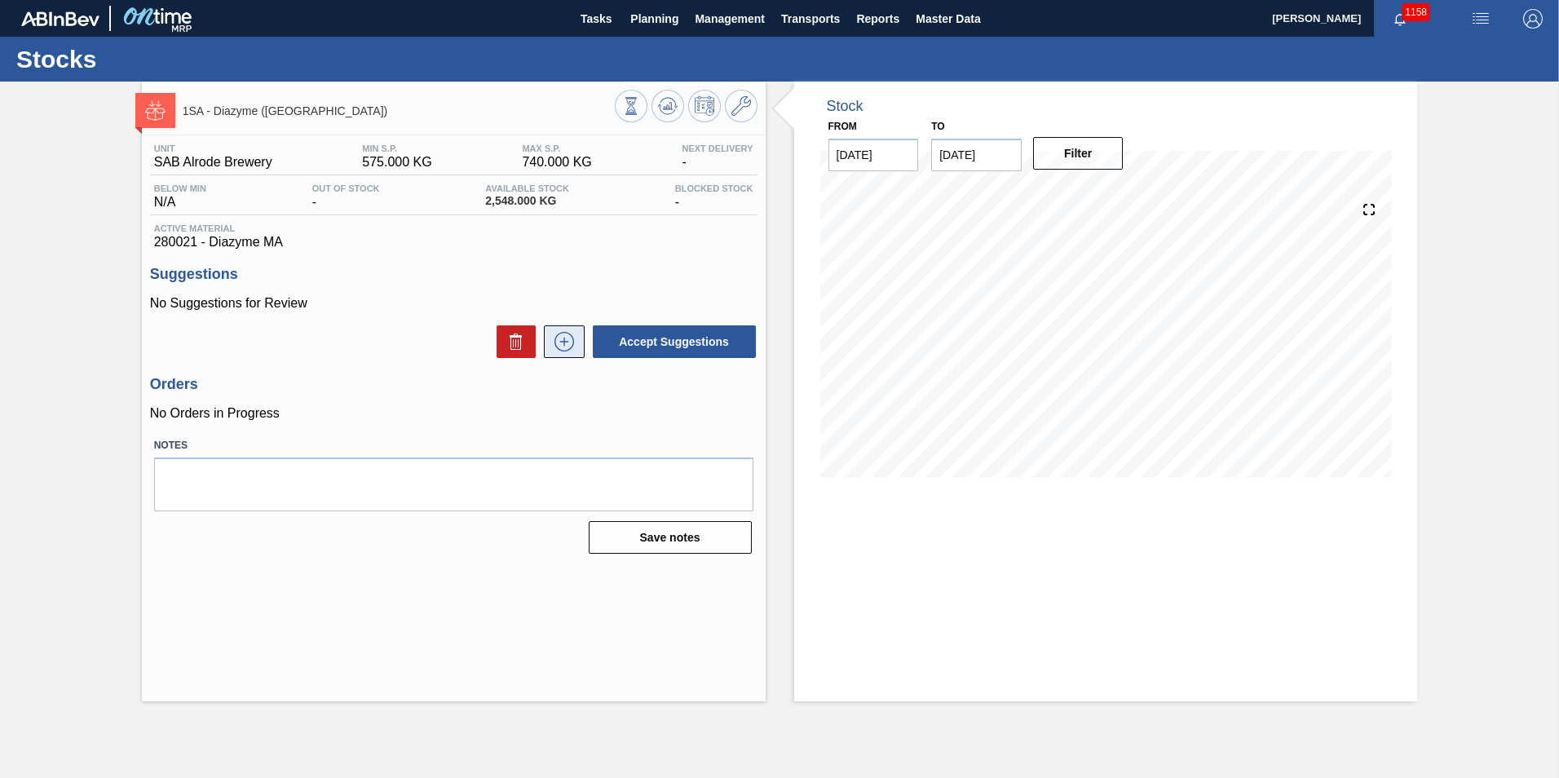
click at [563, 342] on icon at bounding box center [563, 342] width 1 height 9
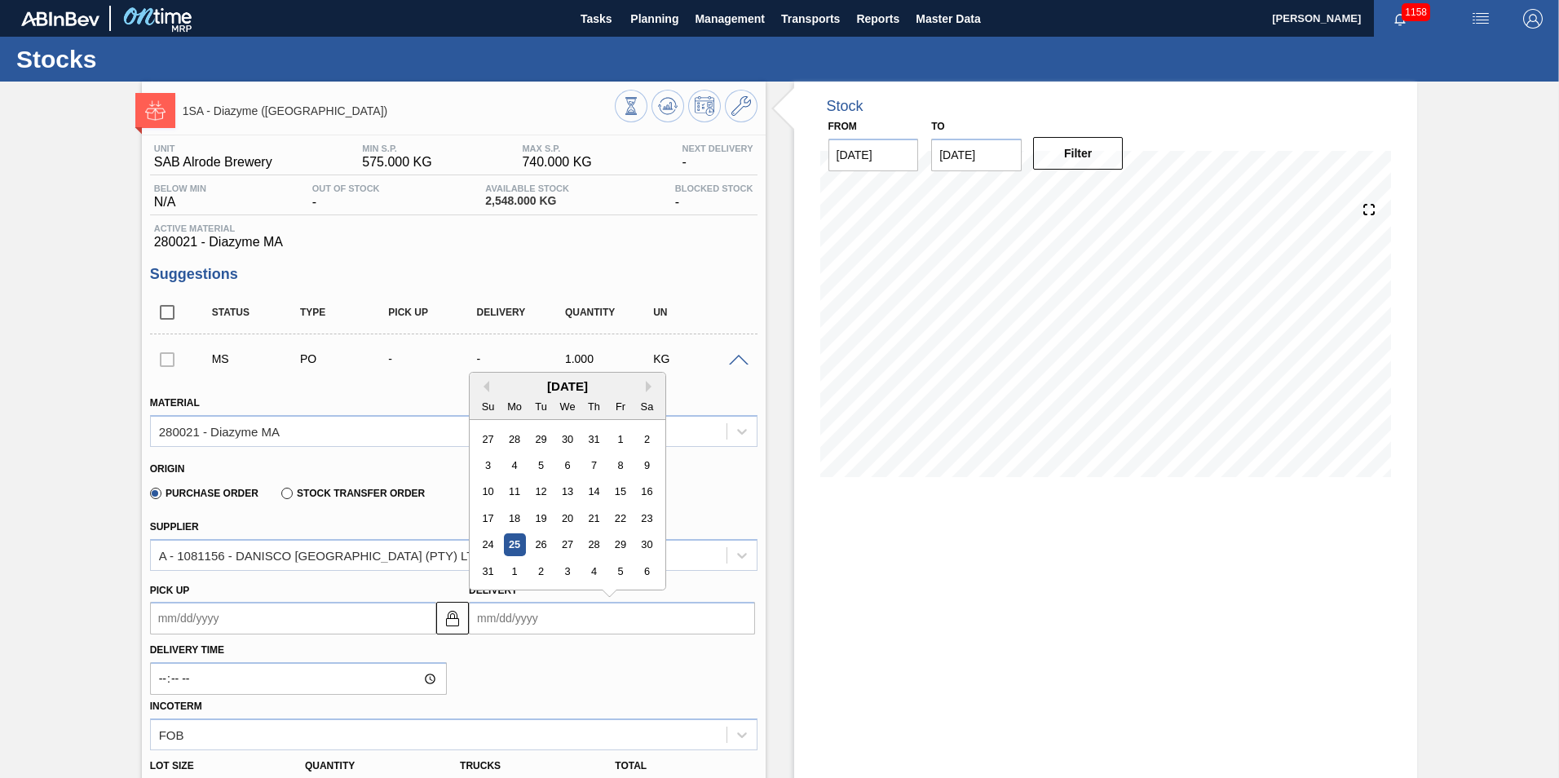
click at [496, 625] on input "Delivery" at bounding box center [612, 618] width 286 height 33
click at [541, 573] on div "2" at bounding box center [541, 571] width 22 height 22
type up3210713612 "[DATE]"
type input "[DATE]"
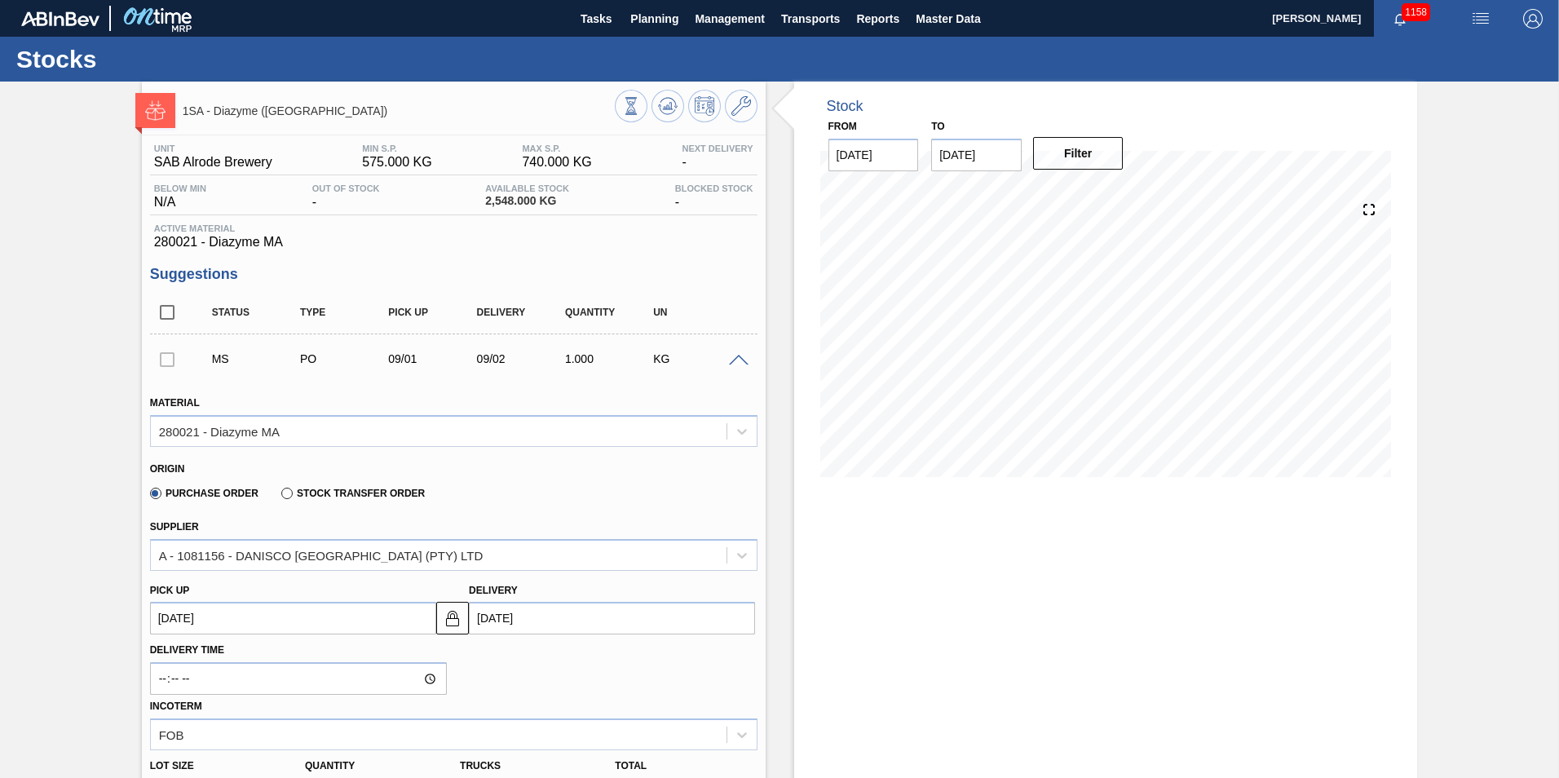
click at [577, 361] on div "1.000" at bounding box center [610, 358] width 99 height 13
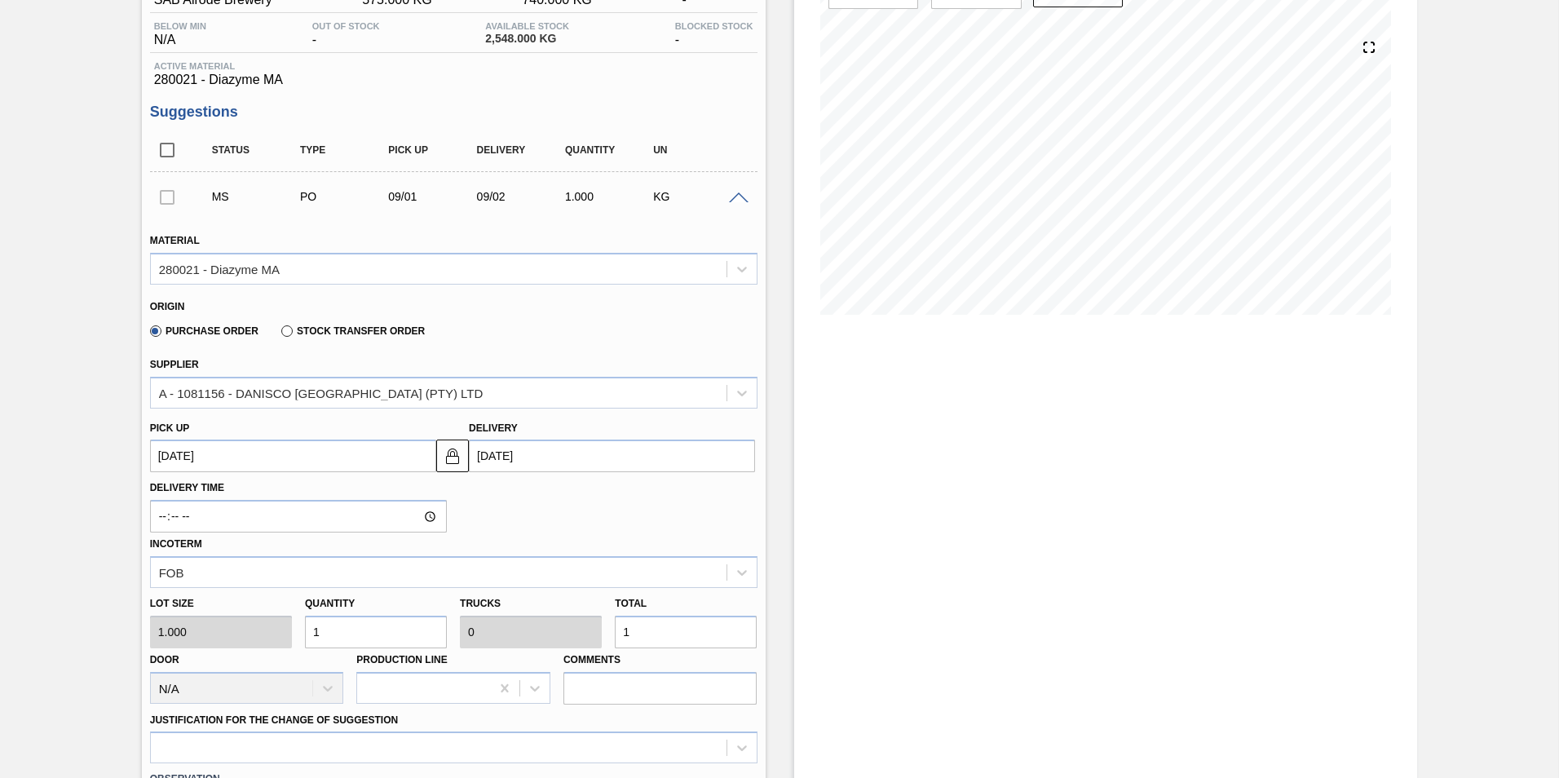
scroll to position [163, 0]
click at [646, 635] on input "1" at bounding box center [686, 631] width 142 height 33
type input "1,792"
type input "0.4"
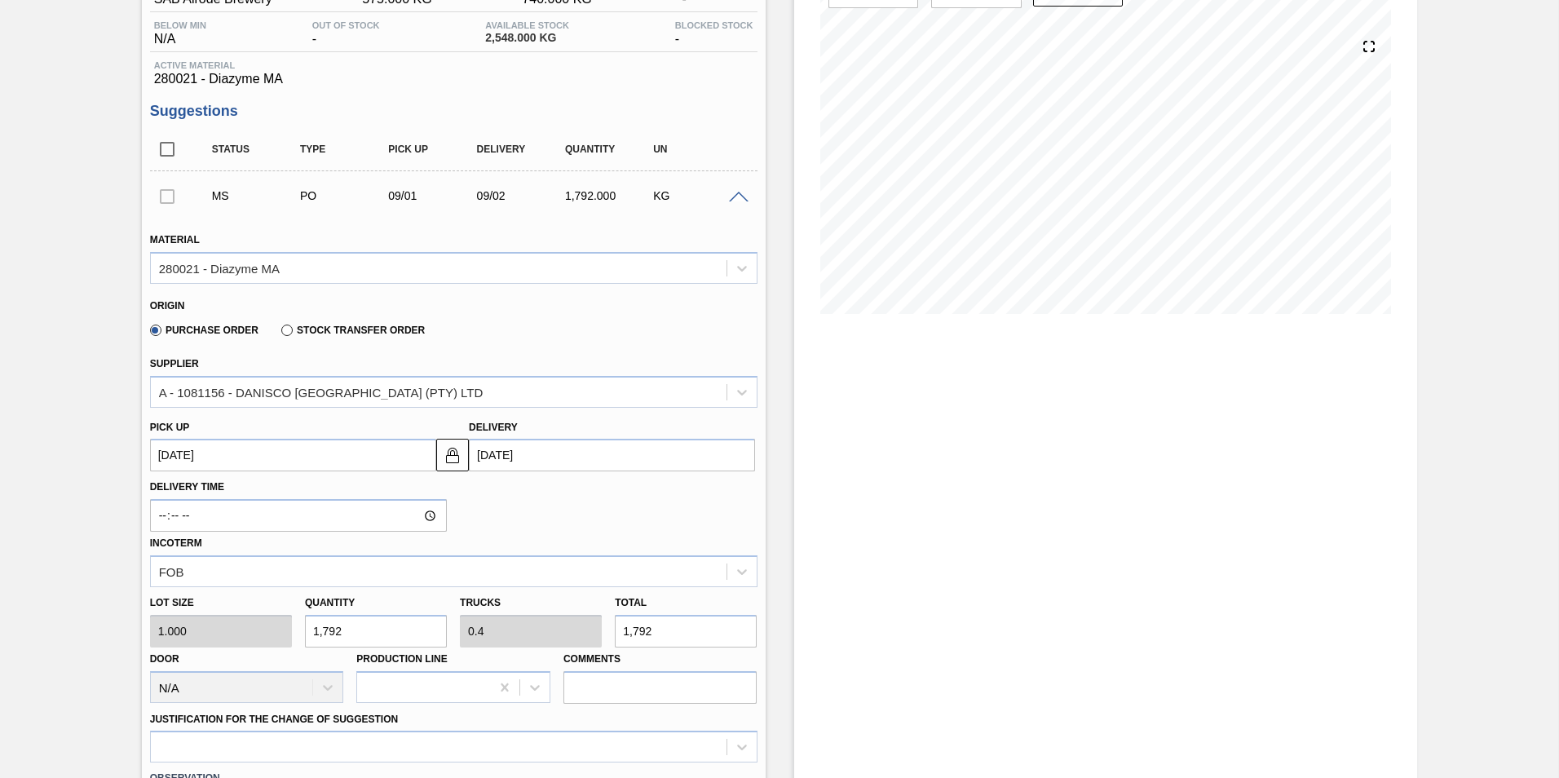
click at [172, 200] on div at bounding box center [167, 195] width 34 height 33
click at [166, 196] on div at bounding box center [167, 195] width 34 height 33
click at [172, 189] on div at bounding box center [167, 195] width 34 height 33
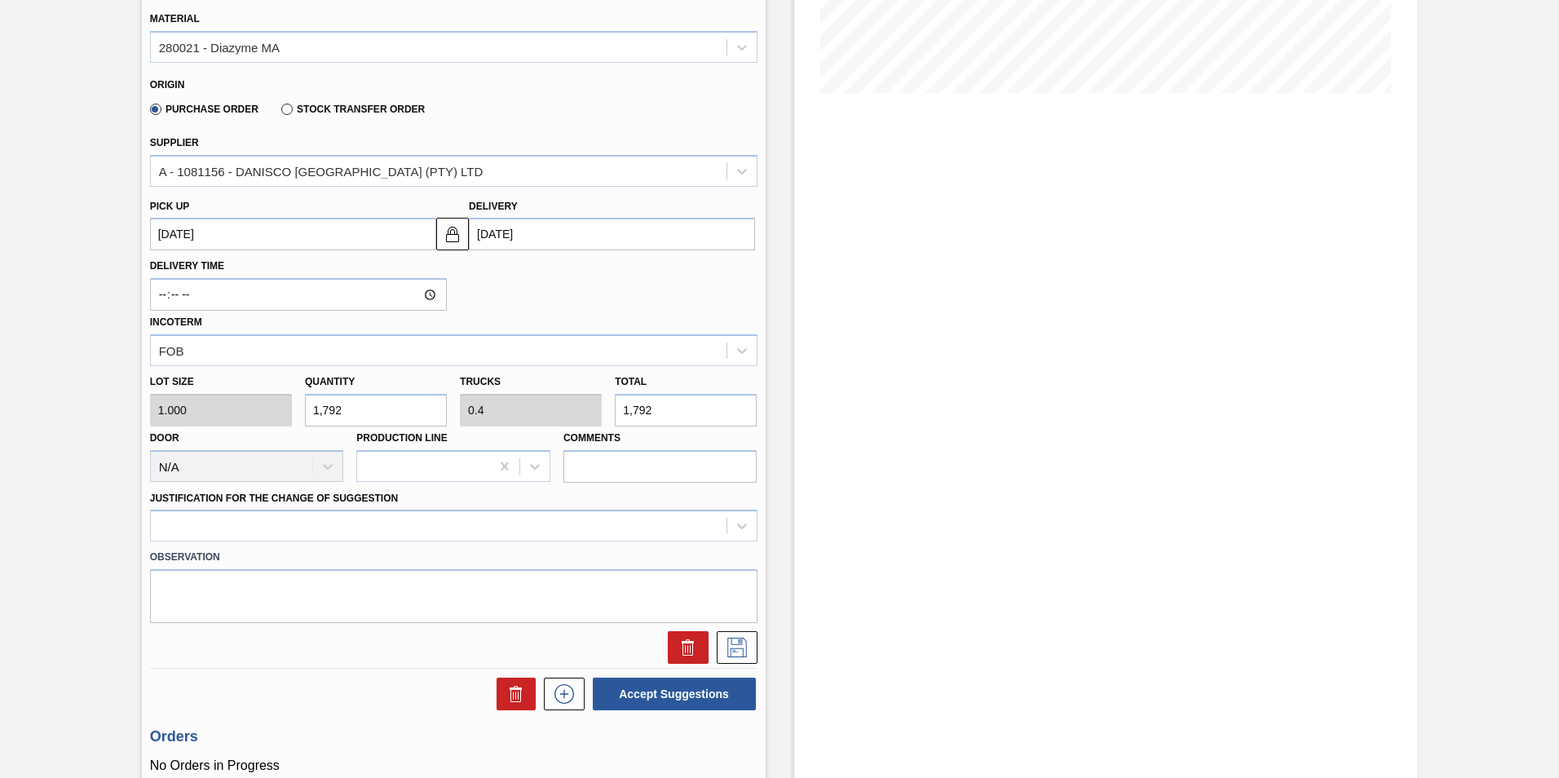
scroll to position [408, 0]
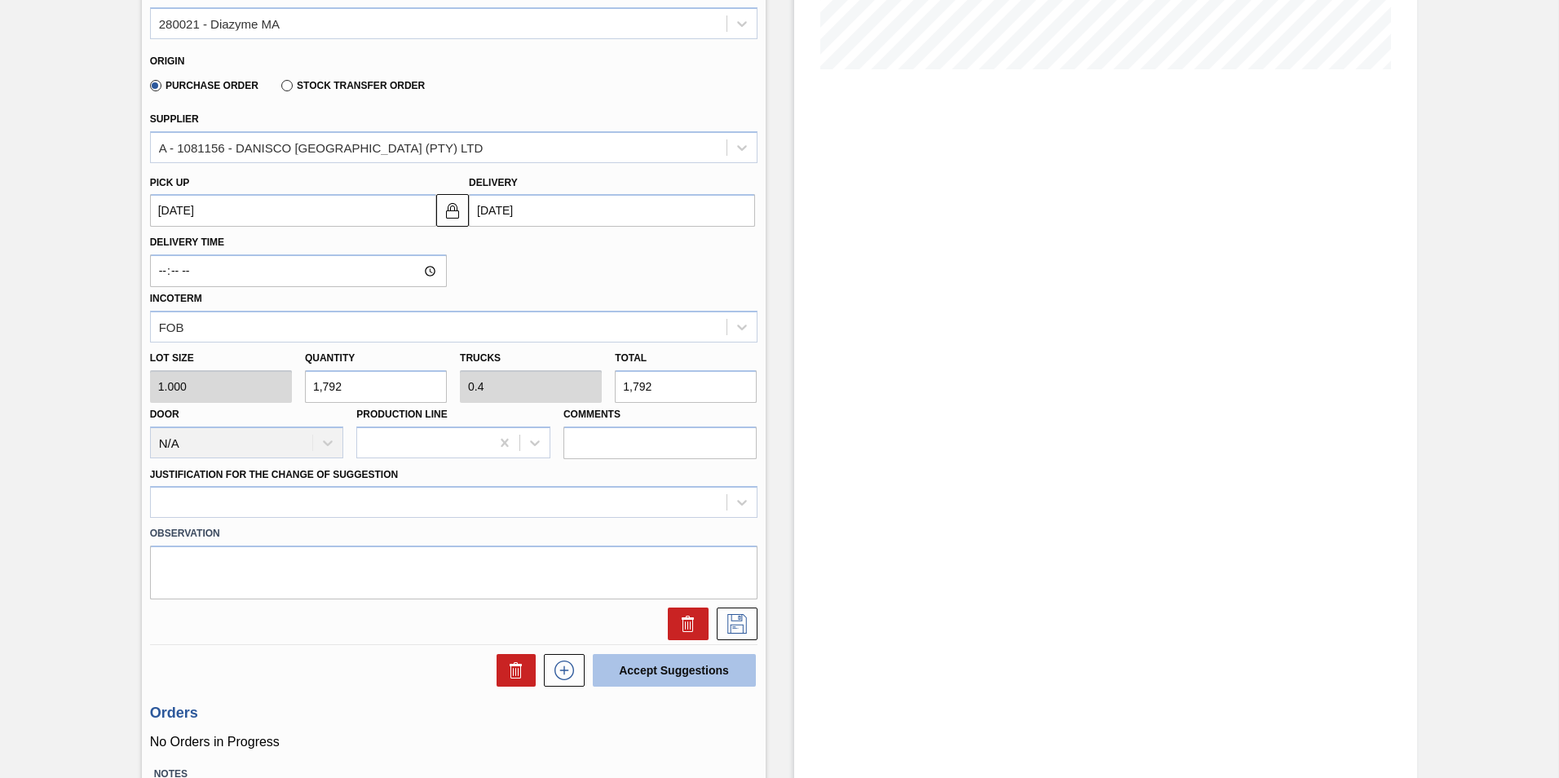
click at [674, 672] on button "Accept Suggestions" at bounding box center [674, 670] width 163 height 33
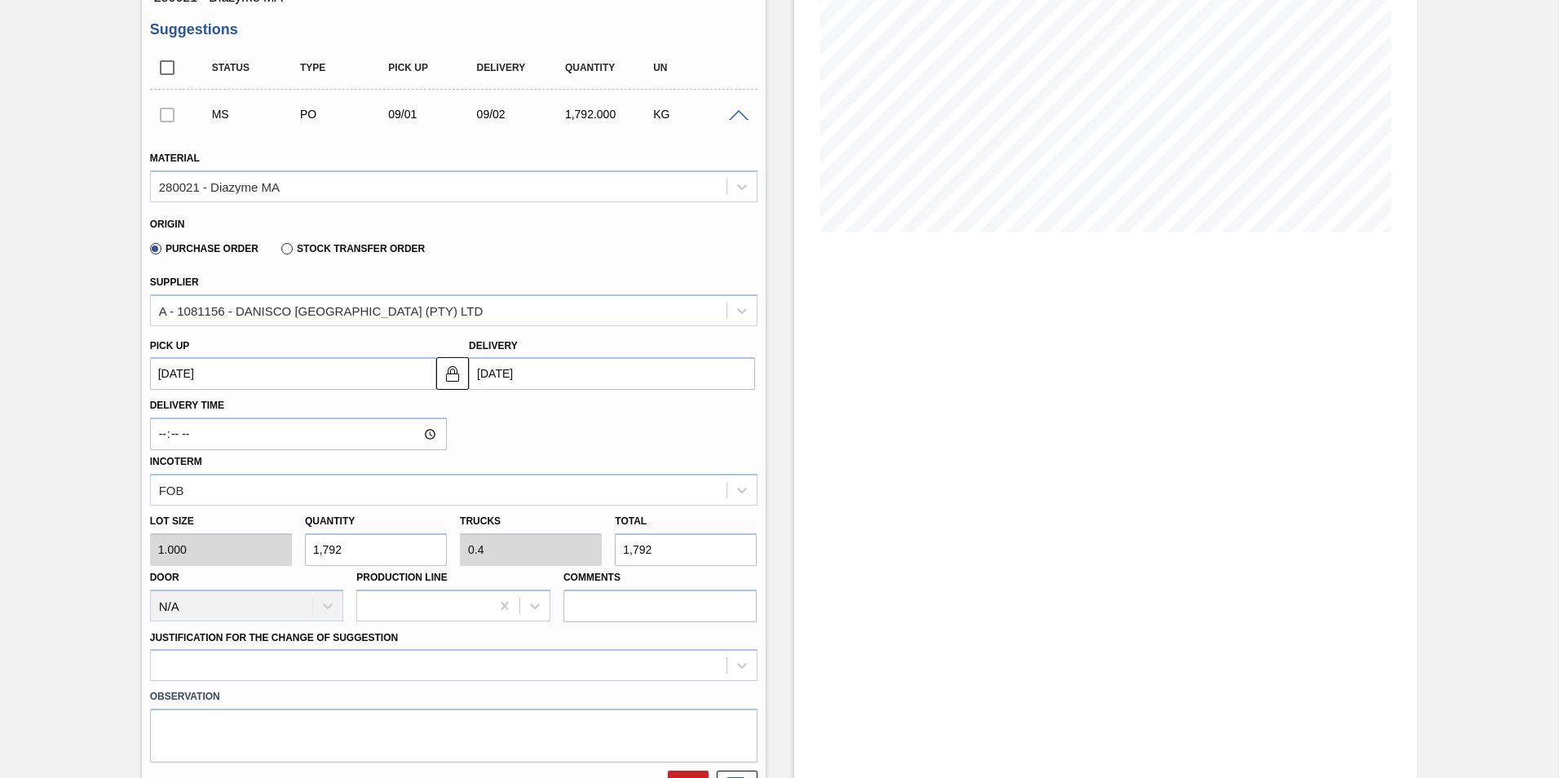
click at [162, 111] on div at bounding box center [167, 114] width 34 height 33
click at [166, 71] on input "checkbox" at bounding box center [167, 68] width 34 height 34
click at [169, 117] on div at bounding box center [167, 114] width 34 height 33
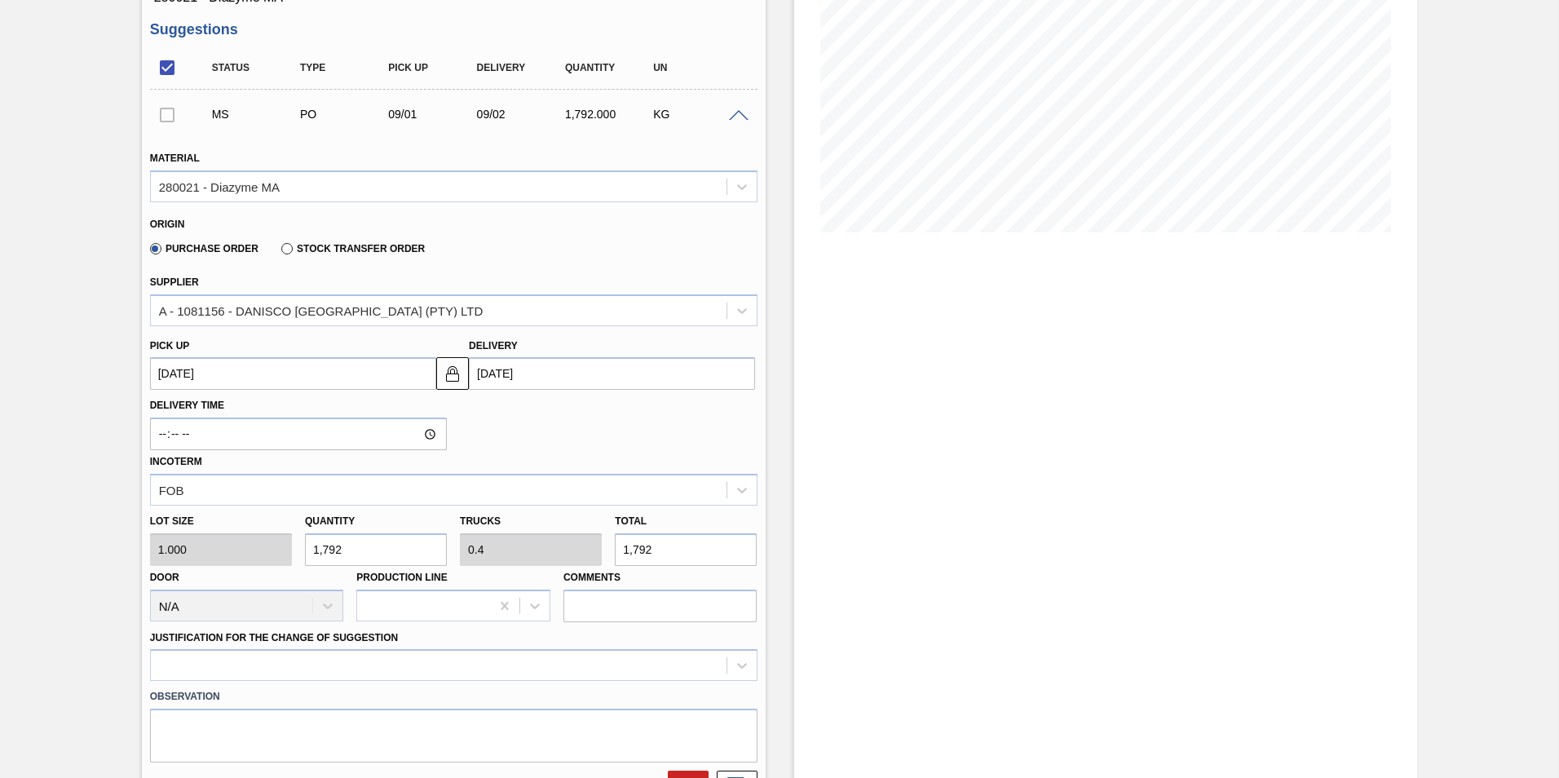
click at [734, 118] on span at bounding box center [739, 116] width 20 height 12
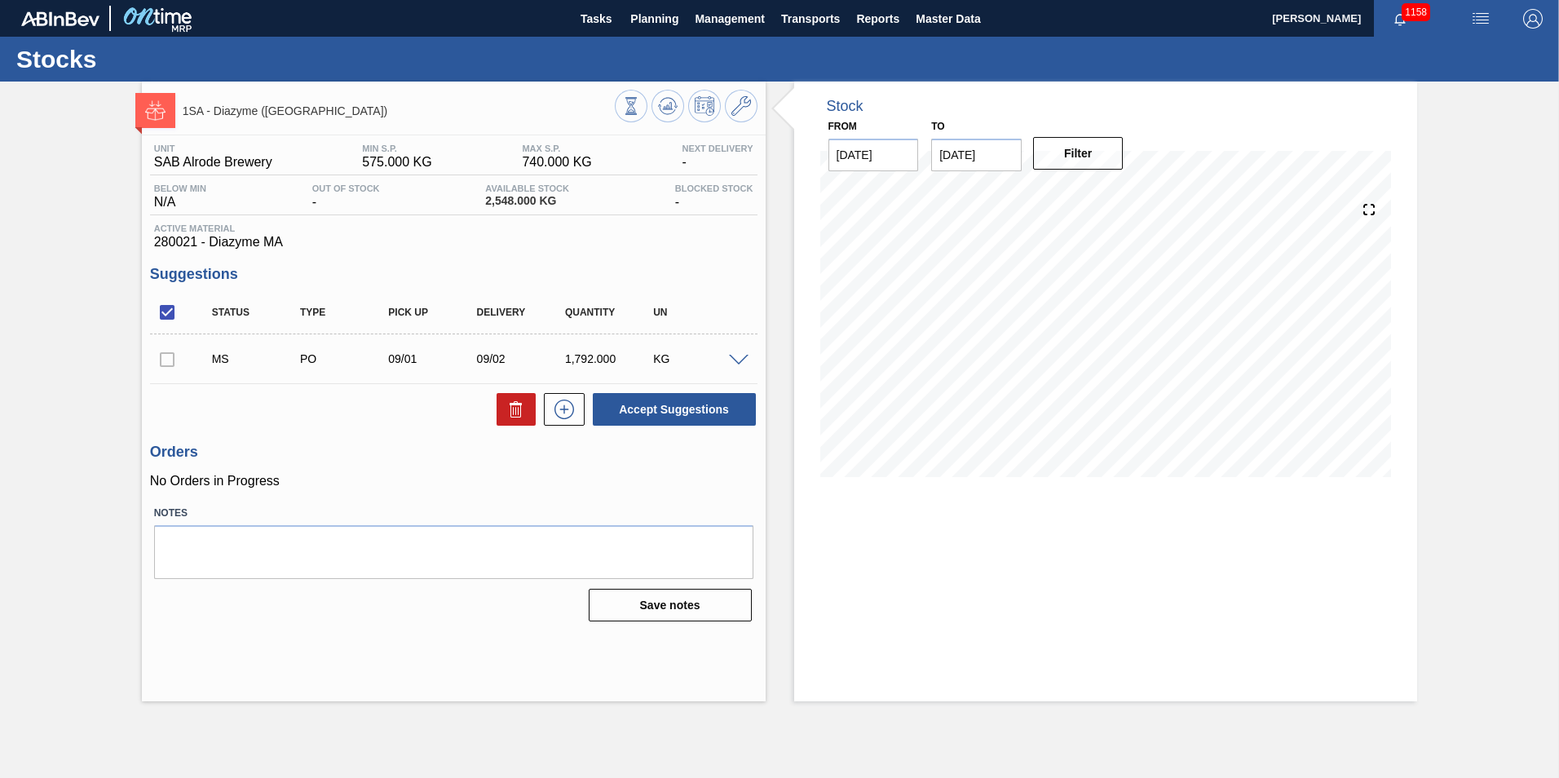
scroll to position [0, 0]
click at [166, 357] on div at bounding box center [167, 358] width 34 height 33
click at [165, 311] on input "checkbox" at bounding box center [167, 312] width 34 height 34
checkbox input "false"
click at [167, 362] on div at bounding box center [167, 358] width 34 height 33
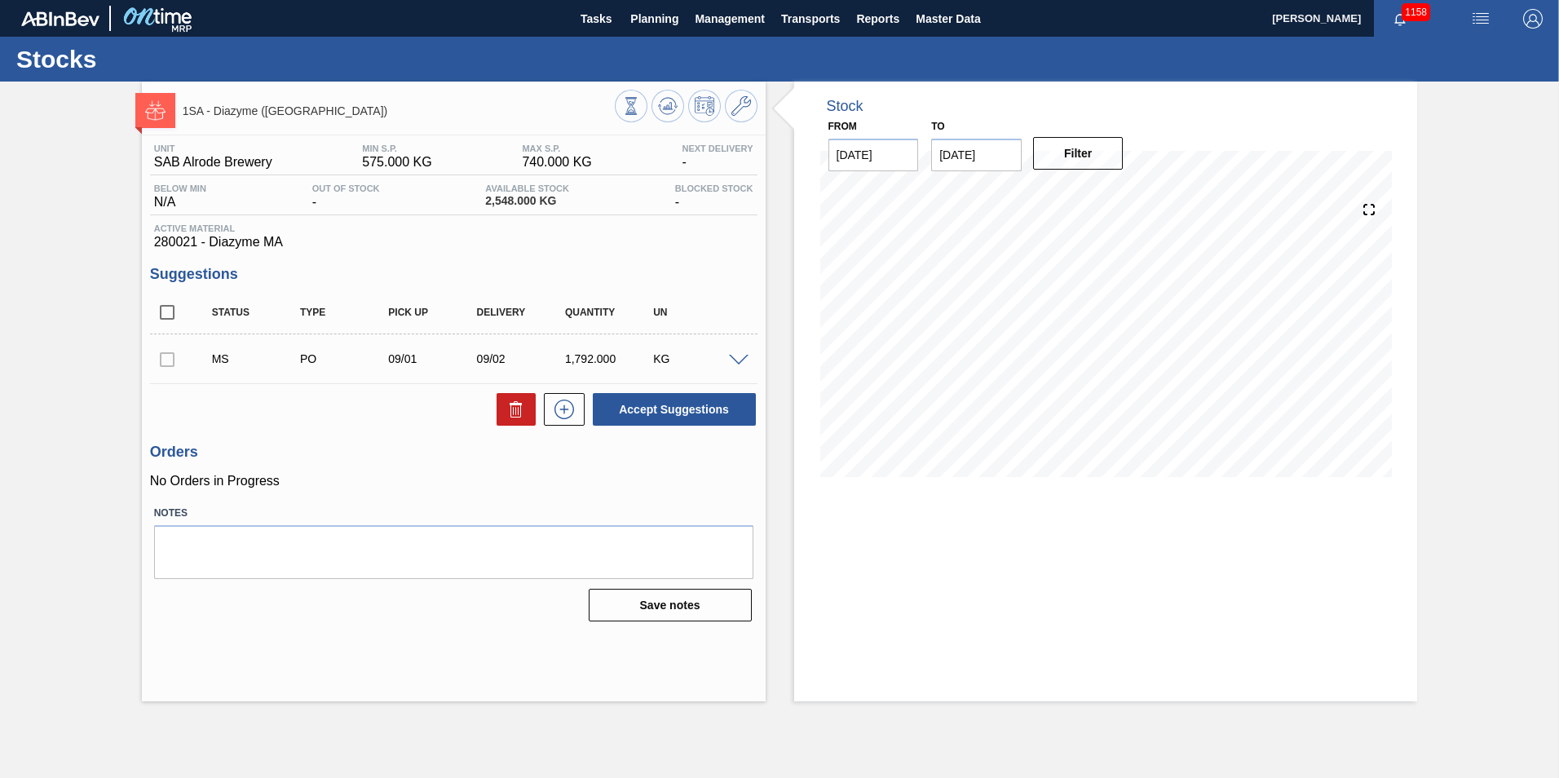
click at [170, 362] on div at bounding box center [167, 358] width 34 height 33
click at [569, 415] on icon at bounding box center [564, 410] width 26 height 20
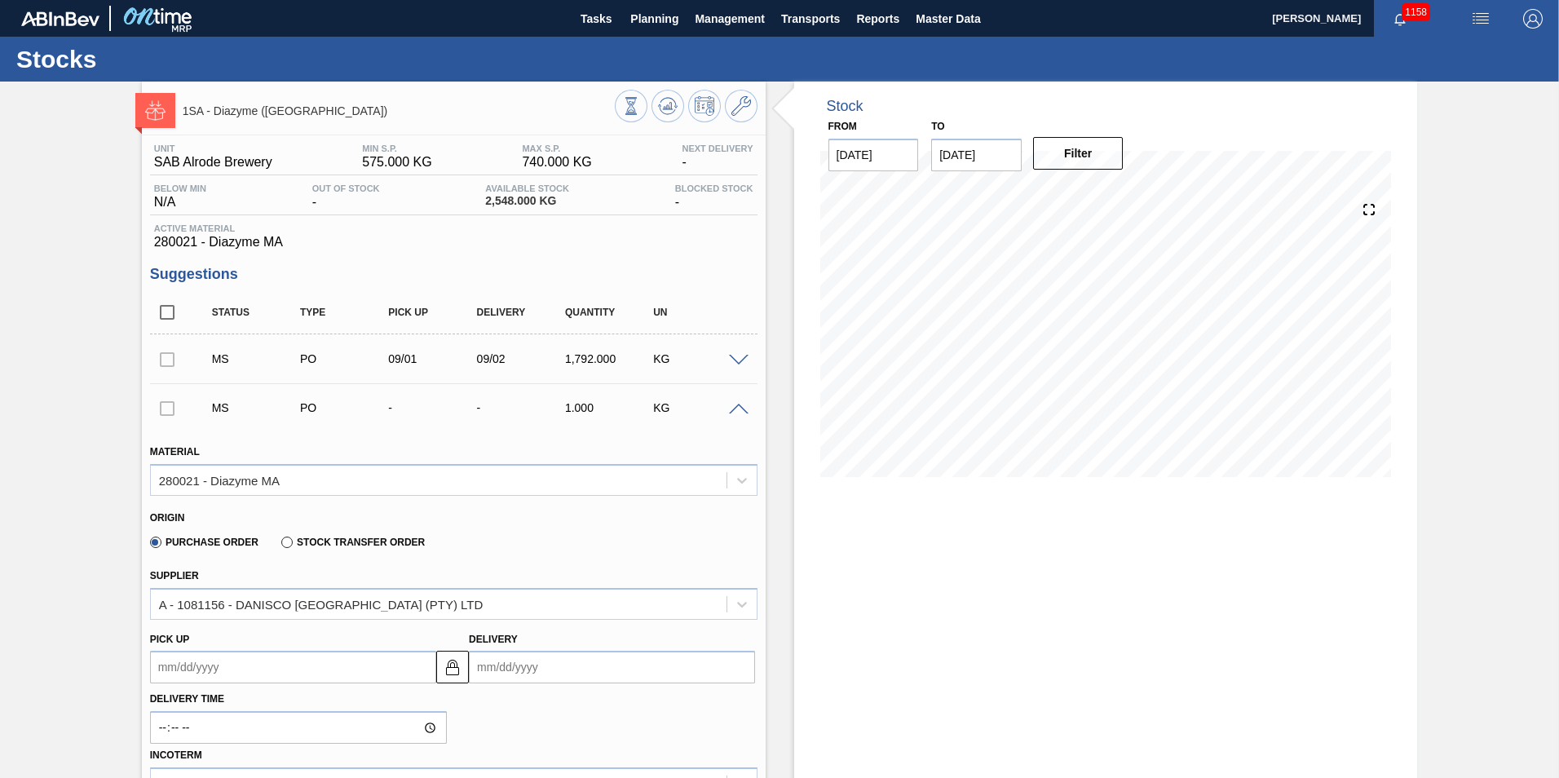
click at [167, 360] on div at bounding box center [167, 358] width 34 height 33
click at [167, 363] on div at bounding box center [167, 358] width 34 height 33
click at [167, 362] on div at bounding box center [167, 358] width 34 height 33
click at [736, 362] on span at bounding box center [739, 361] width 20 height 12
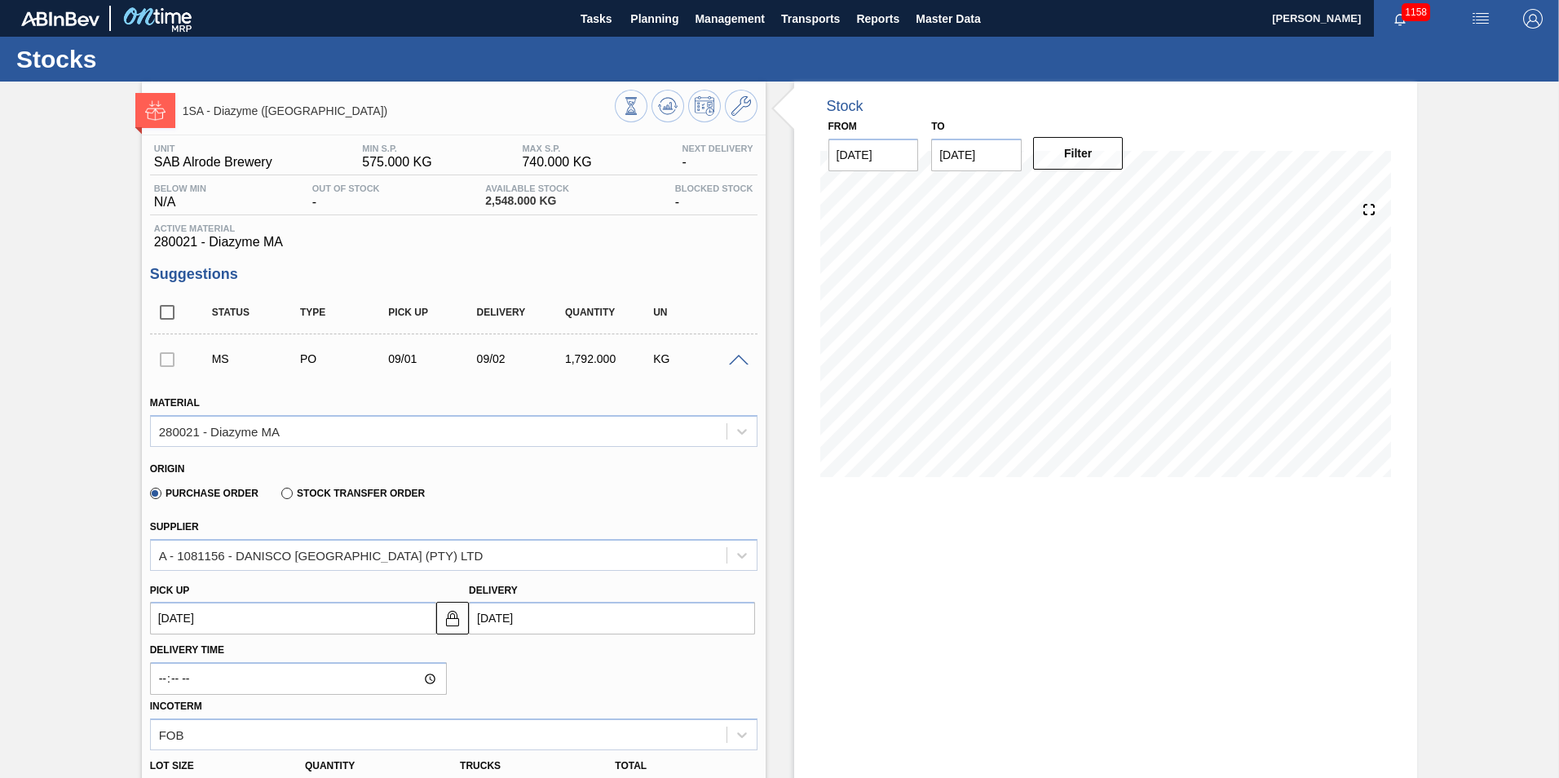
click at [168, 365] on div at bounding box center [167, 358] width 34 height 33
click at [167, 359] on div at bounding box center [167, 358] width 34 height 33
click at [167, 358] on div at bounding box center [167, 358] width 34 height 33
click at [166, 359] on div at bounding box center [167, 358] width 34 height 33
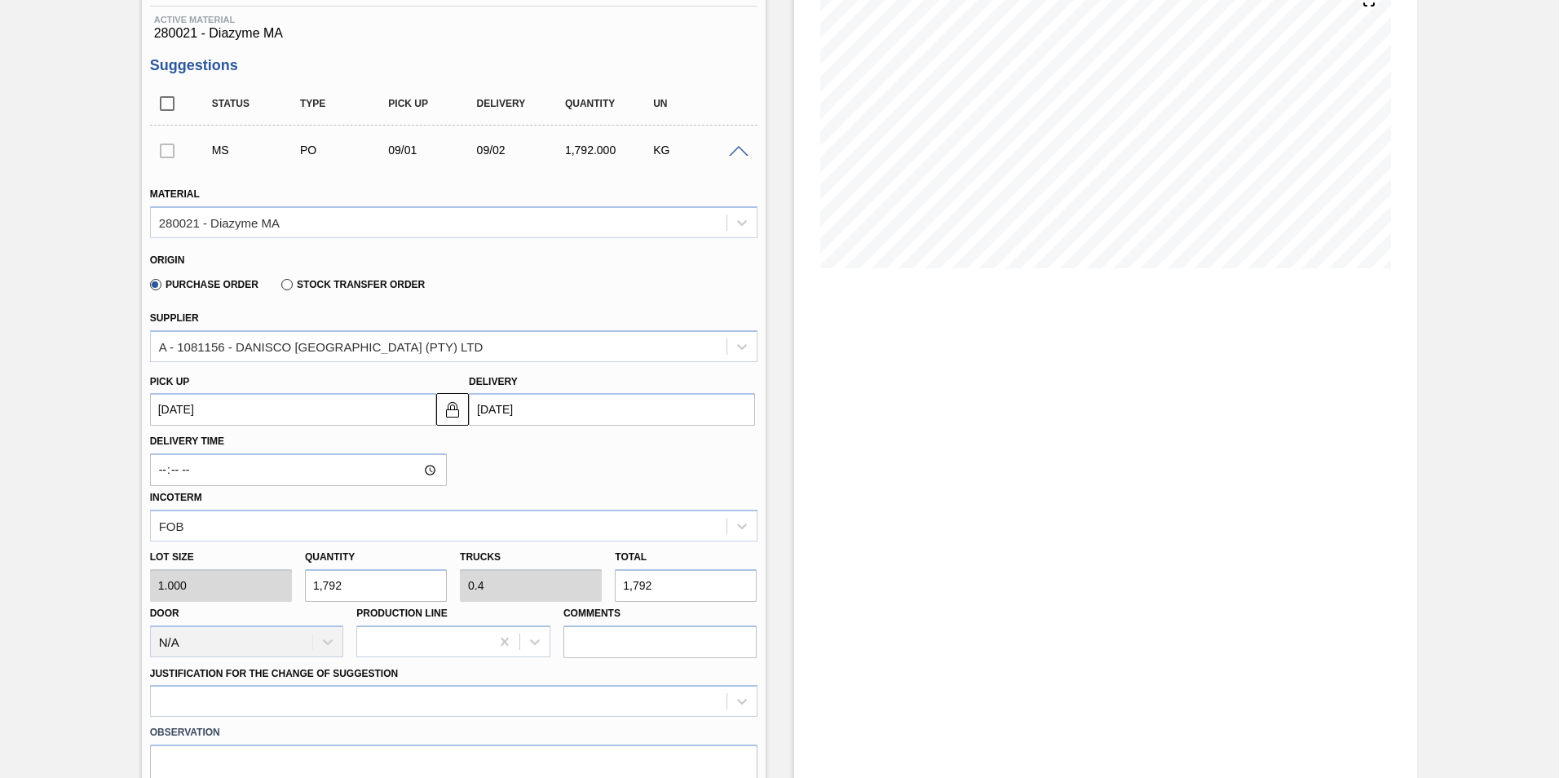
scroll to position [245, 0]
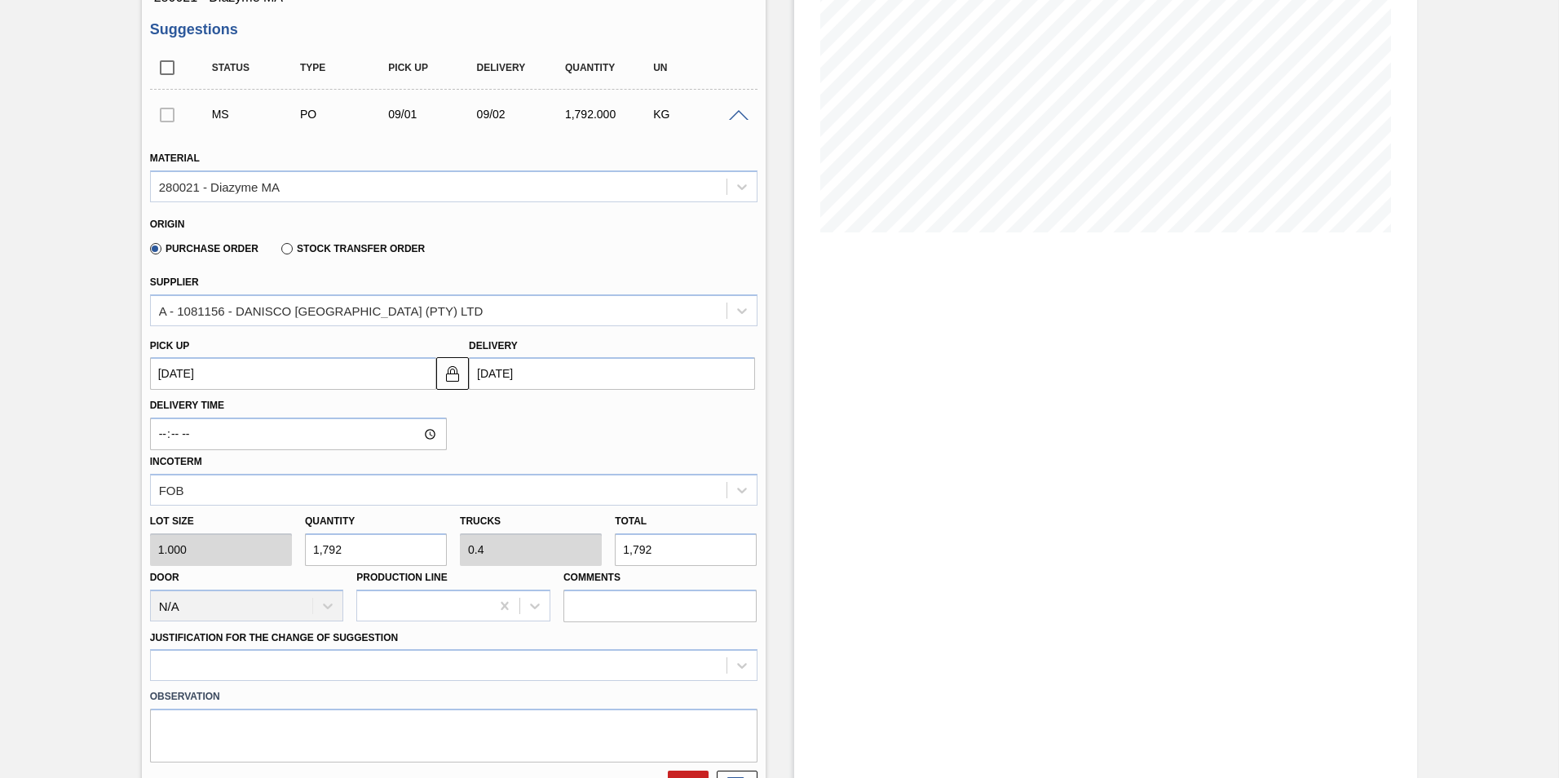
click at [162, 118] on div at bounding box center [167, 114] width 34 height 33
click at [163, 118] on div at bounding box center [167, 114] width 34 height 33
click at [164, 117] on div at bounding box center [167, 114] width 34 height 33
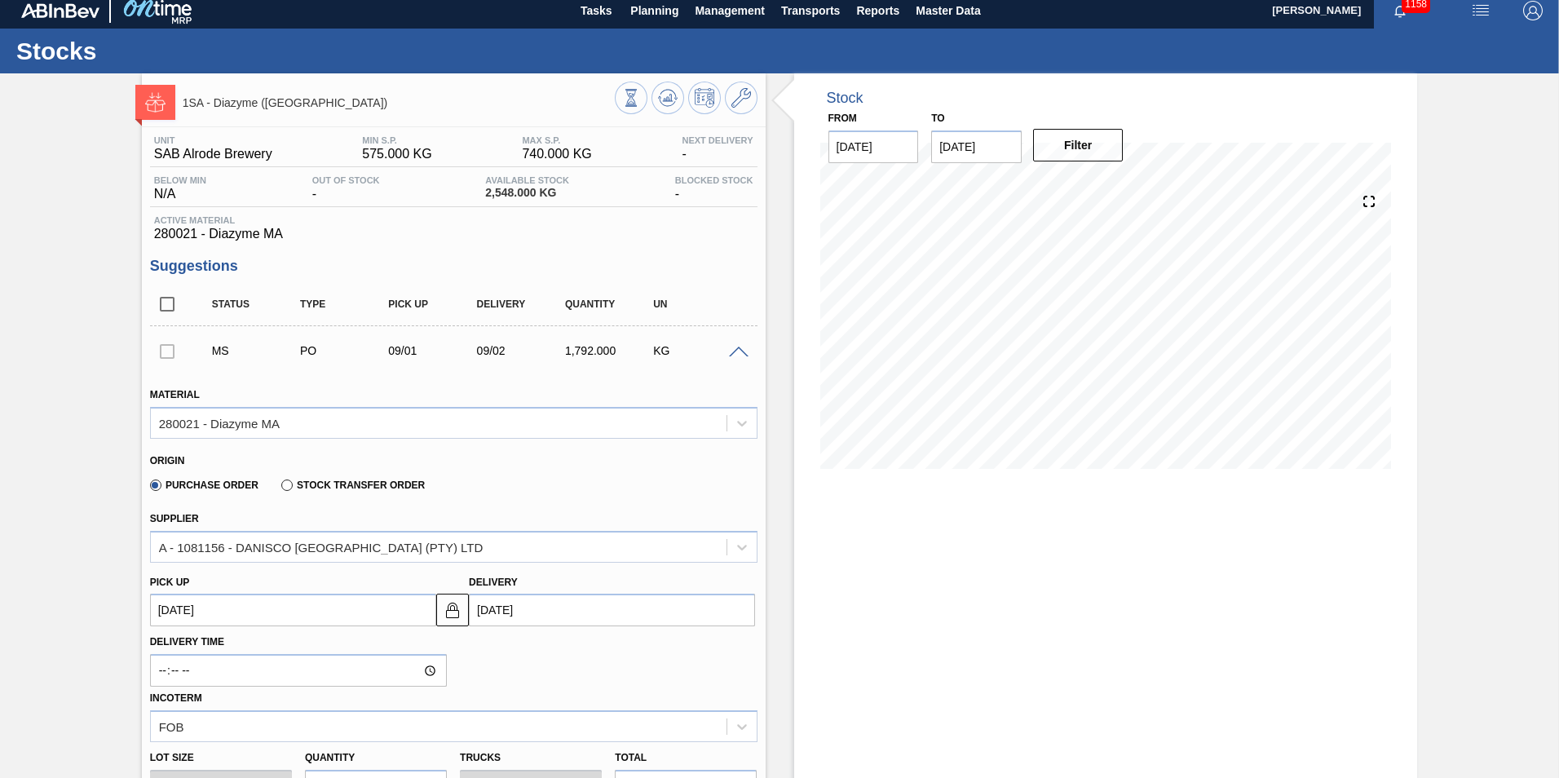
scroll to position [0, 0]
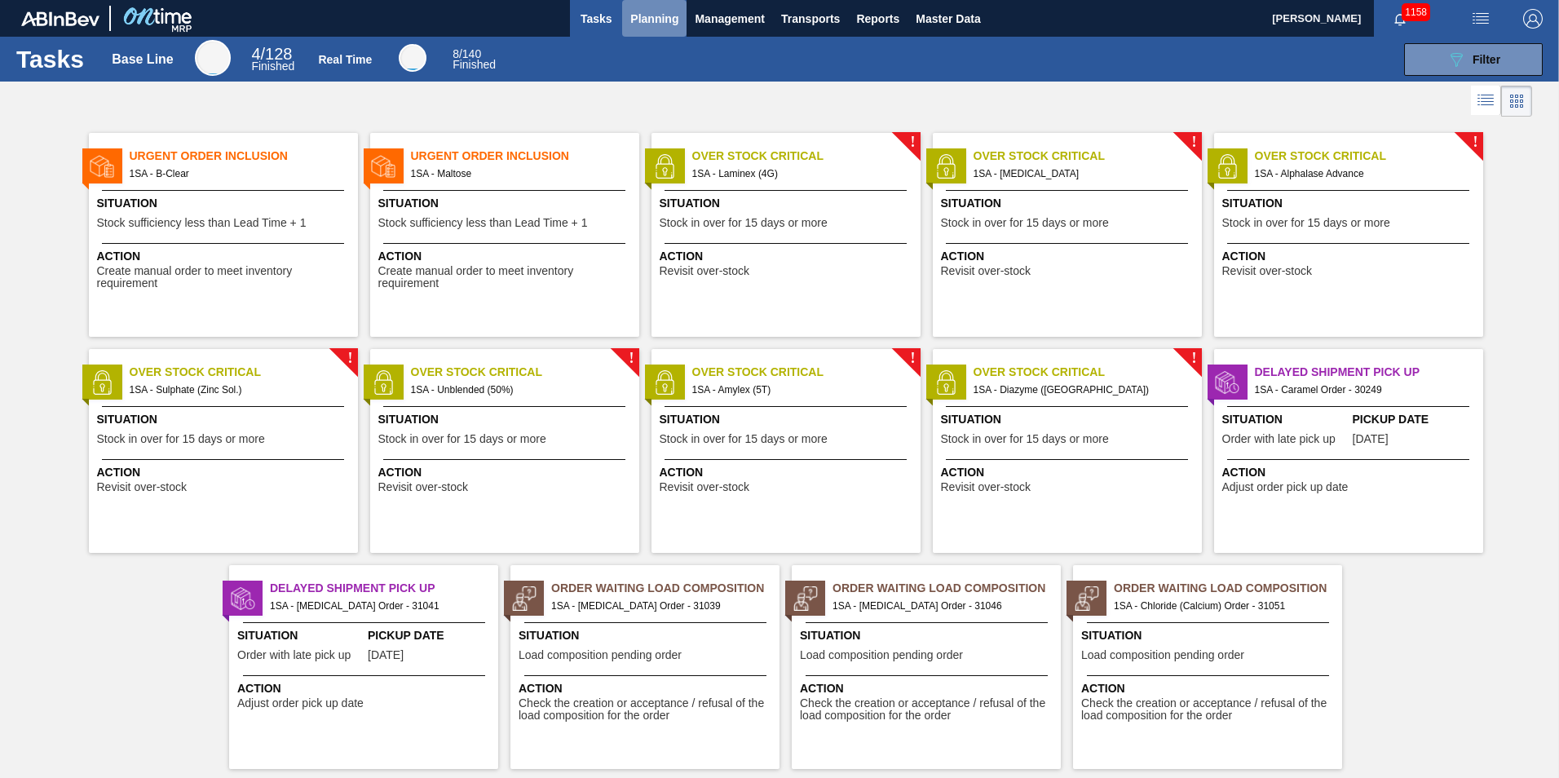
click at [655, 20] on span "Planning" at bounding box center [654, 19] width 48 height 20
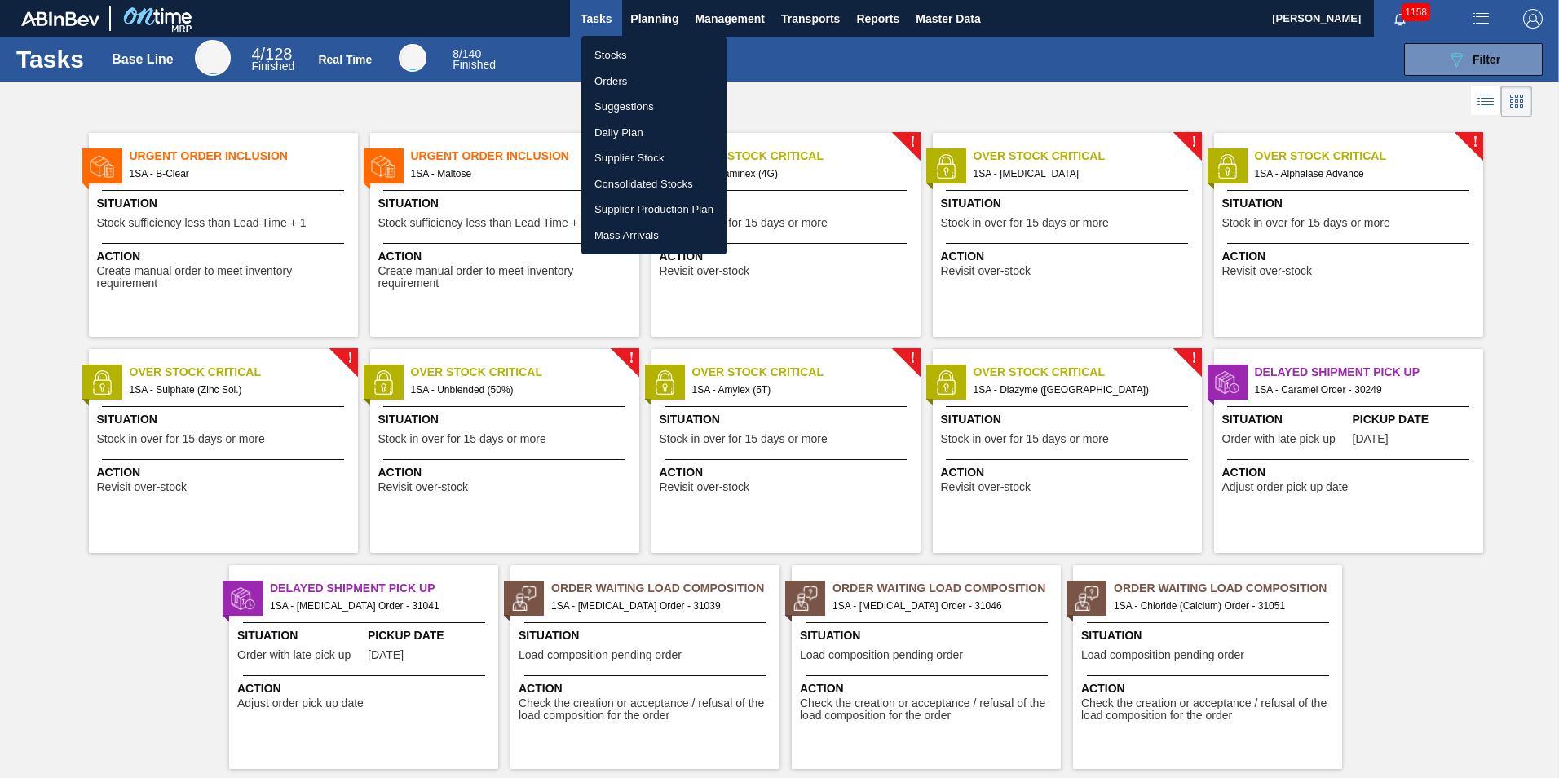
click at [627, 54] on li "Stocks" at bounding box center [653, 55] width 145 height 26
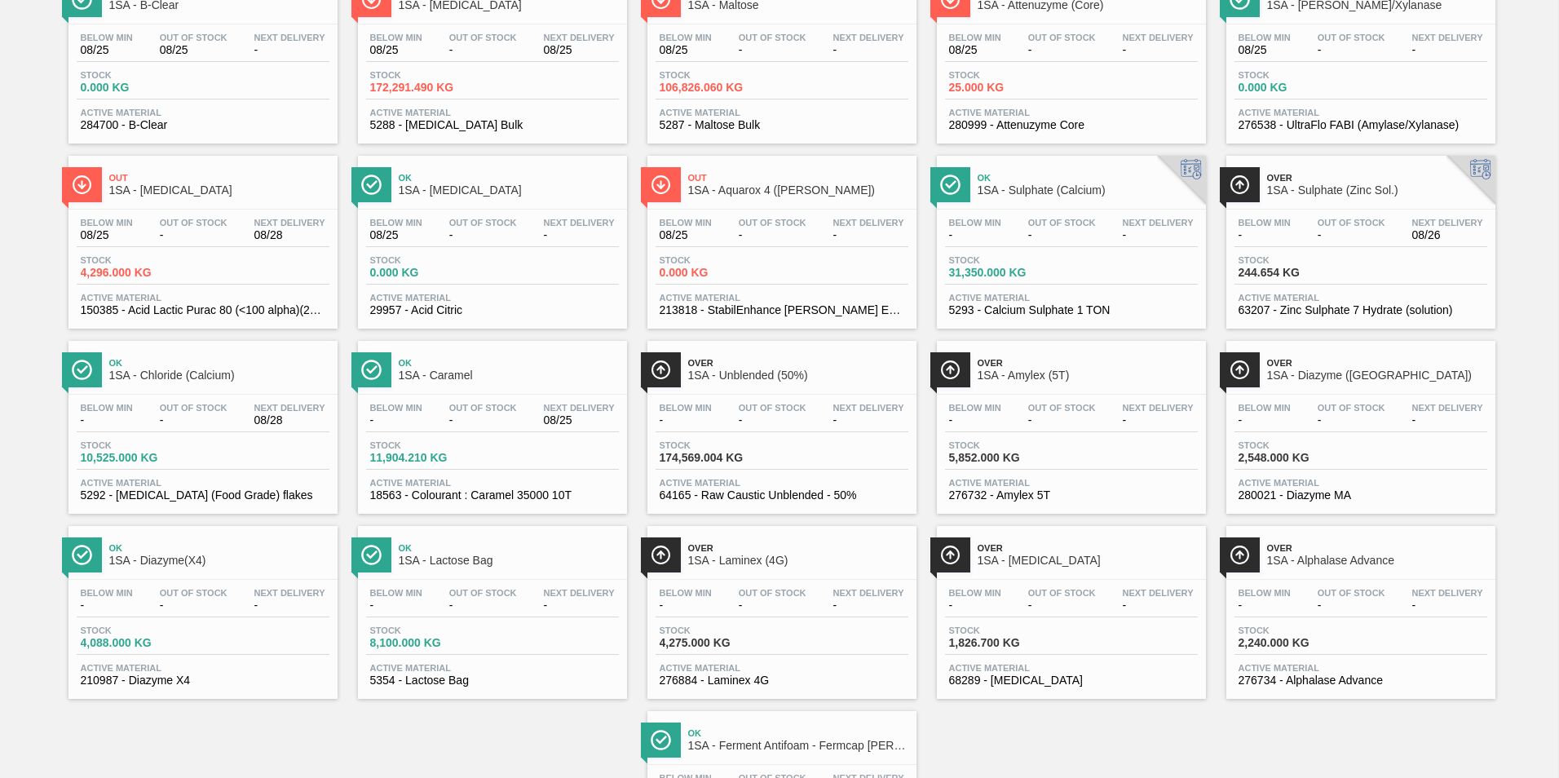
scroll to position [163, 0]
click at [1362, 475] on div "Below Min - Out Of Stock - Next Delivery - Stock 2,548.000 KG Active Material 2…" at bounding box center [1360, 449] width 269 height 111
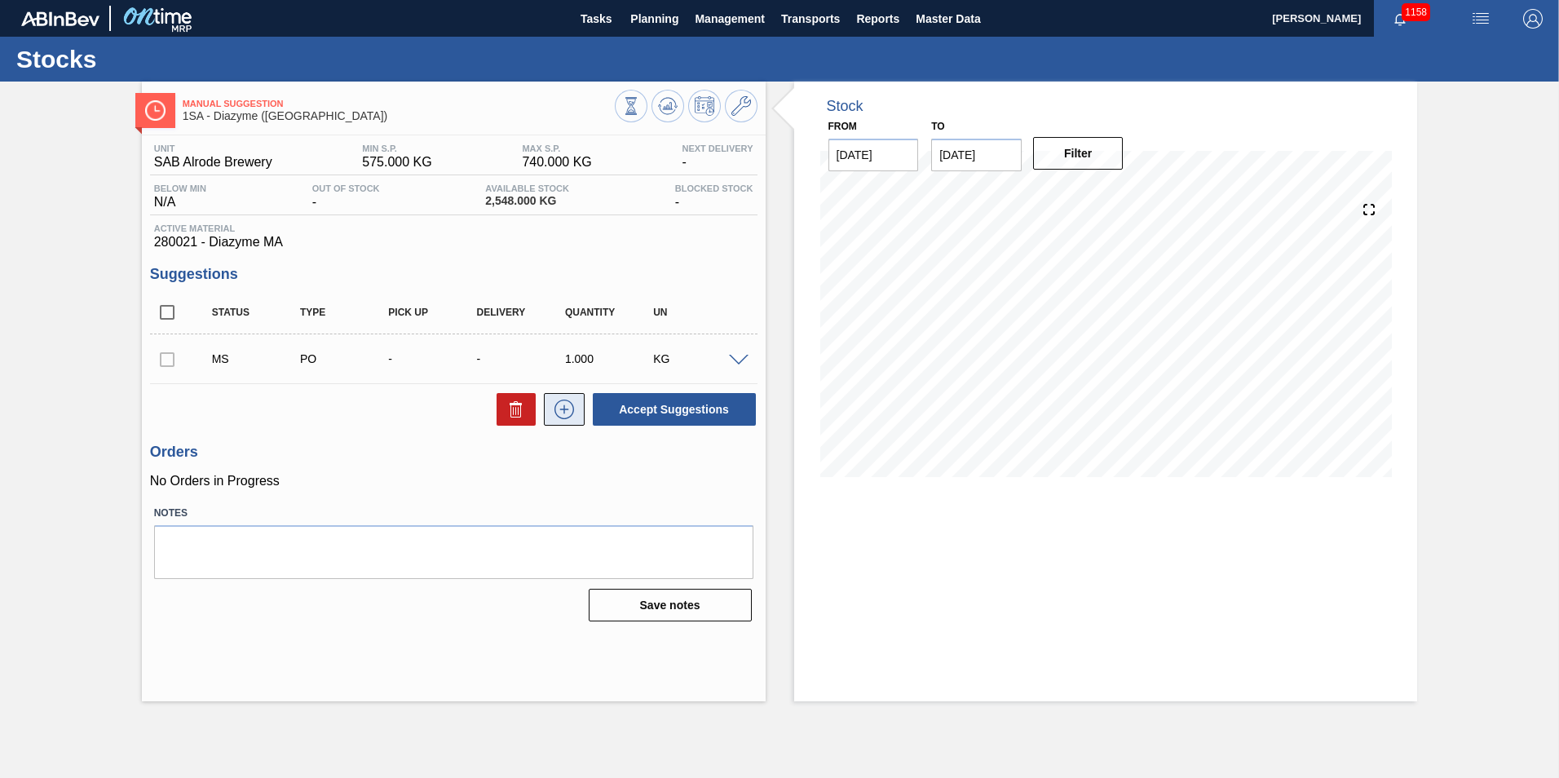
click at [564, 413] on icon at bounding box center [563, 409] width 1 height 9
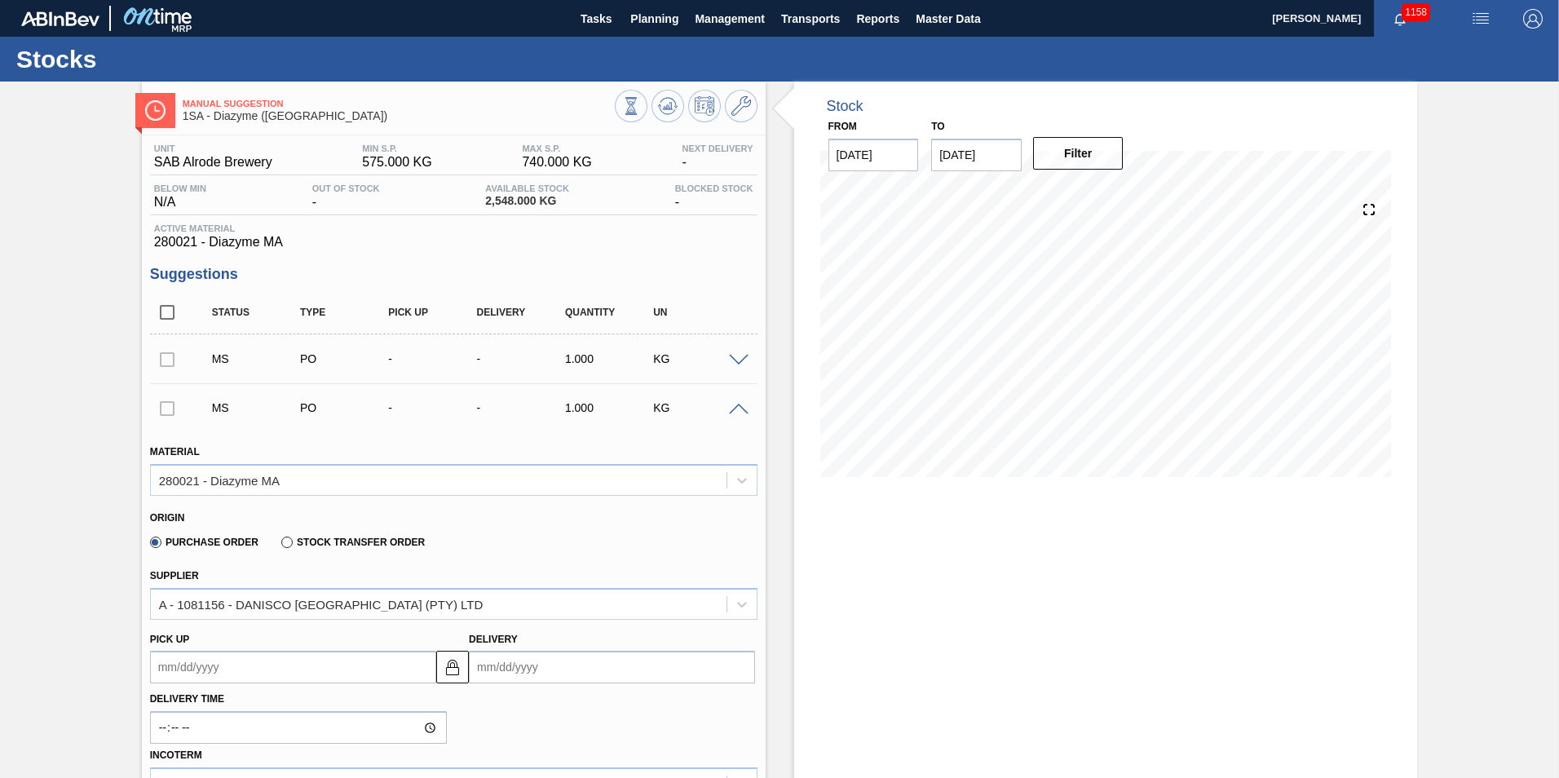
click at [500, 665] on input "Delivery" at bounding box center [612, 667] width 286 height 33
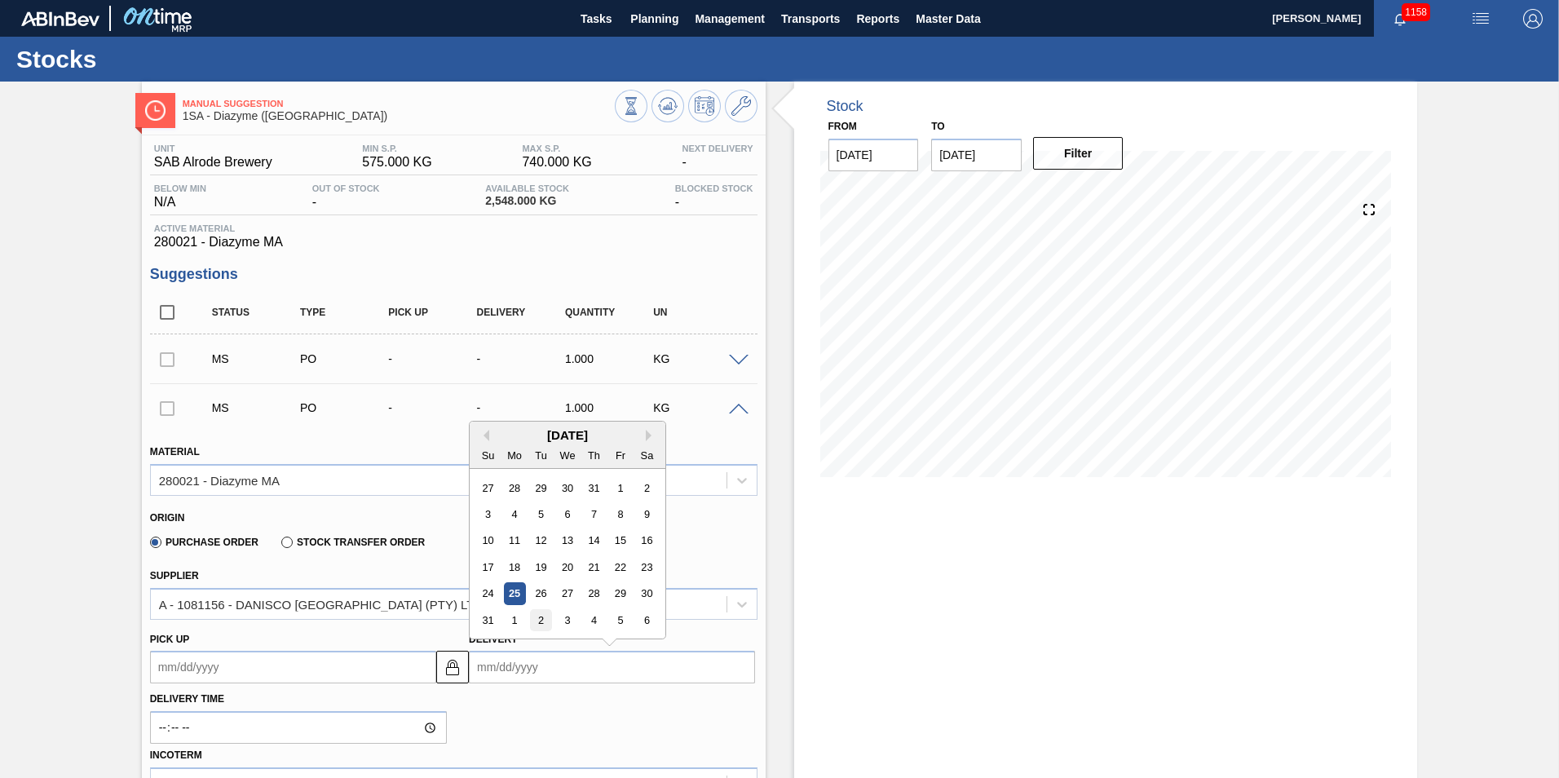
click at [543, 621] on div "2" at bounding box center [541, 620] width 22 height 22
type up3210738699 "[DATE]"
type input "[DATE]"
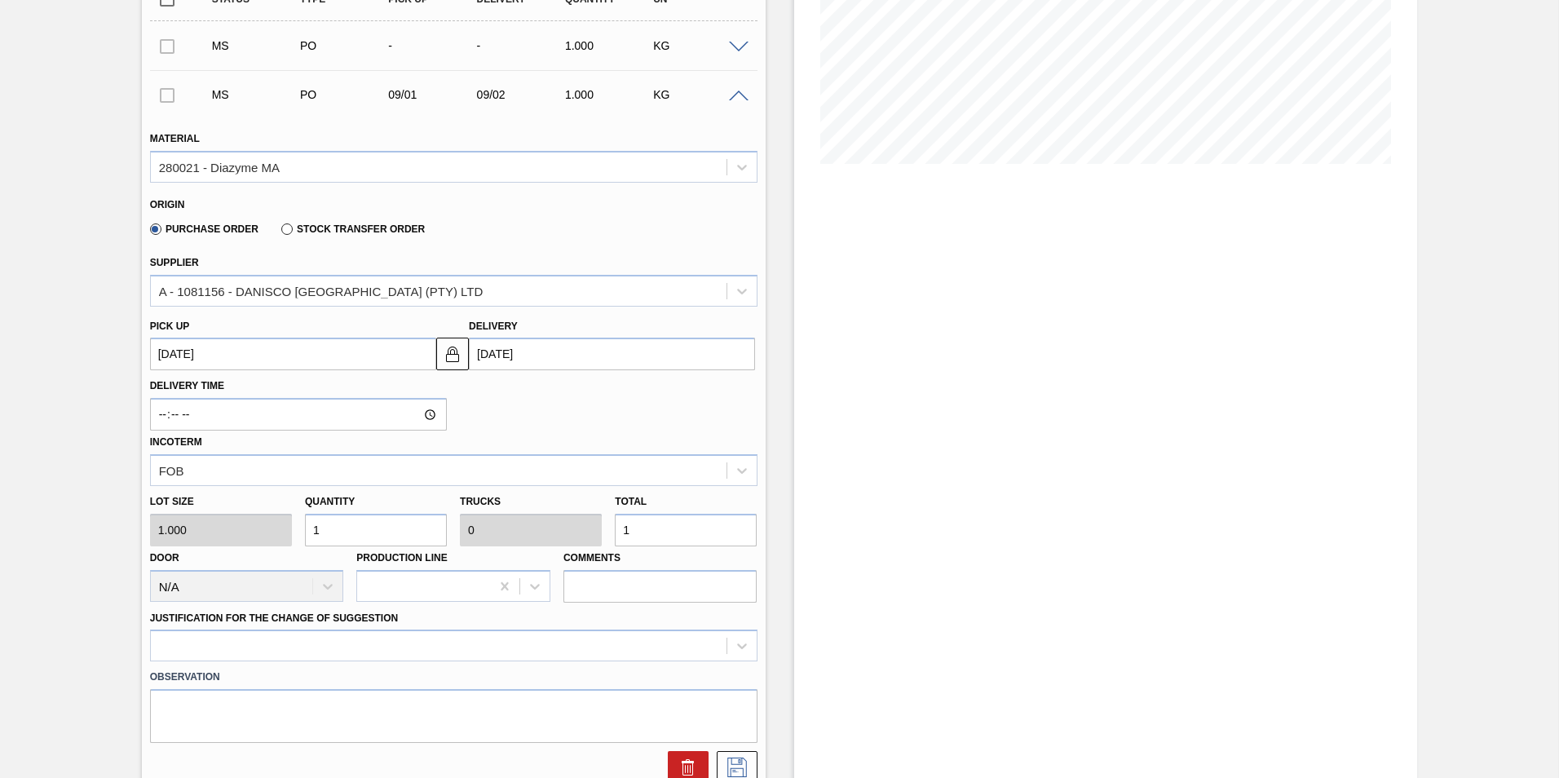
scroll to position [326, 0]
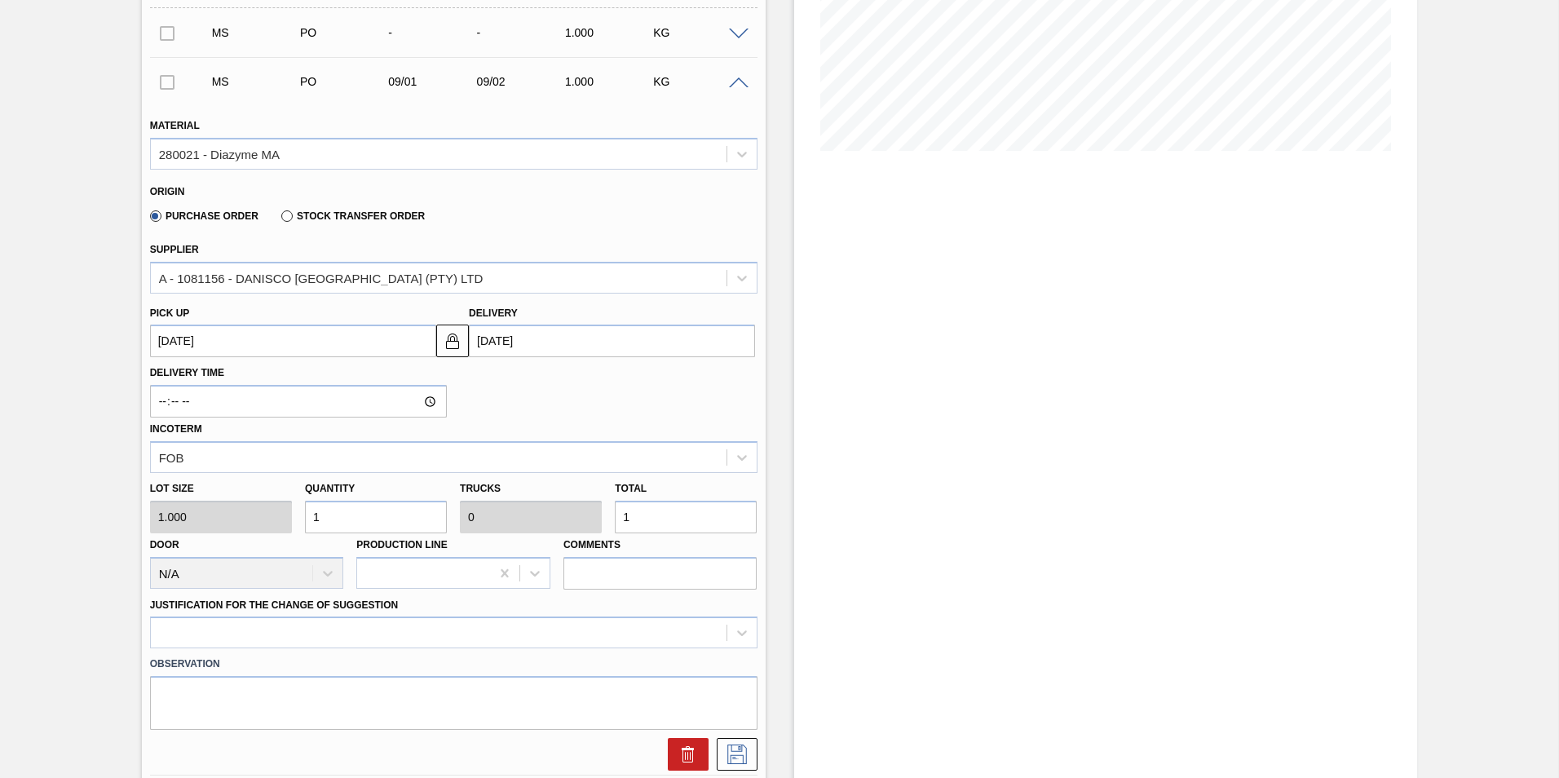
click at [642, 520] on input "1" at bounding box center [686, 517] width 142 height 33
type input "1,792"
type input "0.4"
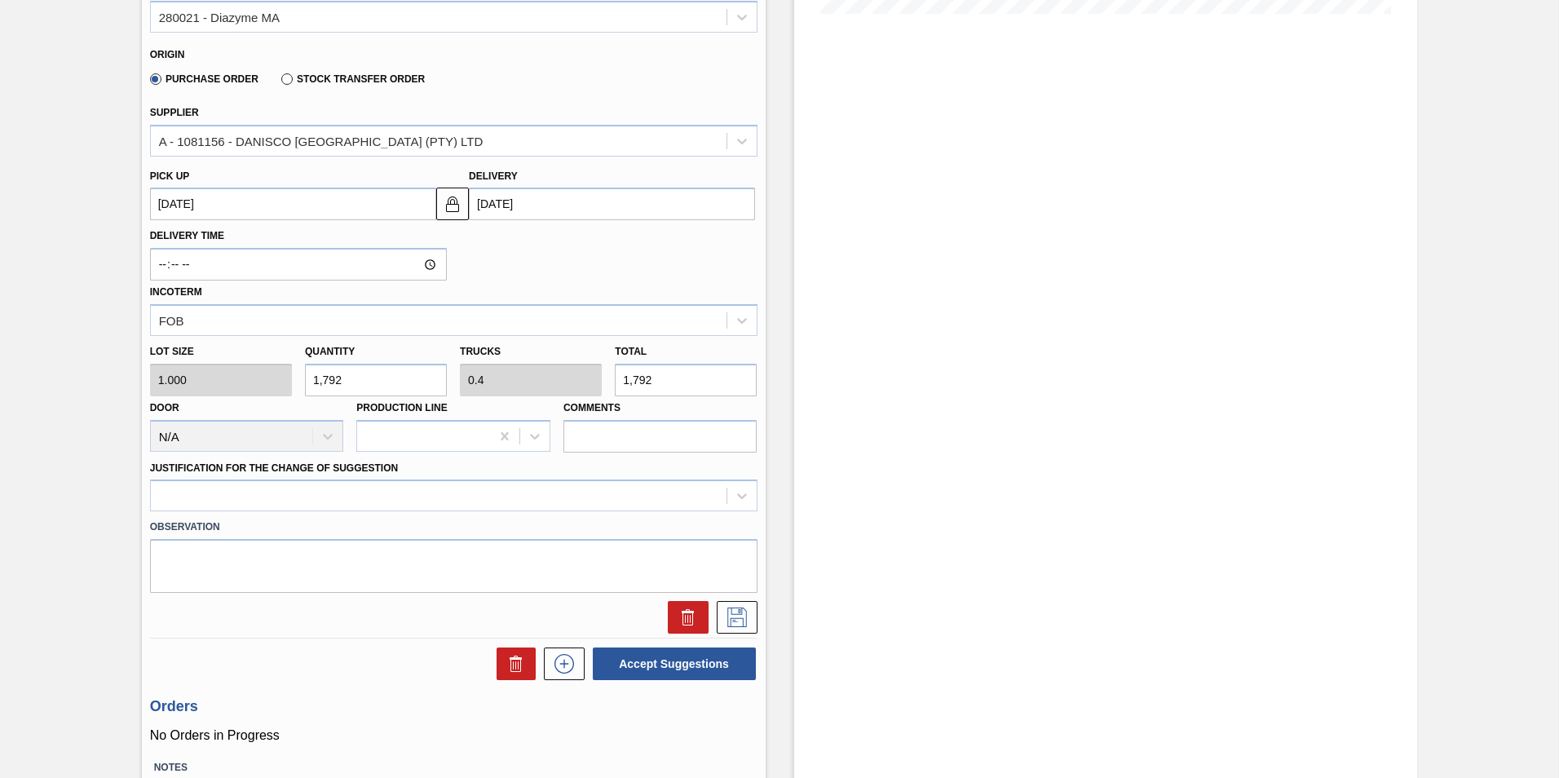
scroll to position [571, 0]
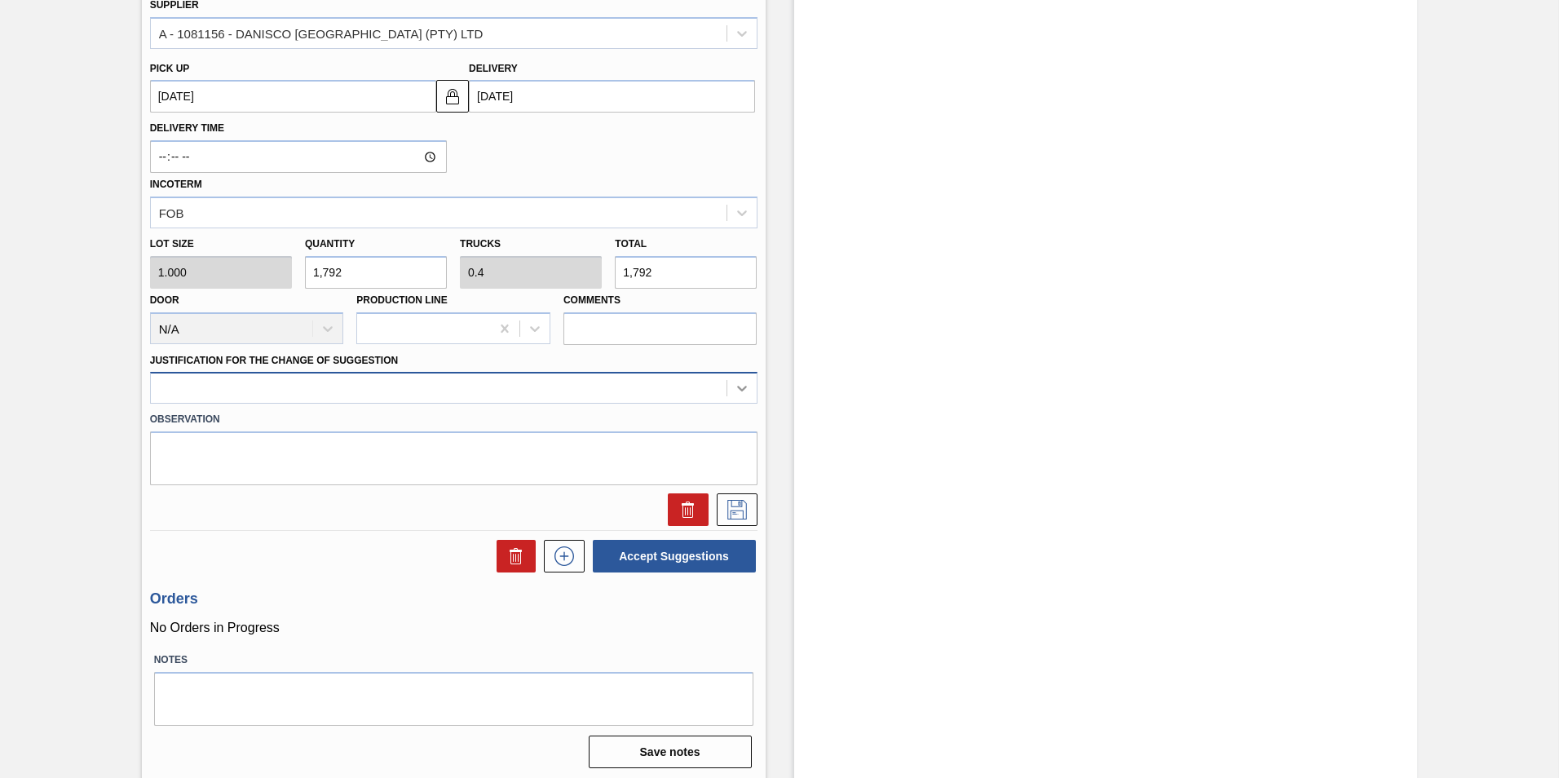
click at [745, 392] on icon at bounding box center [742, 388] width 16 height 16
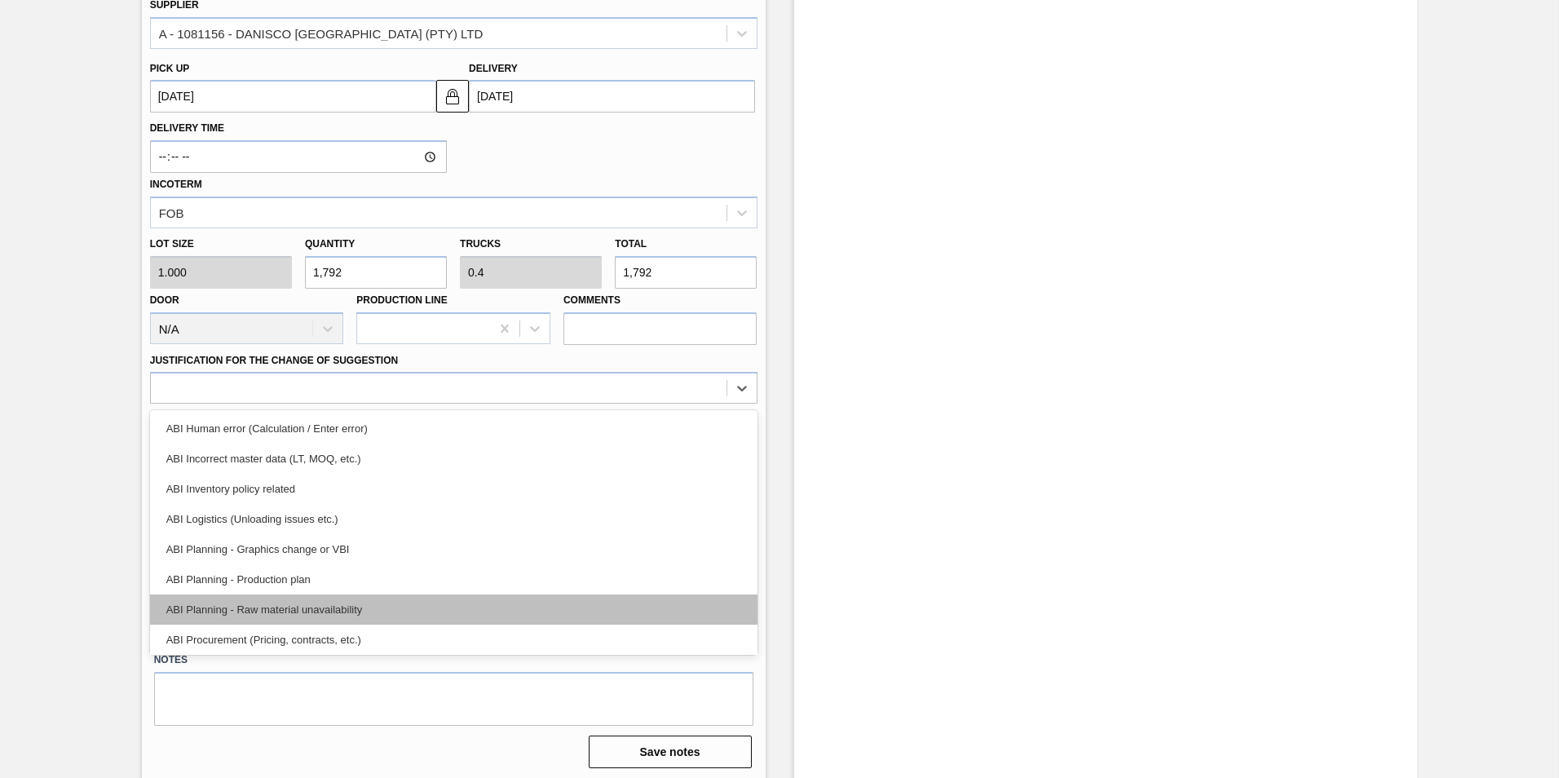
click at [272, 608] on div "ABI Planning - Raw material unavailability" at bounding box center [454, 609] width 608 height 30
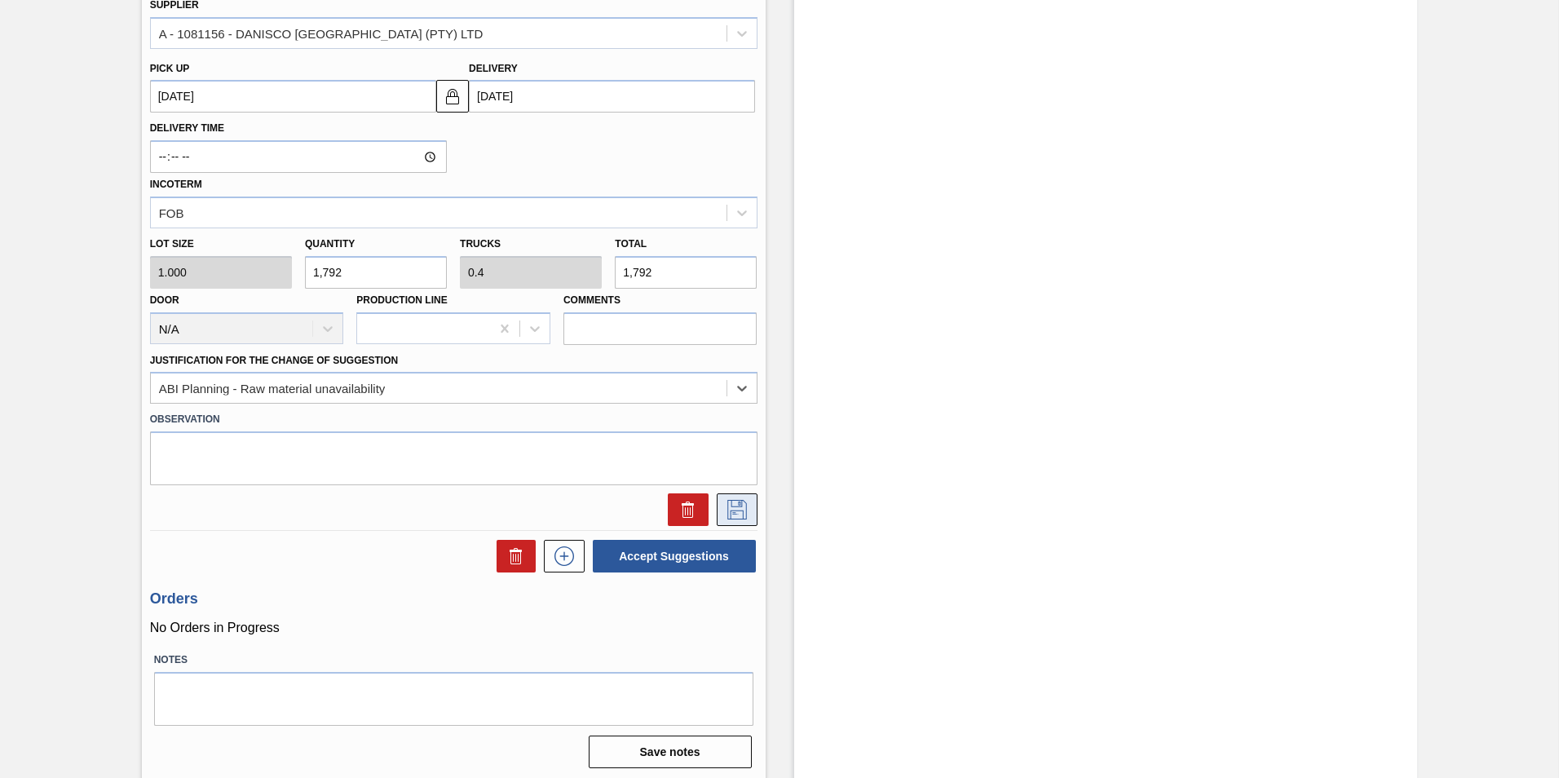
click at [736, 510] on icon at bounding box center [737, 510] width 20 height 20
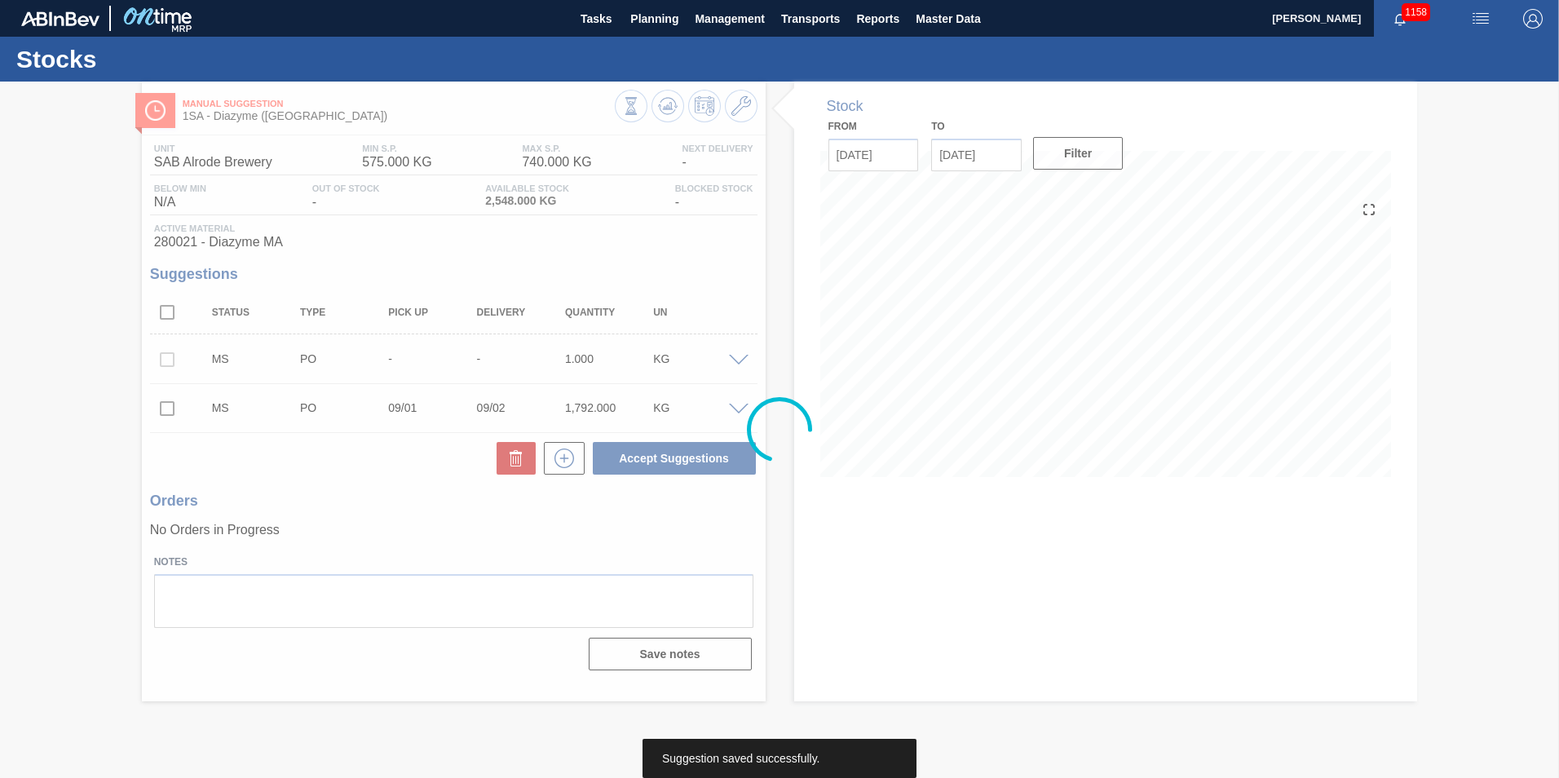
scroll to position [0, 0]
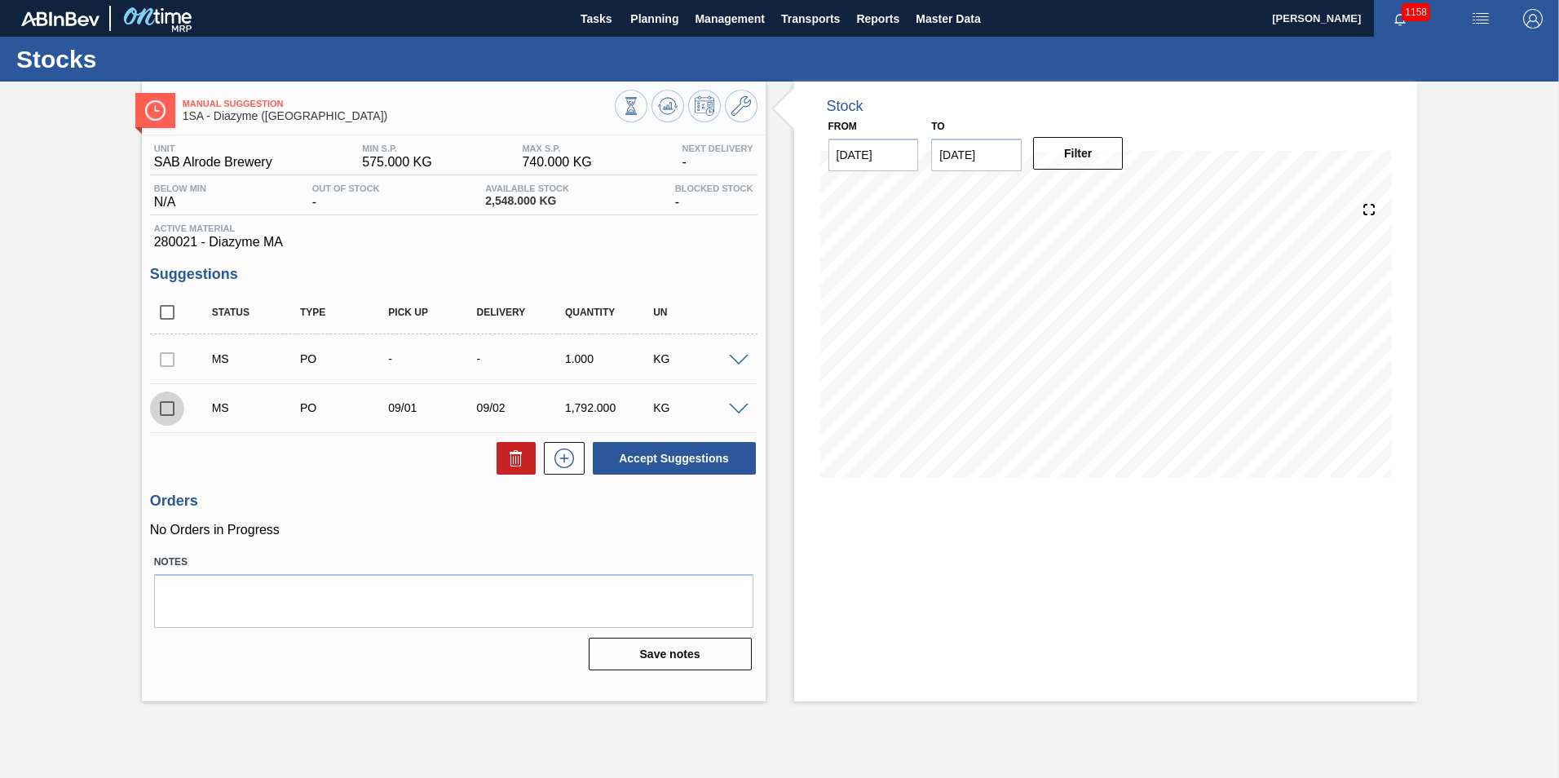
click at [171, 409] on input "checkbox" at bounding box center [167, 408] width 34 height 34
click at [681, 453] on button "Accept Suggestions" at bounding box center [674, 458] width 163 height 33
checkbox input "false"
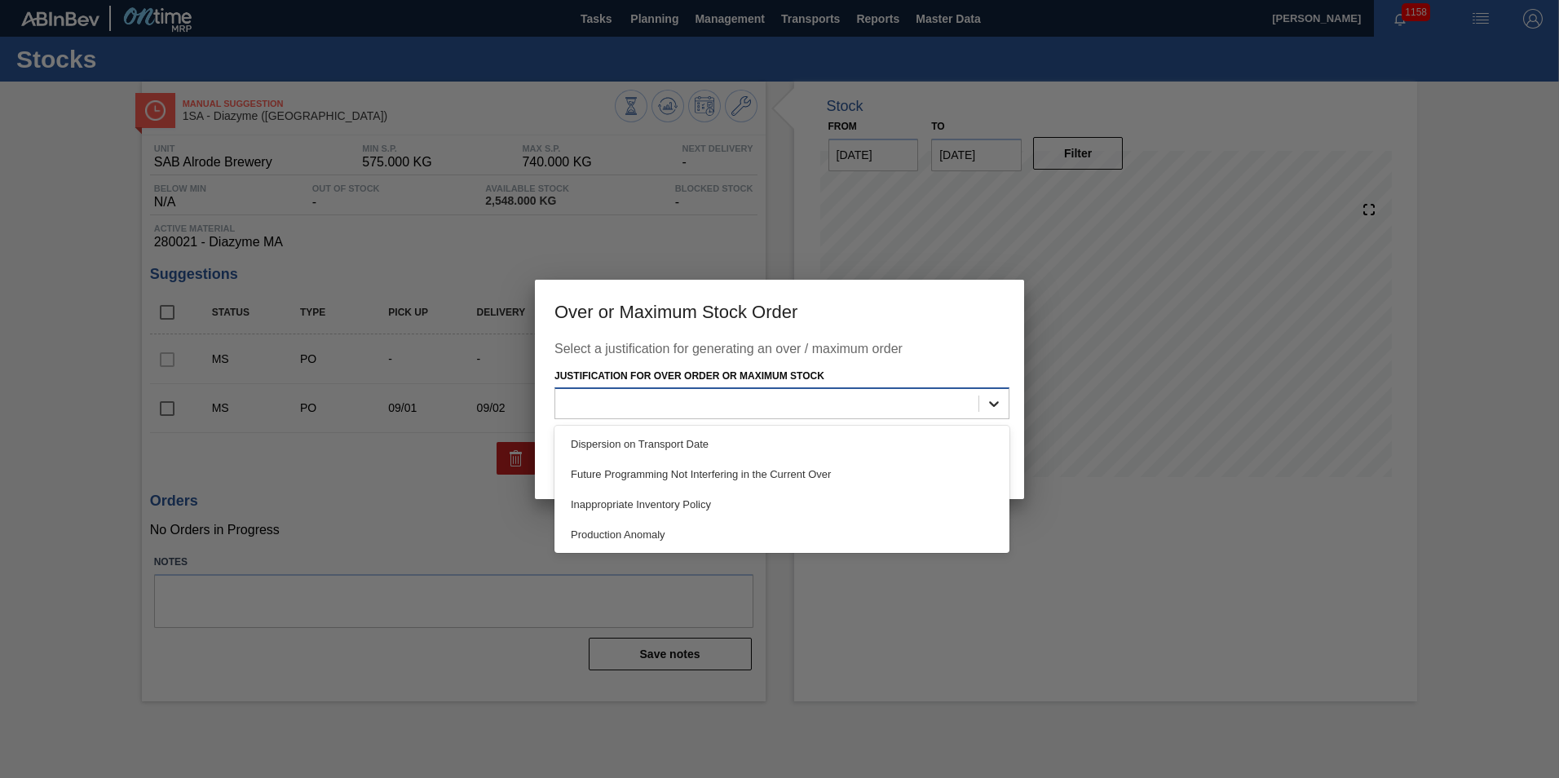
click at [989, 404] on icon at bounding box center [994, 403] width 16 height 16
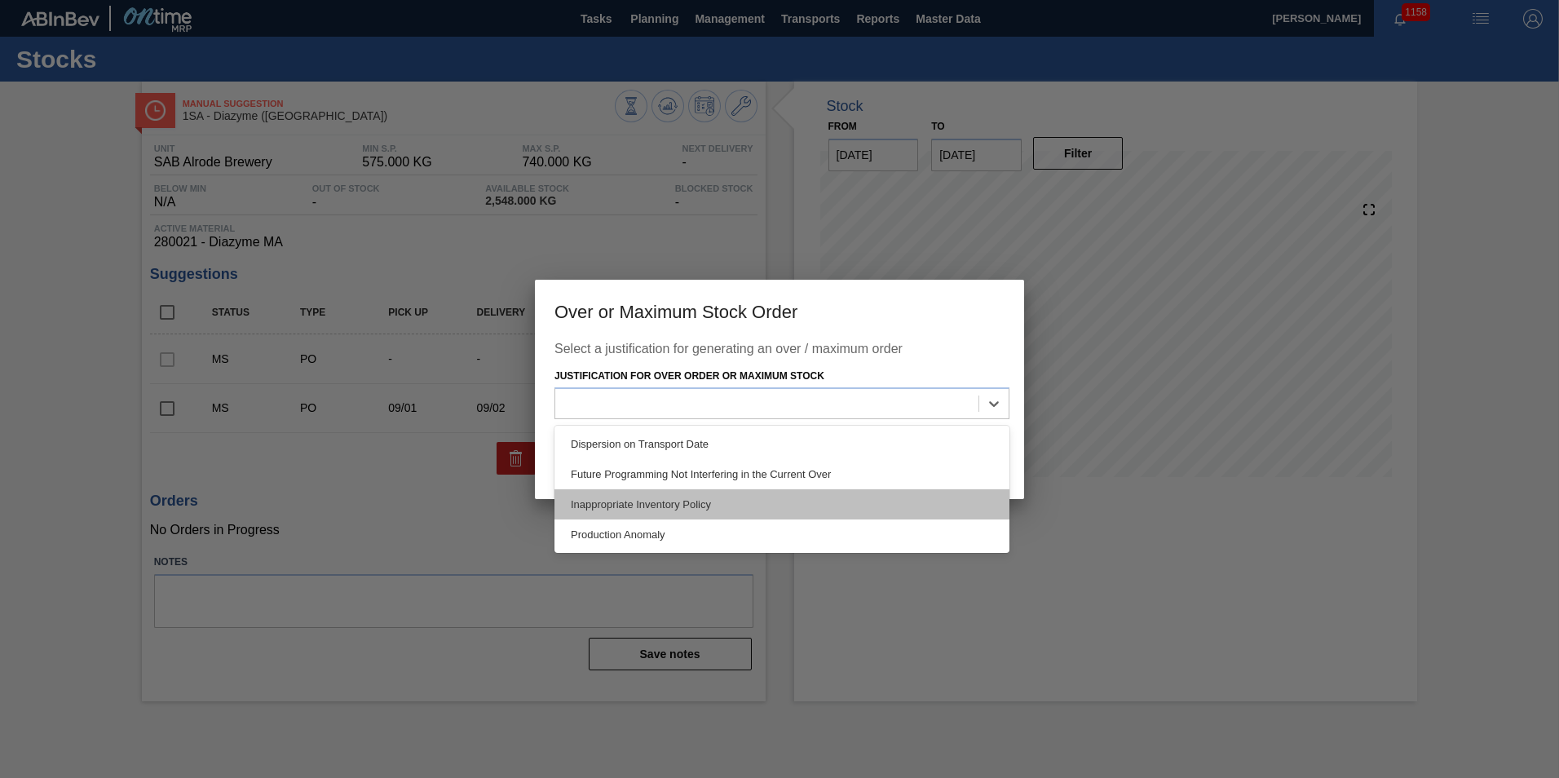
click at [678, 505] on div "Inappropriate Inventory Policy" at bounding box center [782, 504] width 455 height 30
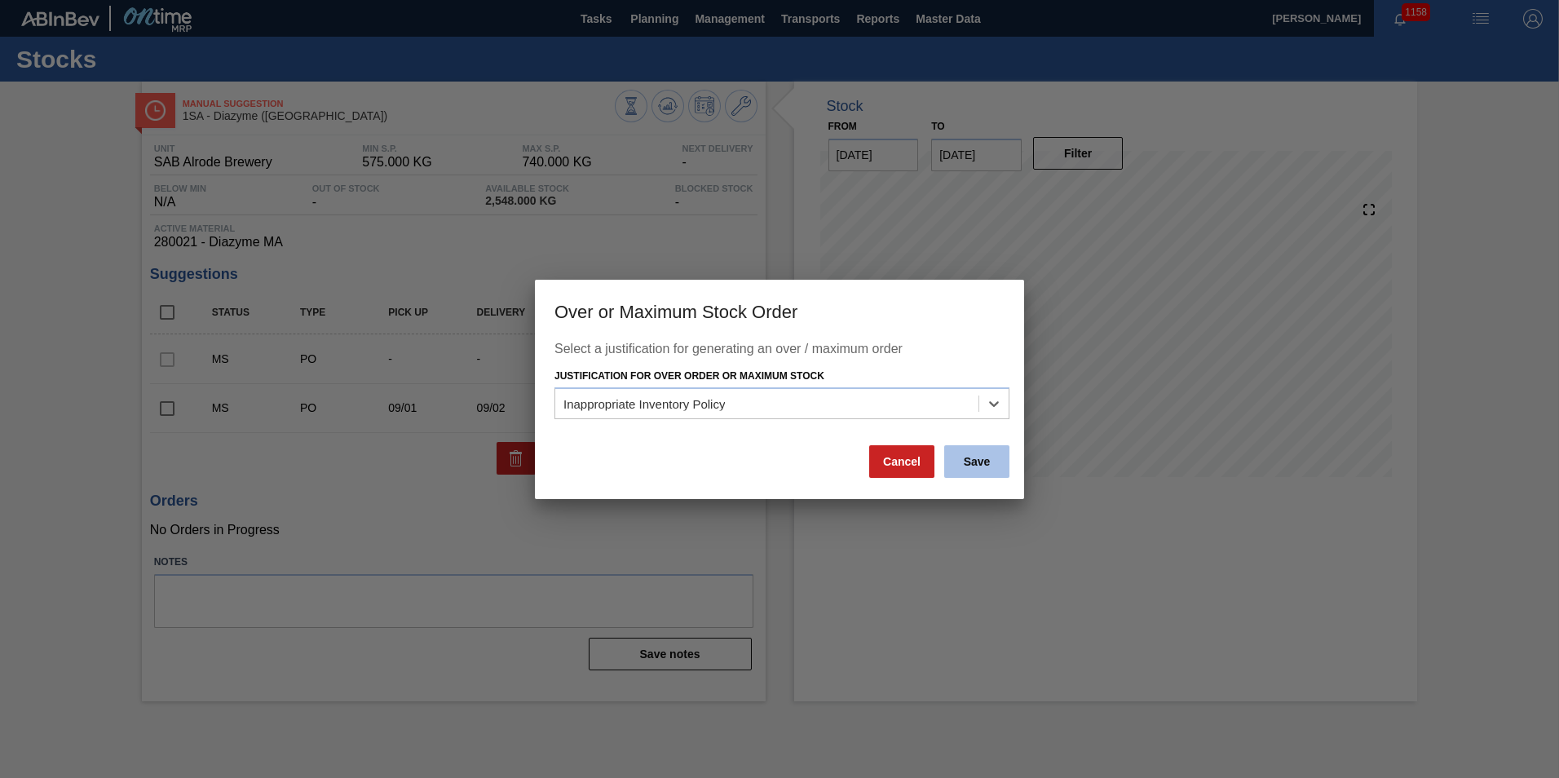
click at [975, 464] on button "Save" at bounding box center [976, 461] width 65 height 33
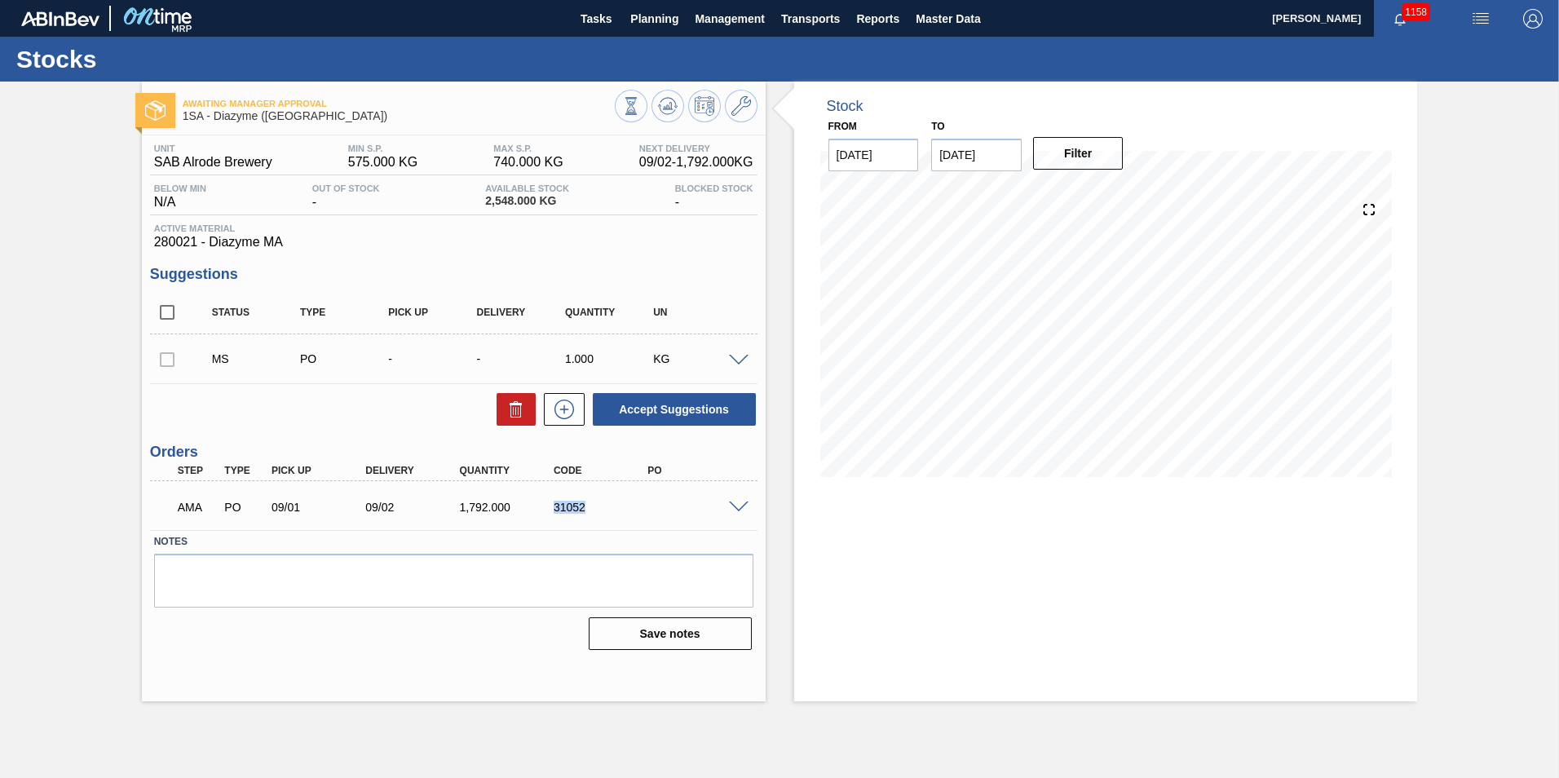
drag, startPoint x: 589, startPoint y: 508, endPoint x: 541, endPoint y: 513, distance: 48.4
click at [541, 513] on div "AMA PO 09/01 09/02 1,792.000 31052" at bounding box center [449, 505] width 564 height 33
copy div "31052"
click at [616, 513] on div "31052" at bounding box center [602, 507] width 105 height 13
